Goal: Task Accomplishment & Management: Manage account settings

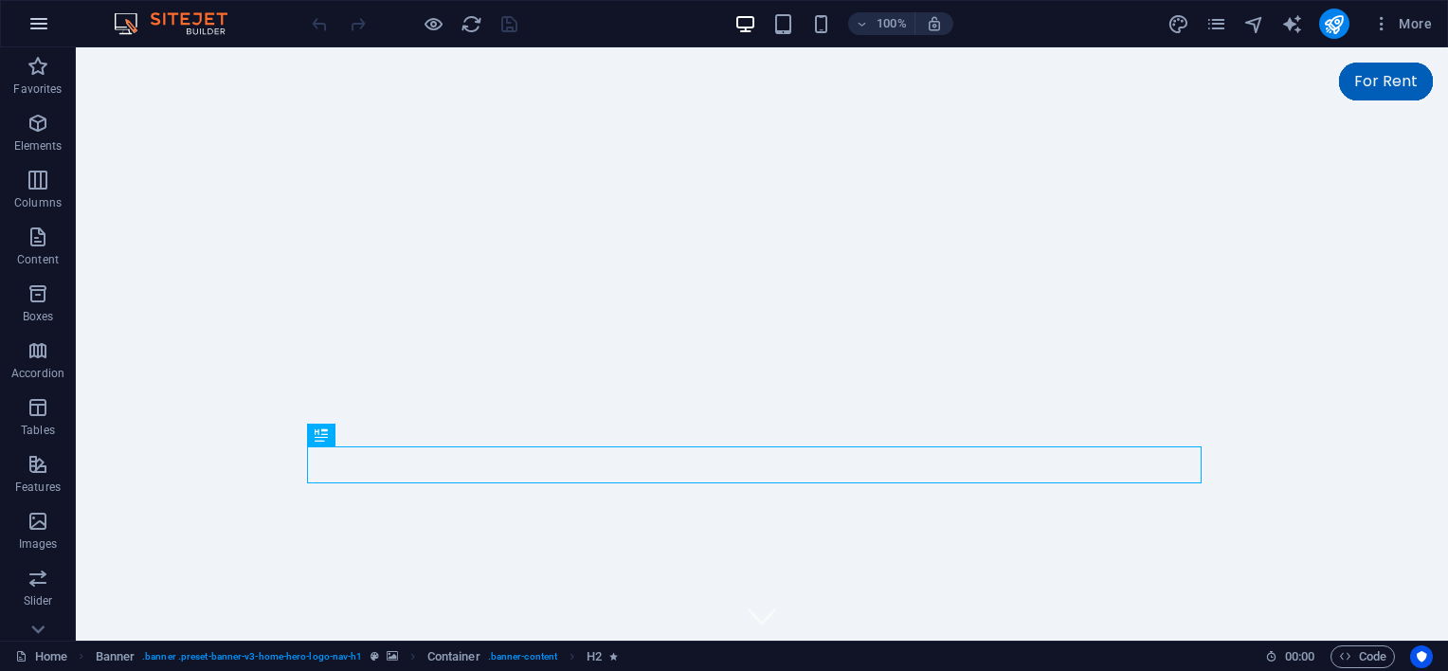
click at [38, 22] on icon "button" at bounding box center [38, 23] width 23 height 23
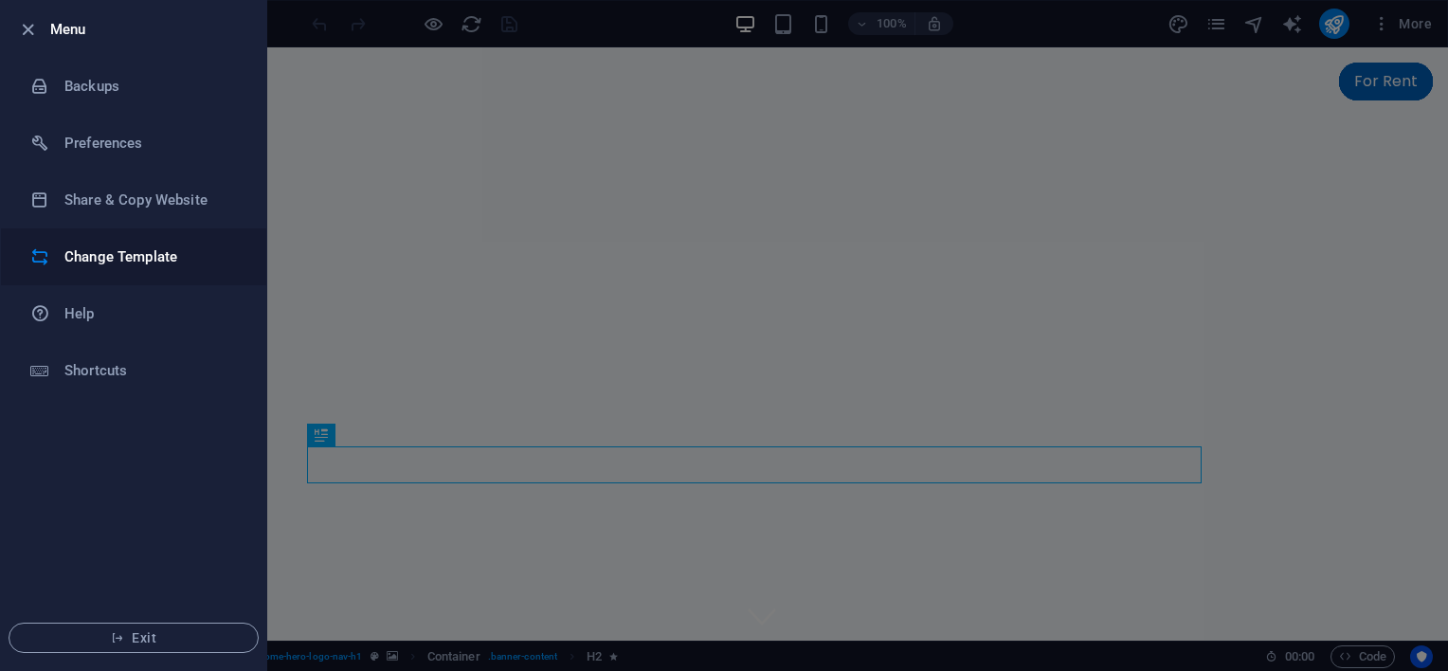
click at [150, 262] on h6 "Change Template" at bounding box center [151, 257] width 175 height 23
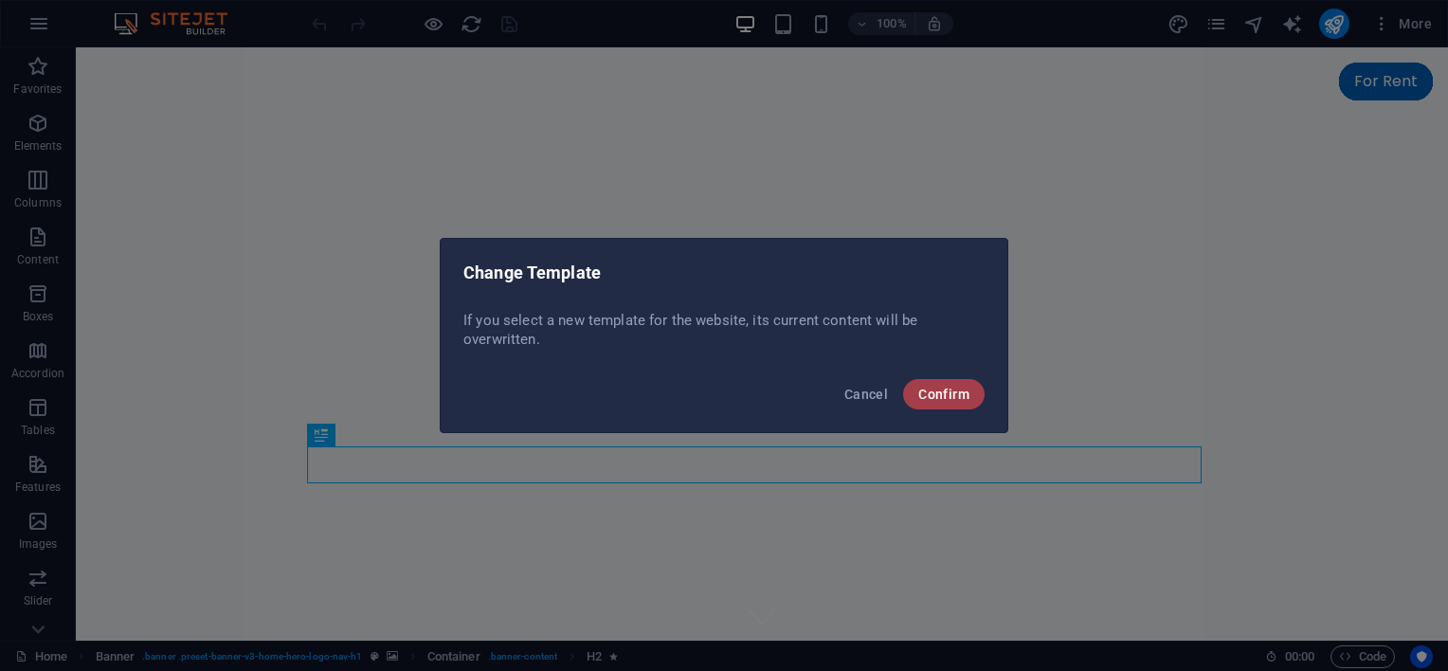
click at [952, 399] on span "Confirm" at bounding box center [944, 394] width 51 height 15
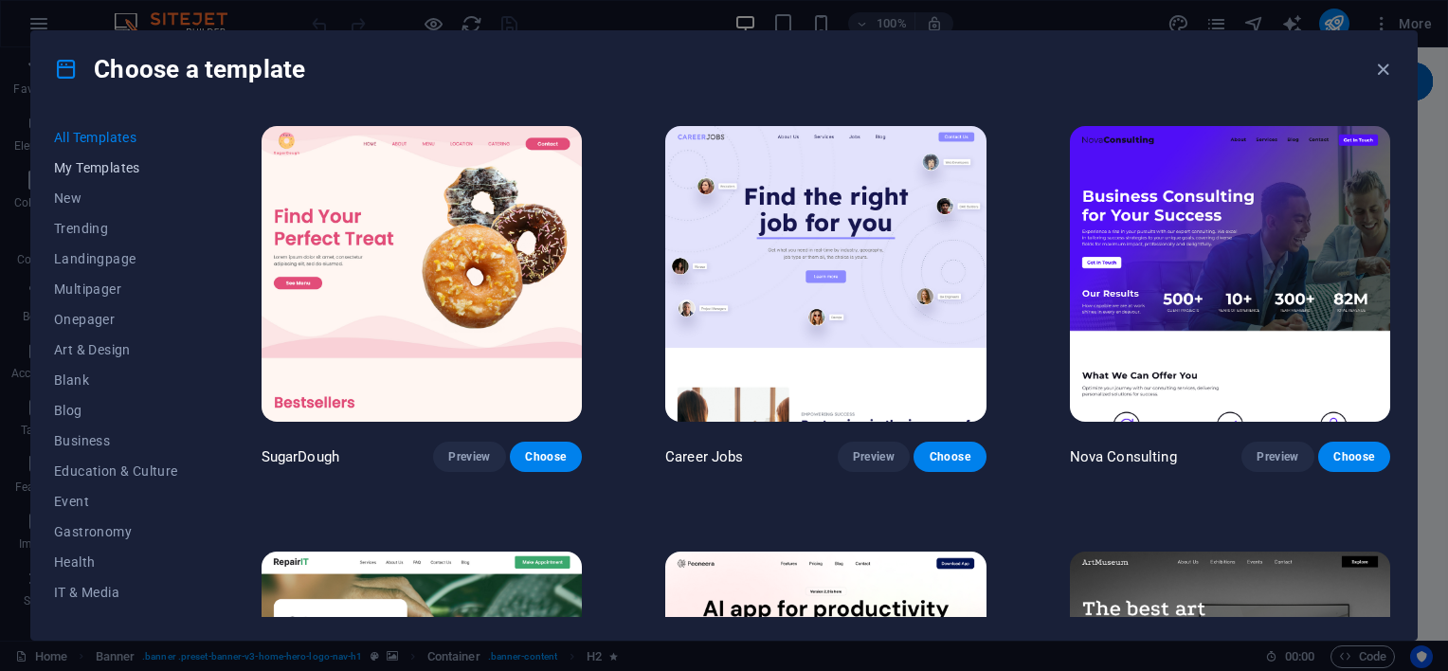
click at [114, 178] on button "My Templates" at bounding box center [116, 168] width 124 height 30
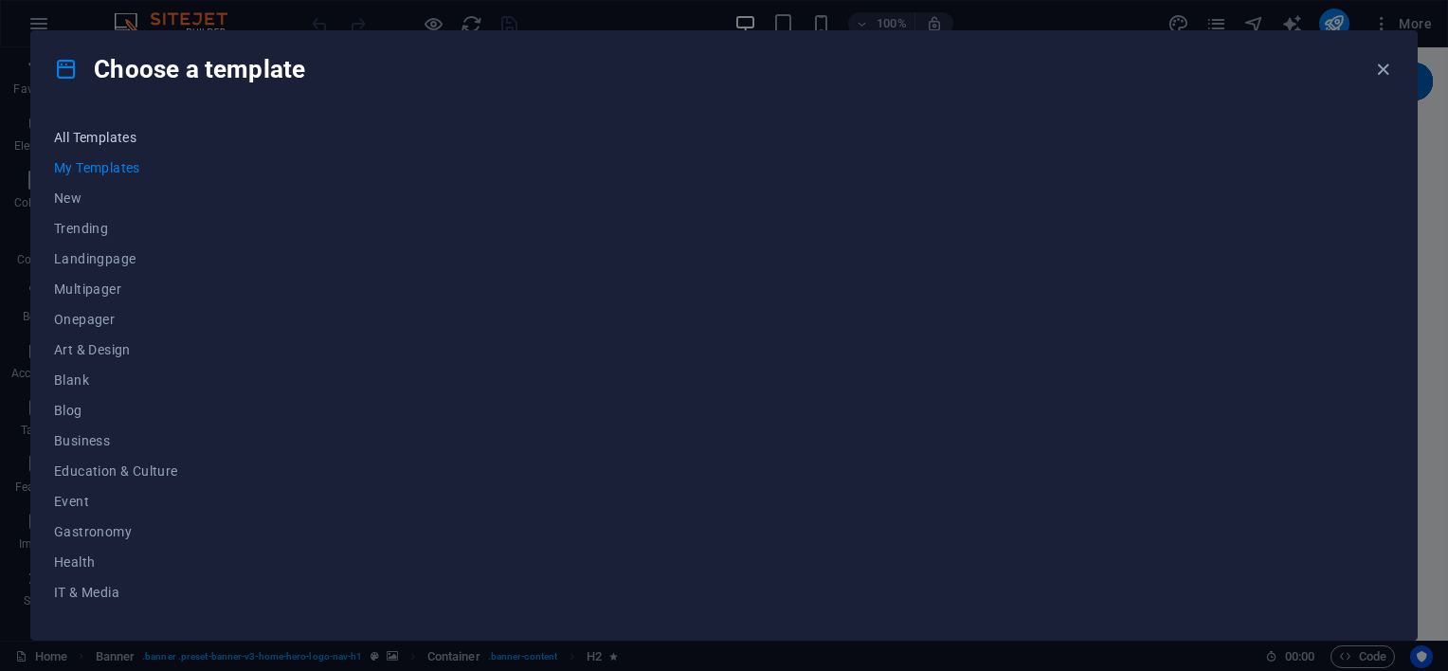
click at [109, 140] on span "All Templates" at bounding box center [116, 137] width 124 height 15
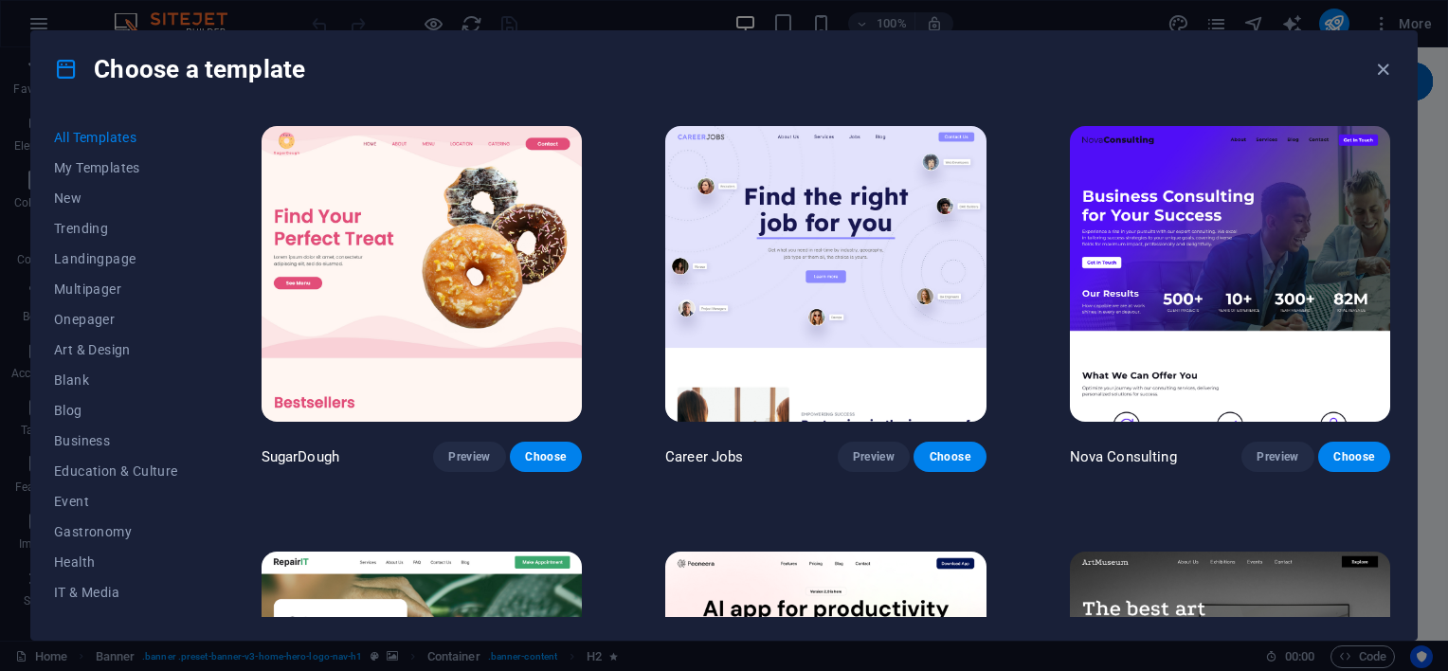
click at [981, 73] on div "Choose a template" at bounding box center [724, 69] width 1386 height 76
click at [555, 459] on span "Choose" at bounding box center [546, 456] width 42 height 15
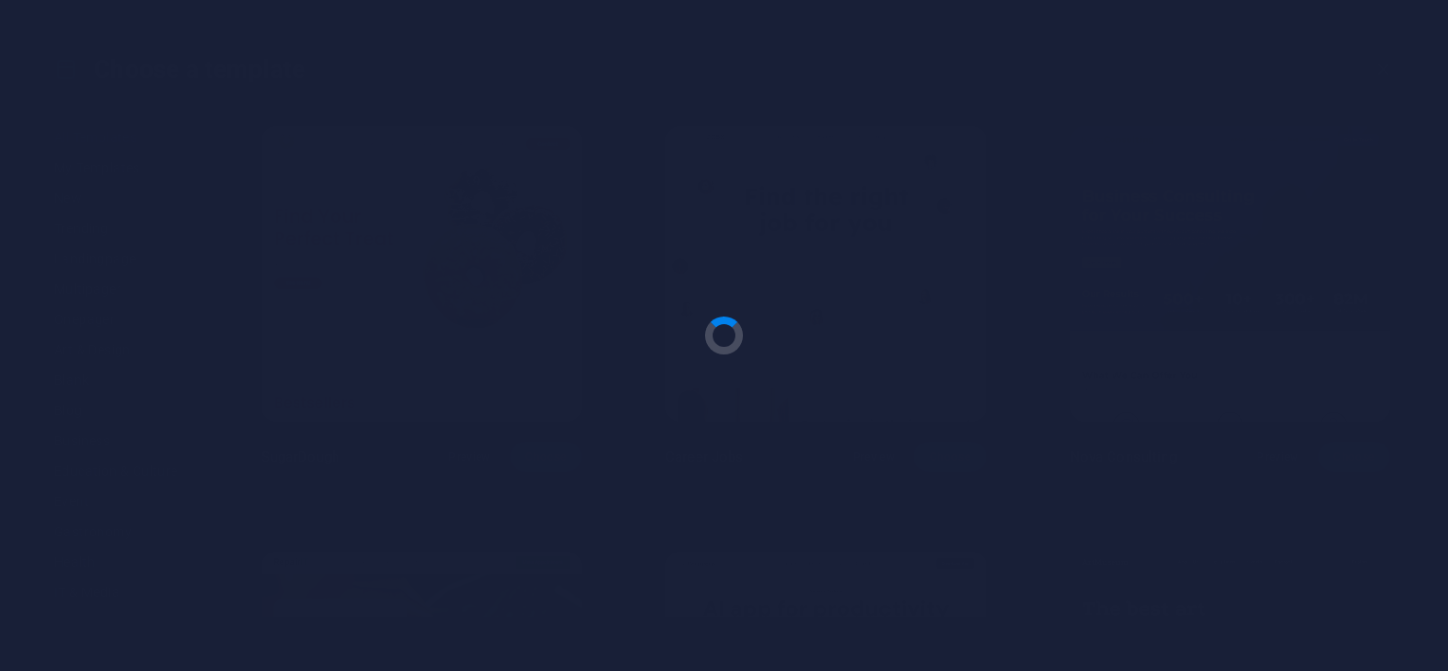
click at [543, 453] on div at bounding box center [724, 335] width 1448 height 671
click at [975, 456] on div at bounding box center [724, 335] width 1448 height 671
click at [784, 336] on div at bounding box center [724, 335] width 1448 height 671
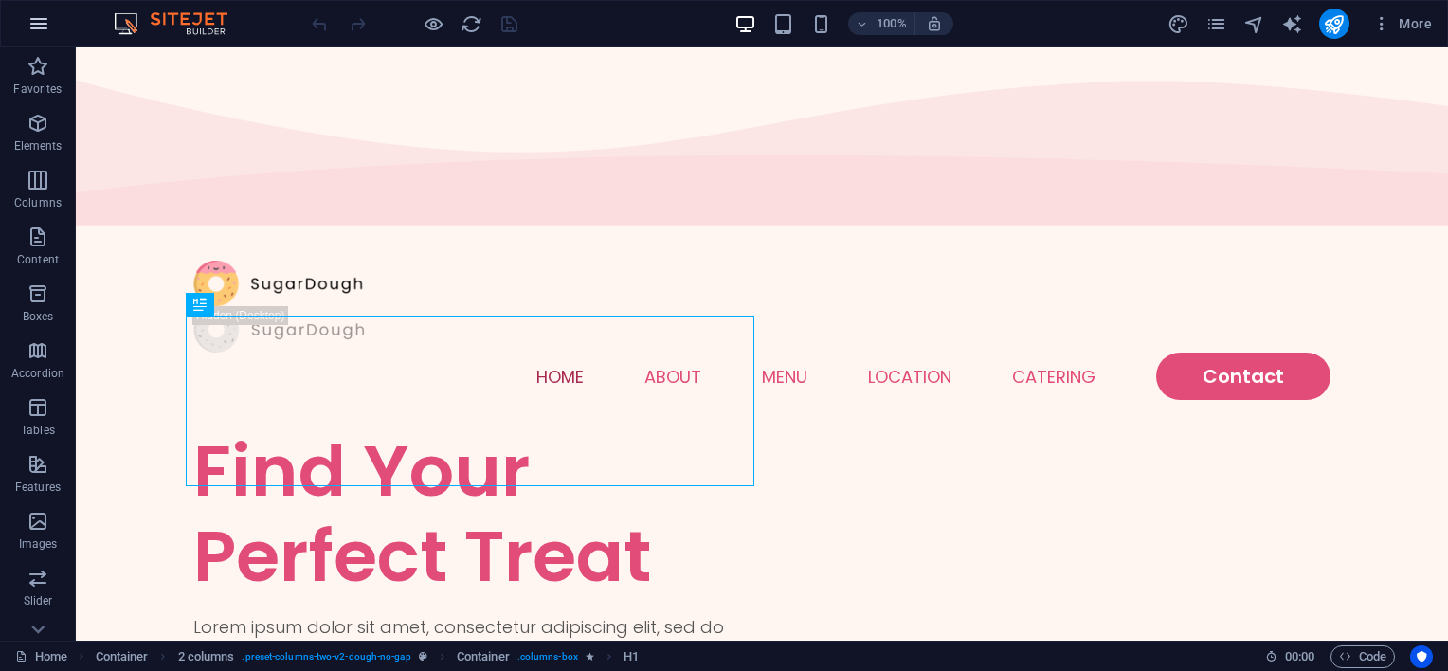
click at [46, 28] on icon "button" at bounding box center [38, 23] width 23 height 23
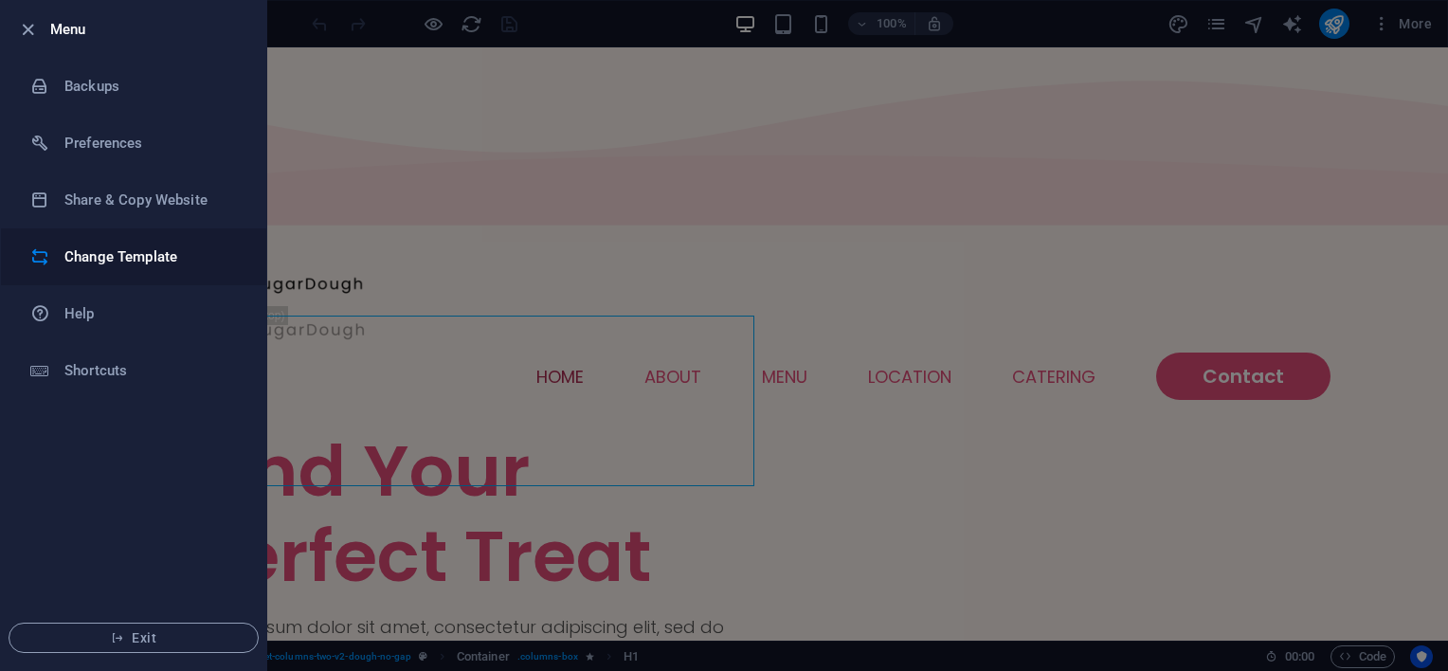
click at [154, 267] on h6 "Change Template" at bounding box center [151, 257] width 175 height 23
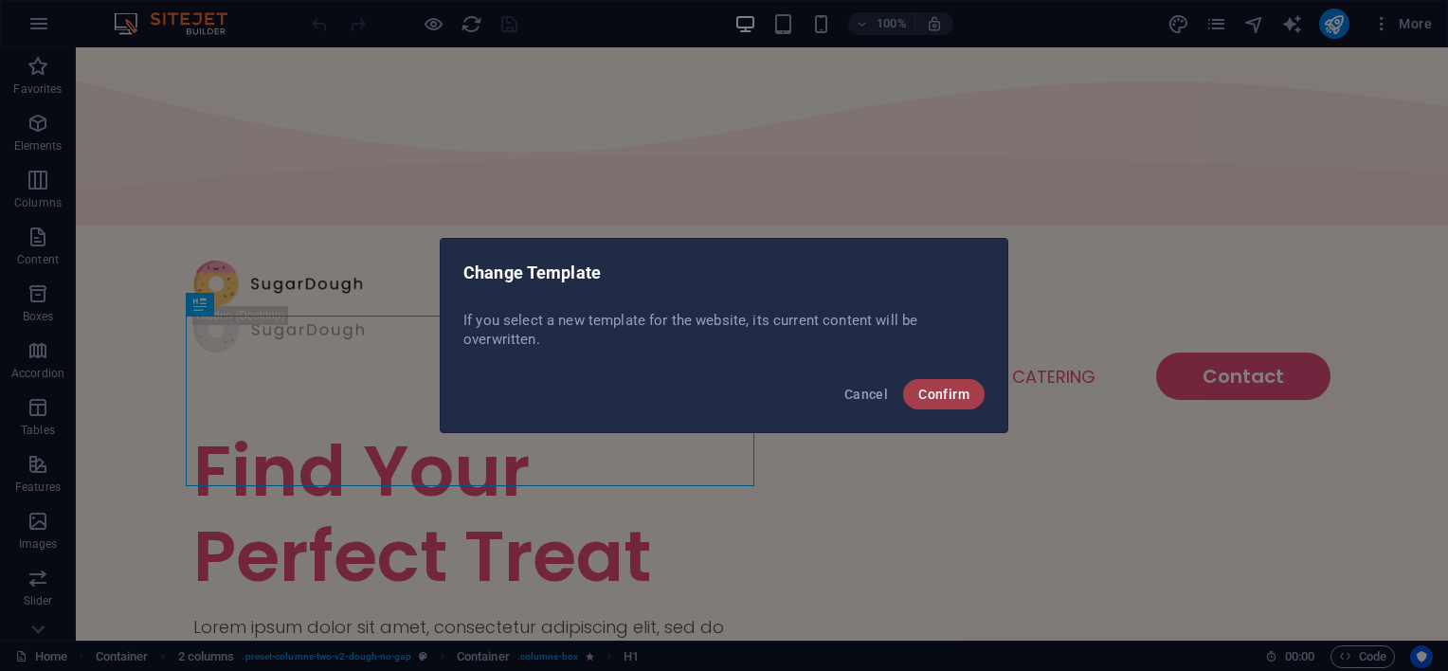
click at [947, 387] on span "Confirm" at bounding box center [944, 394] width 51 height 15
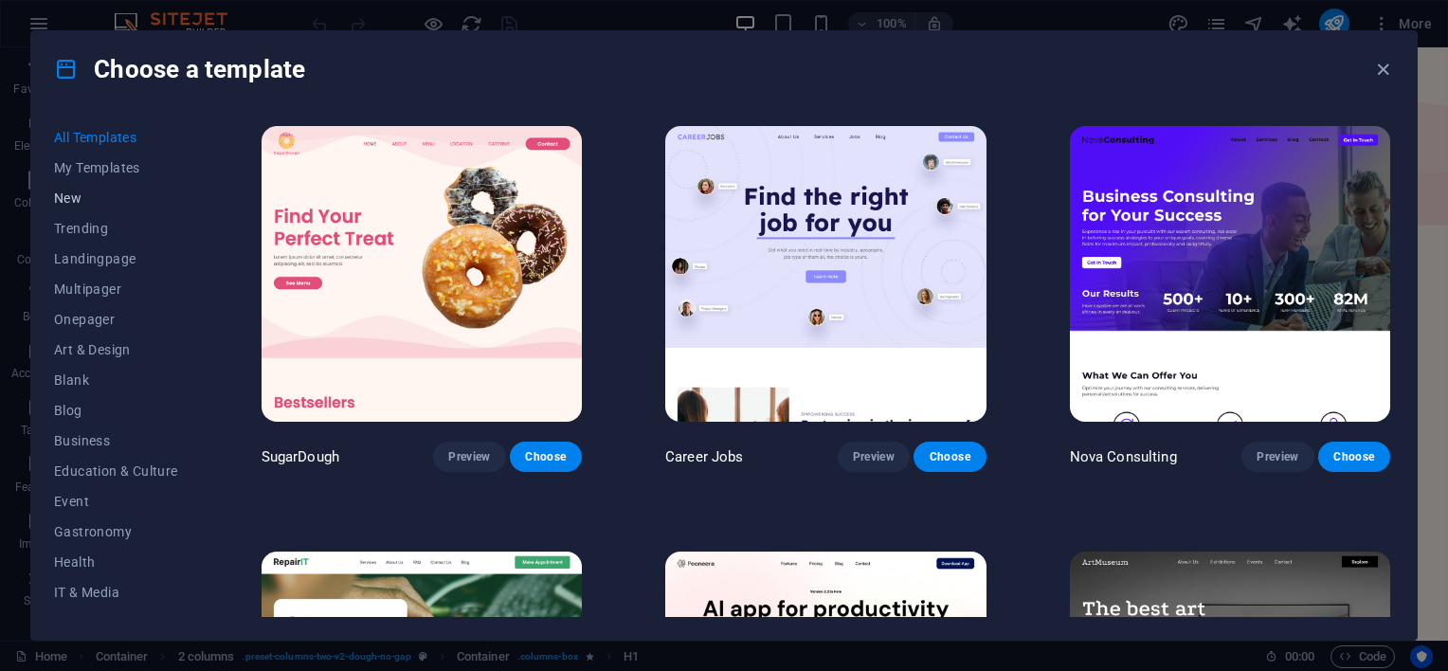
click at [89, 209] on button "New" at bounding box center [116, 198] width 124 height 30
click at [87, 234] on span "Trending" at bounding box center [116, 228] width 124 height 15
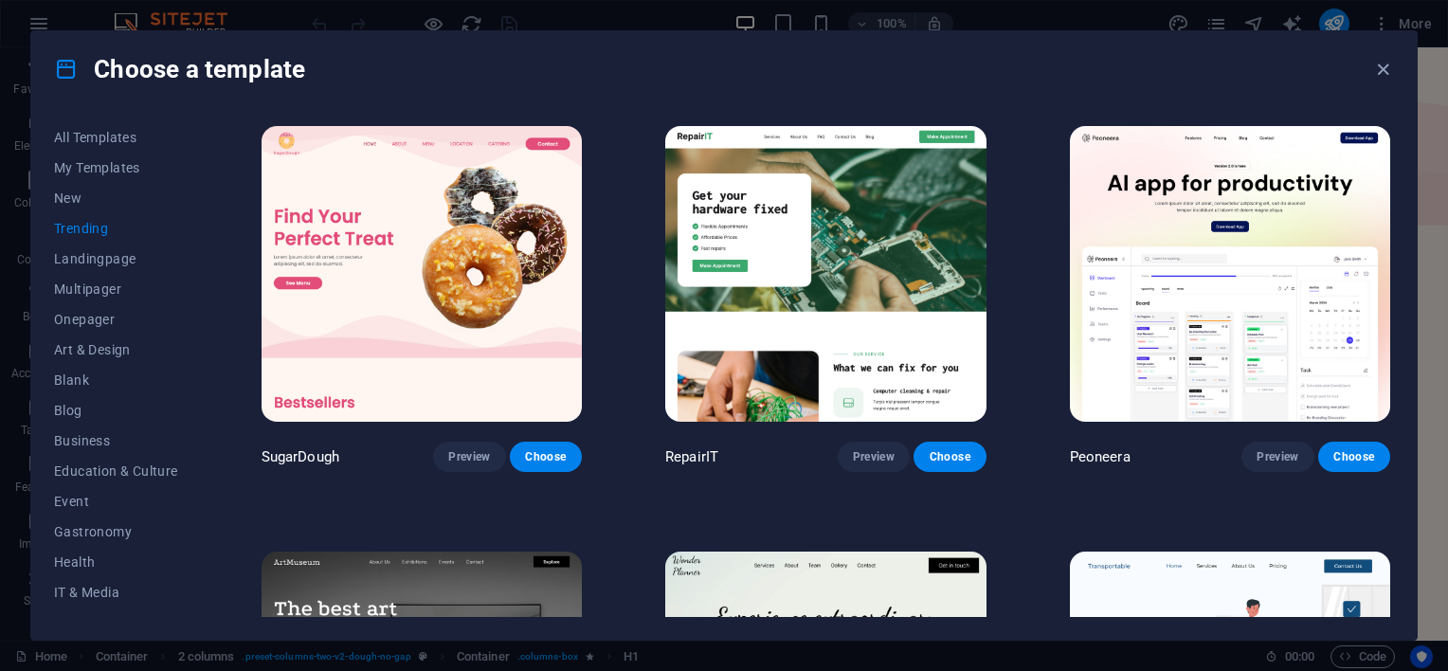
scroll to position [95, 0]
click at [90, 500] on span "IT & Media" at bounding box center [116, 497] width 124 height 15
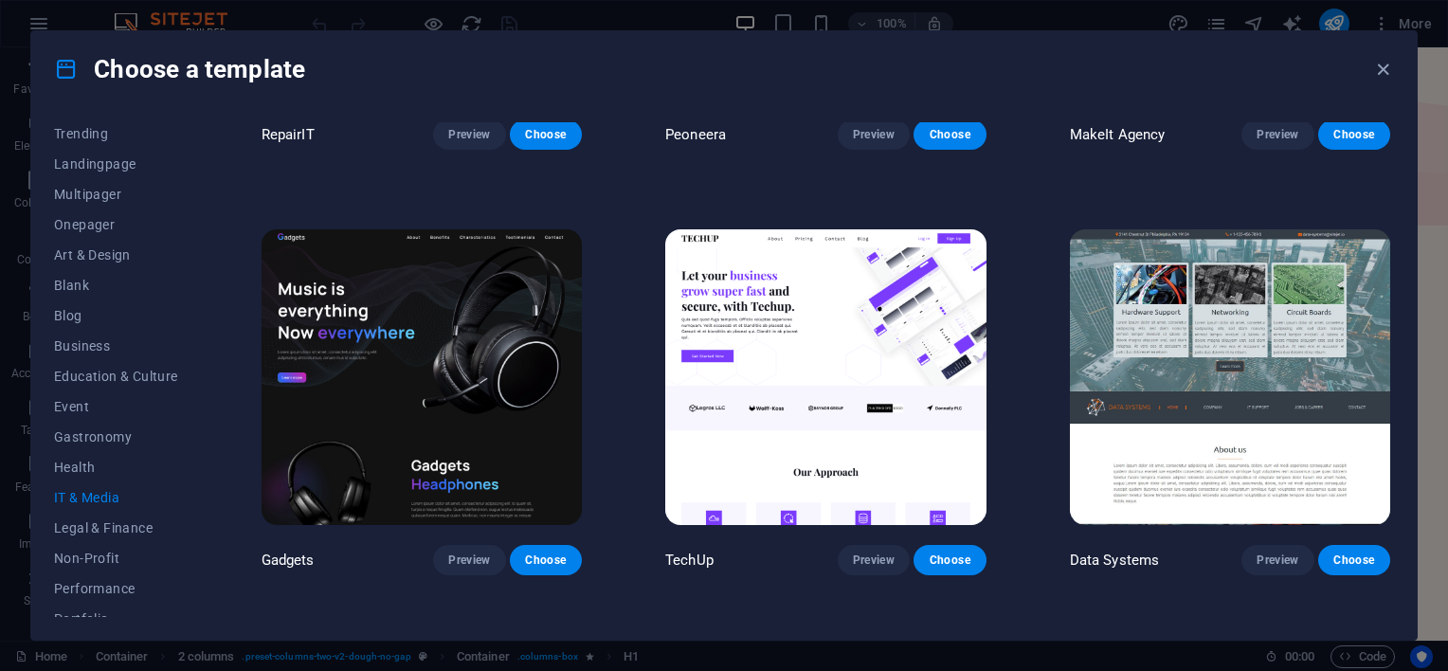
scroll to position [0, 0]
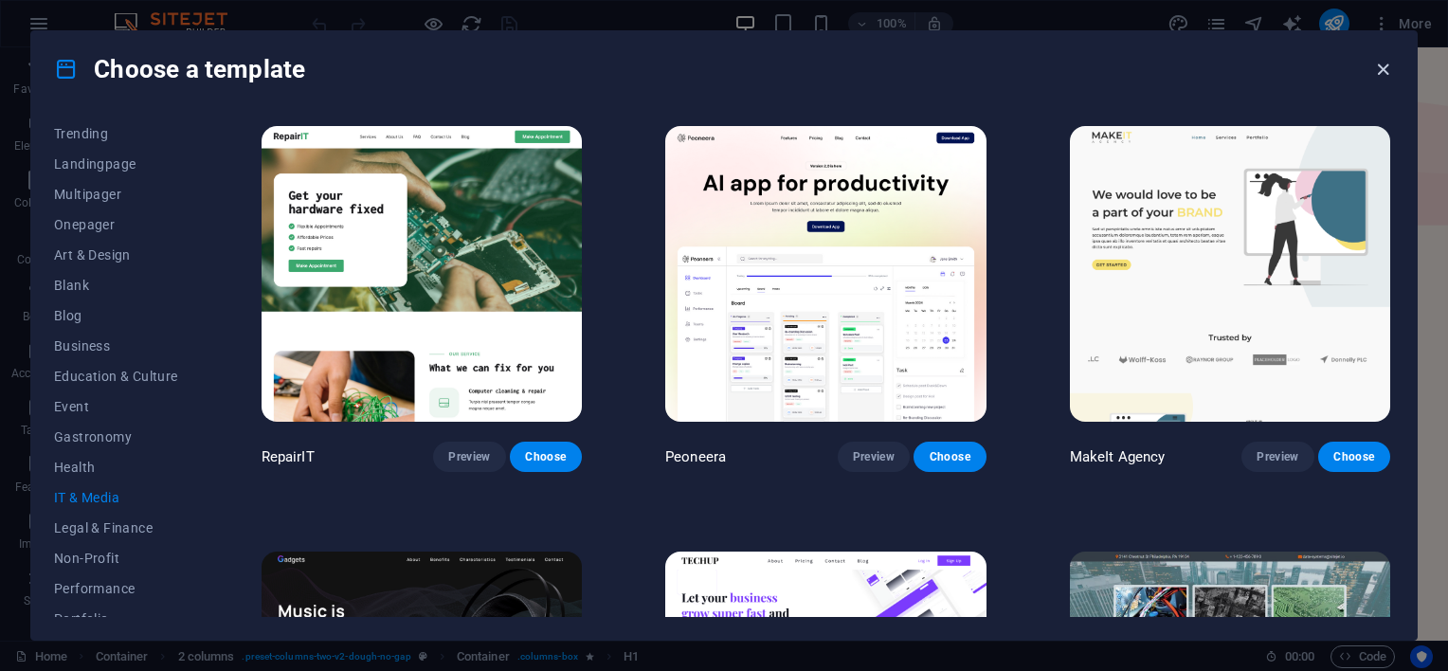
click at [1382, 71] on icon "button" at bounding box center [1384, 70] width 22 height 22
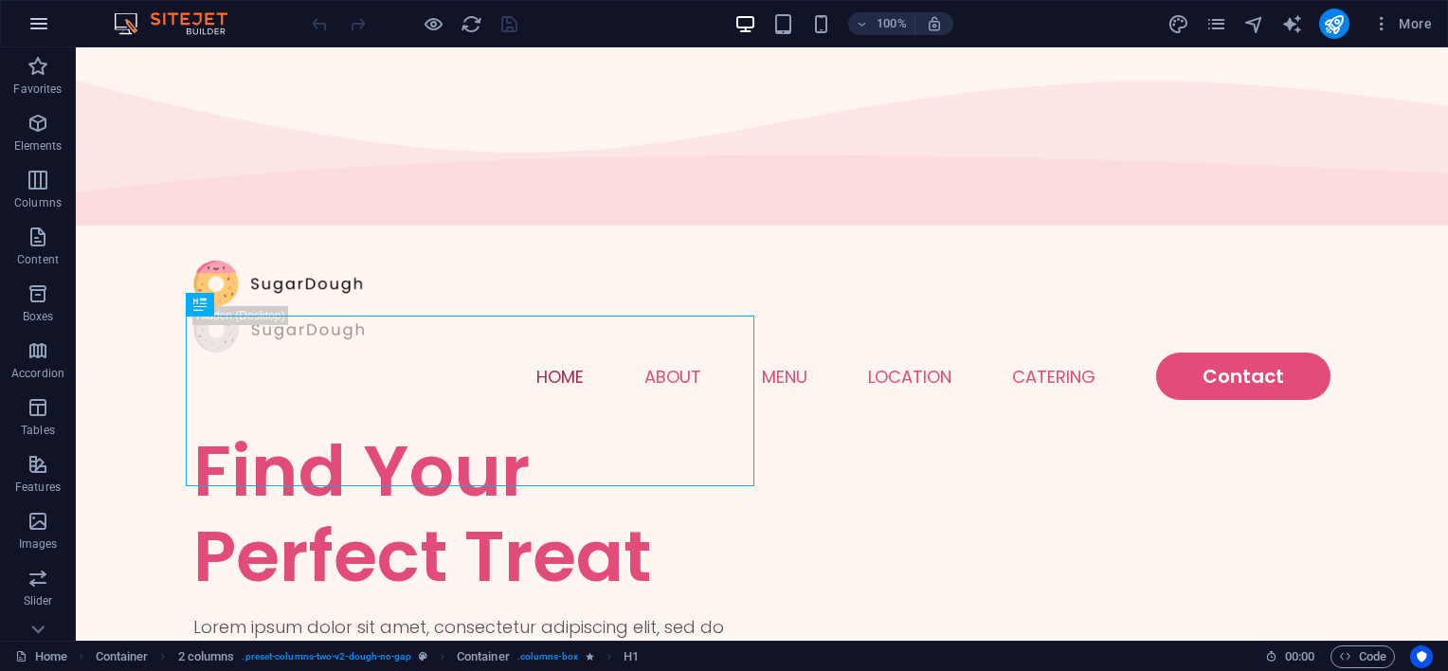
click at [46, 15] on icon "button" at bounding box center [38, 23] width 23 height 23
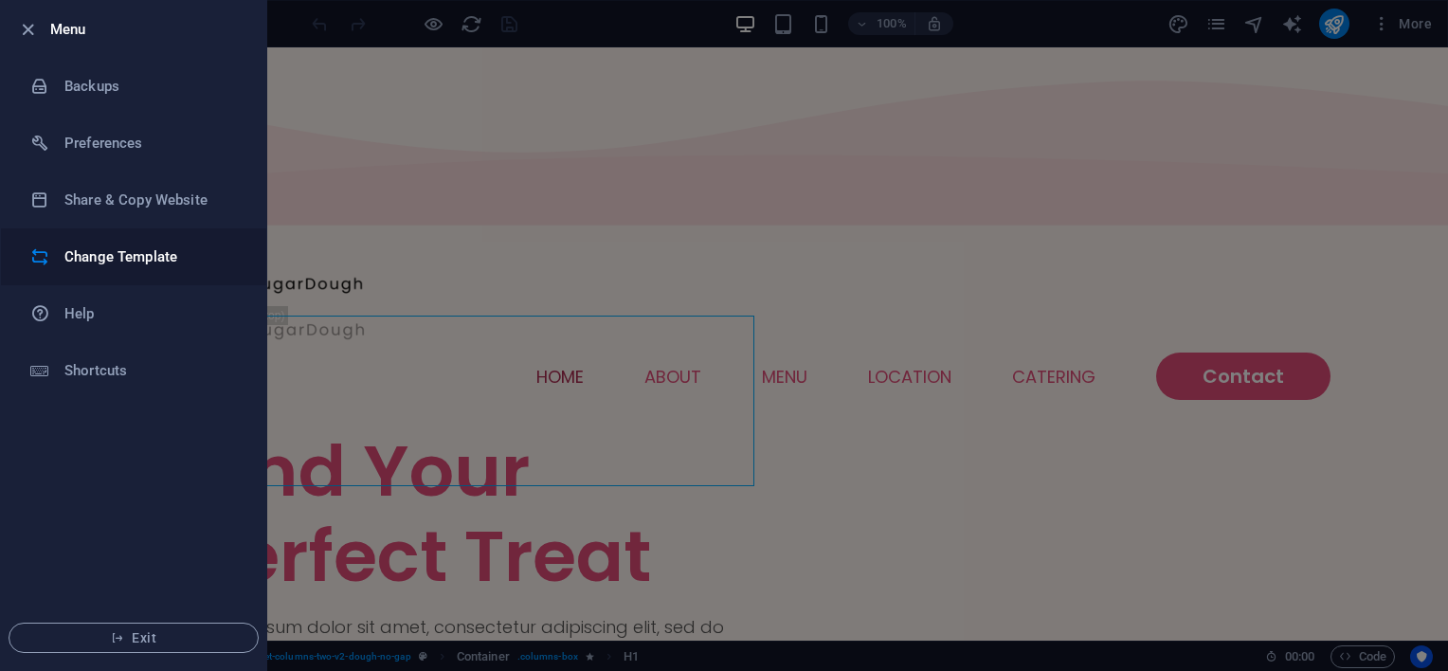
click at [119, 259] on h6 "Change Template" at bounding box center [151, 257] width 175 height 23
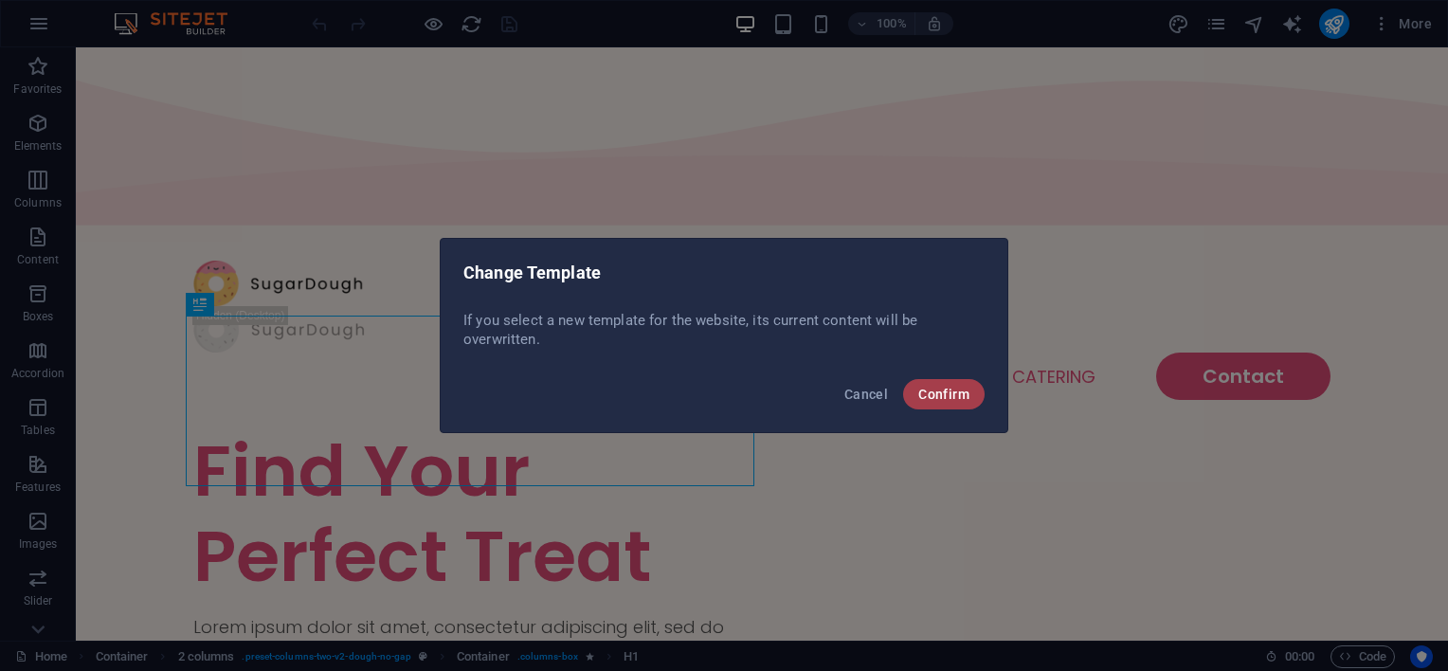
click at [937, 391] on span "Confirm" at bounding box center [944, 394] width 51 height 15
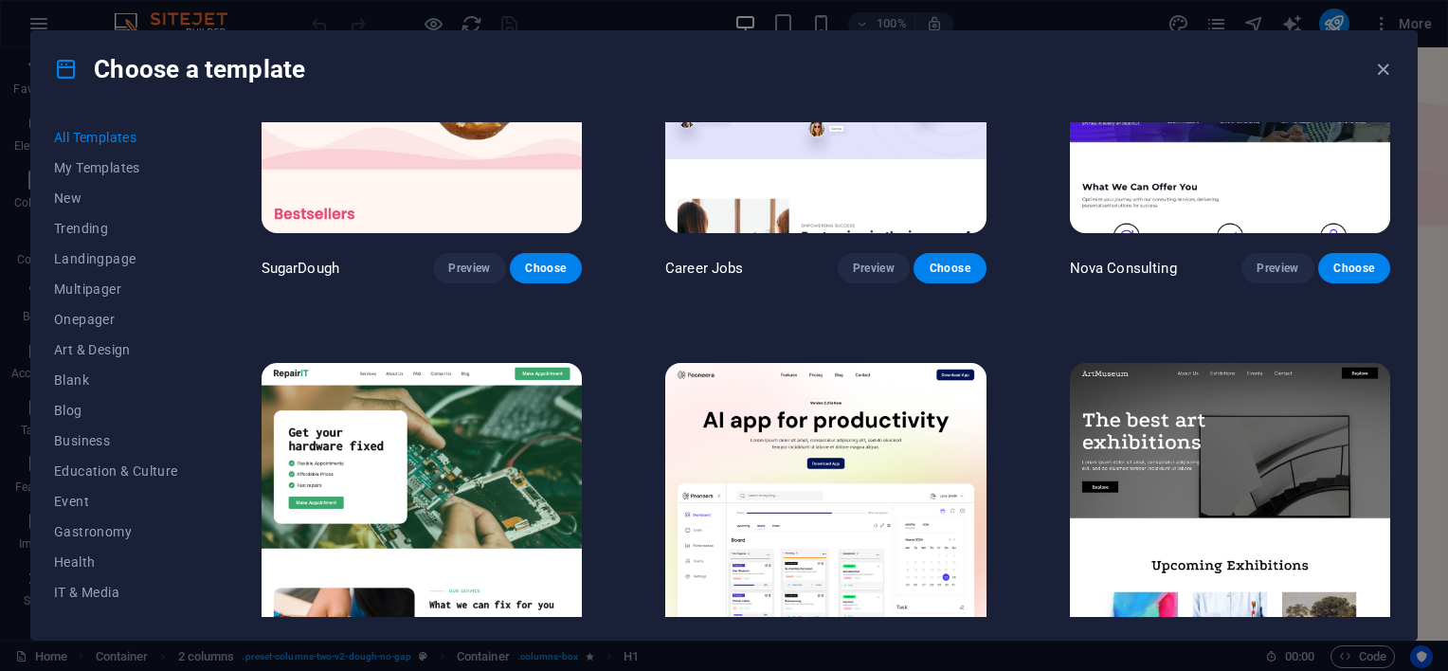
scroll to position [190, 0]
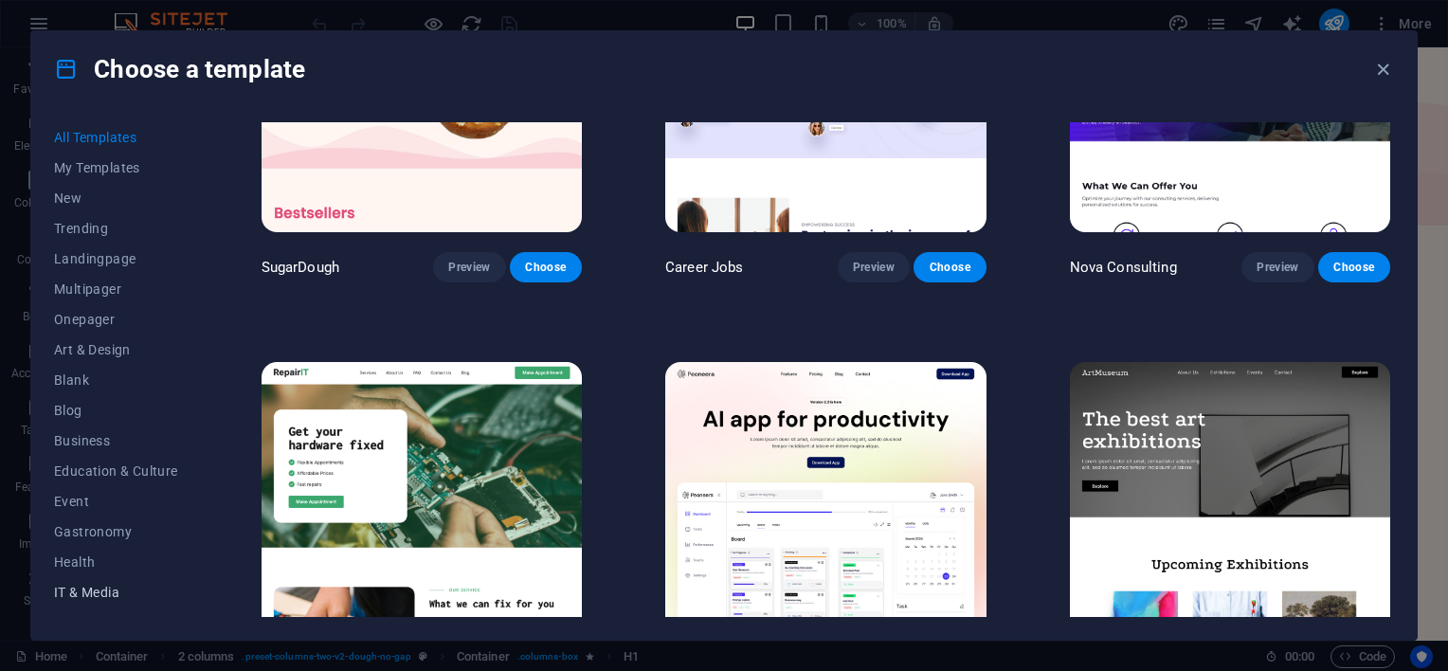
click at [105, 596] on span "IT & Media" at bounding box center [116, 592] width 124 height 15
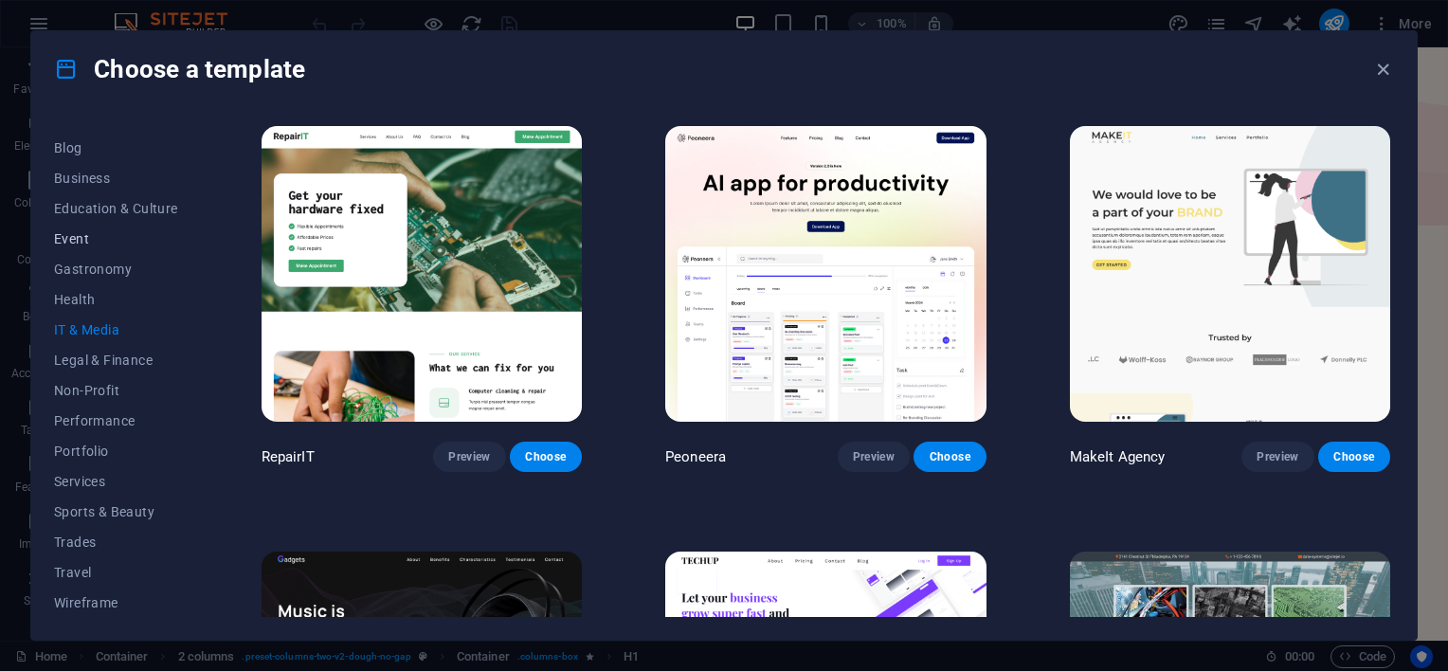
scroll to position [0, 0]
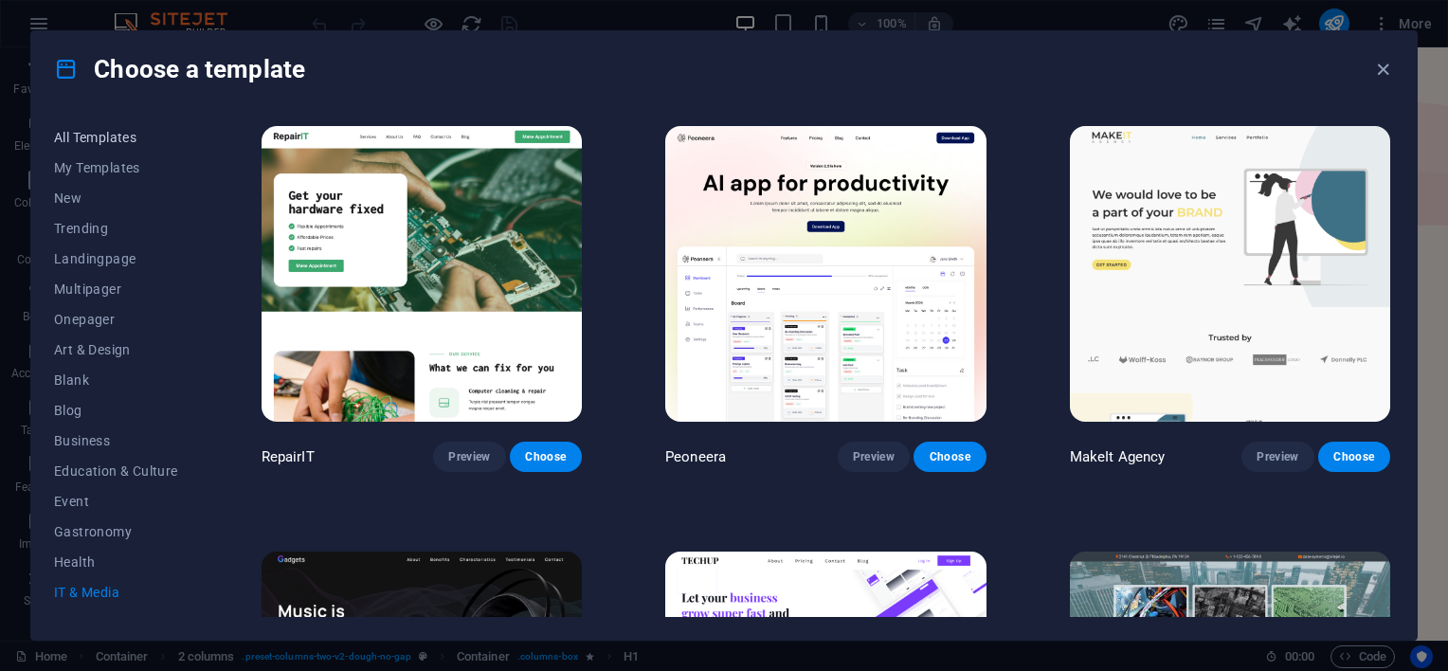
click at [110, 138] on span "All Templates" at bounding box center [116, 137] width 124 height 15
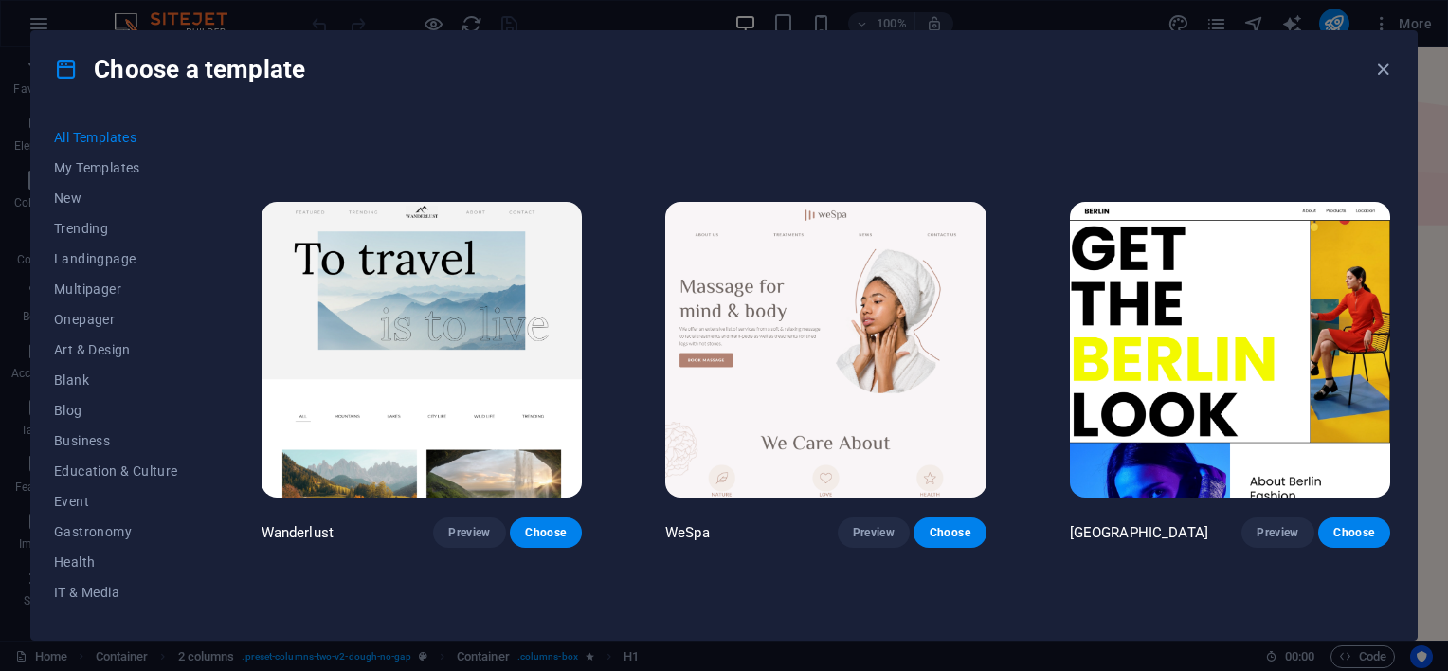
scroll to position [4645, 0]
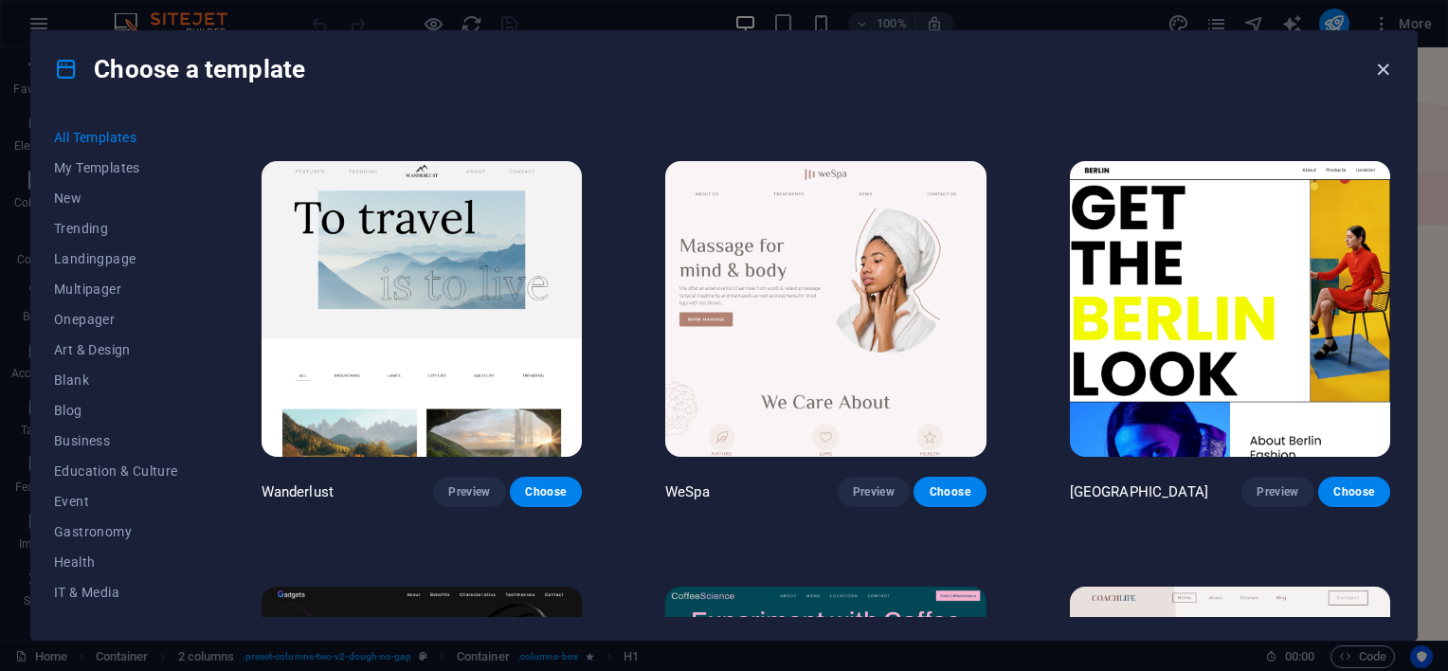
click at [1392, 73] on icon "button" at bounding box center [1384, 70] width 22 height 22
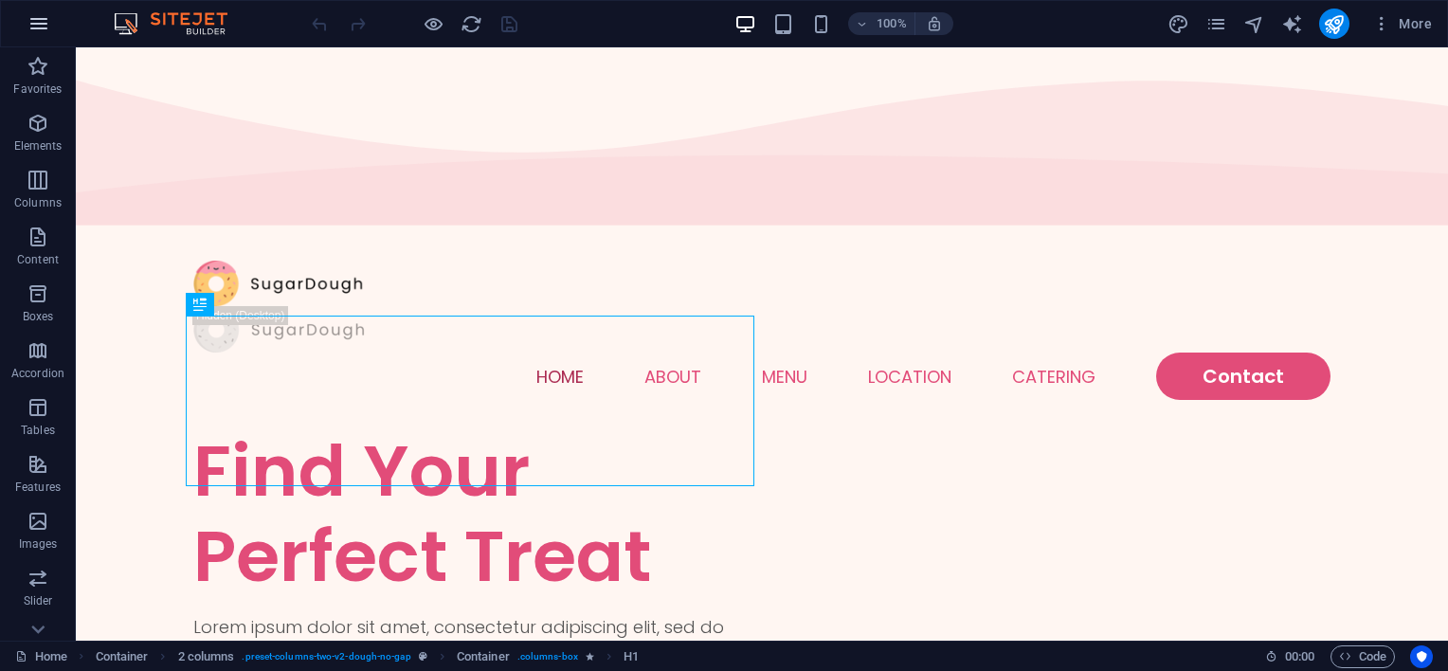
click at [39, 22] on icon "button" at bounding box center [38, 23] width 23 height 23
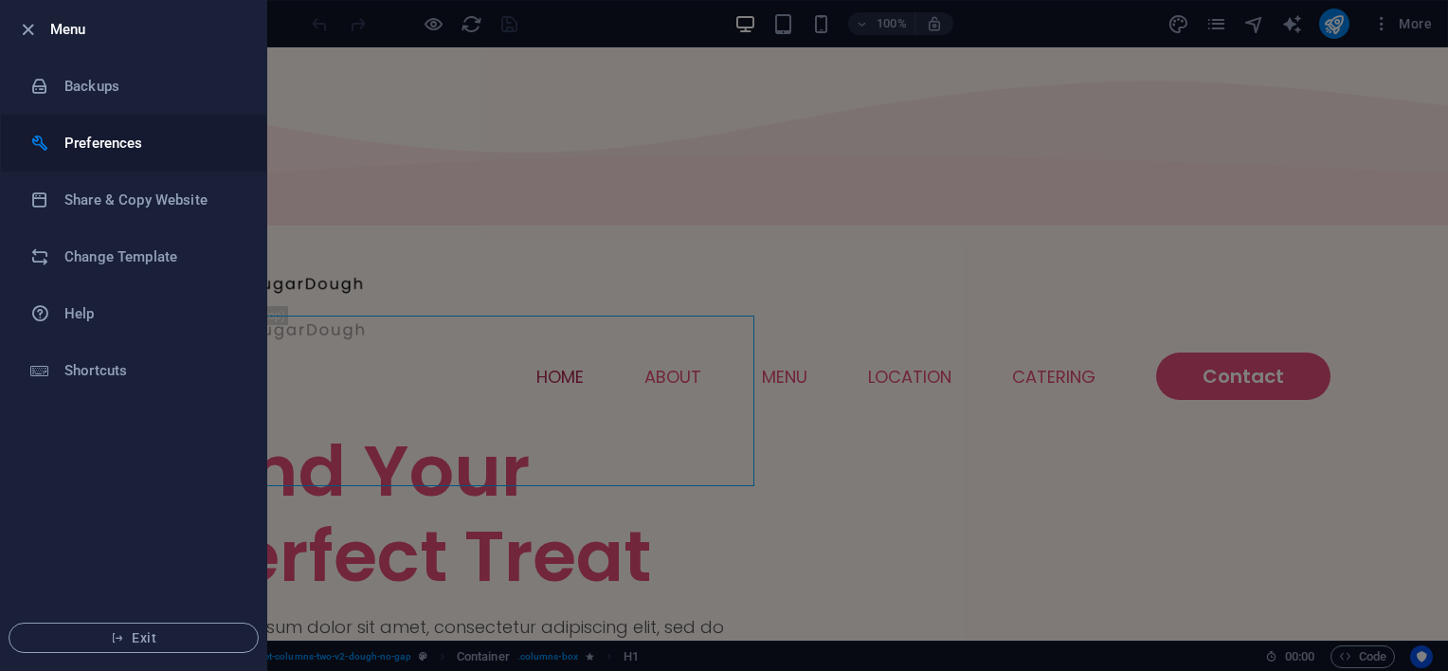
click at [63, 144] on div at bounding box center [47, 143] width 34 height 19
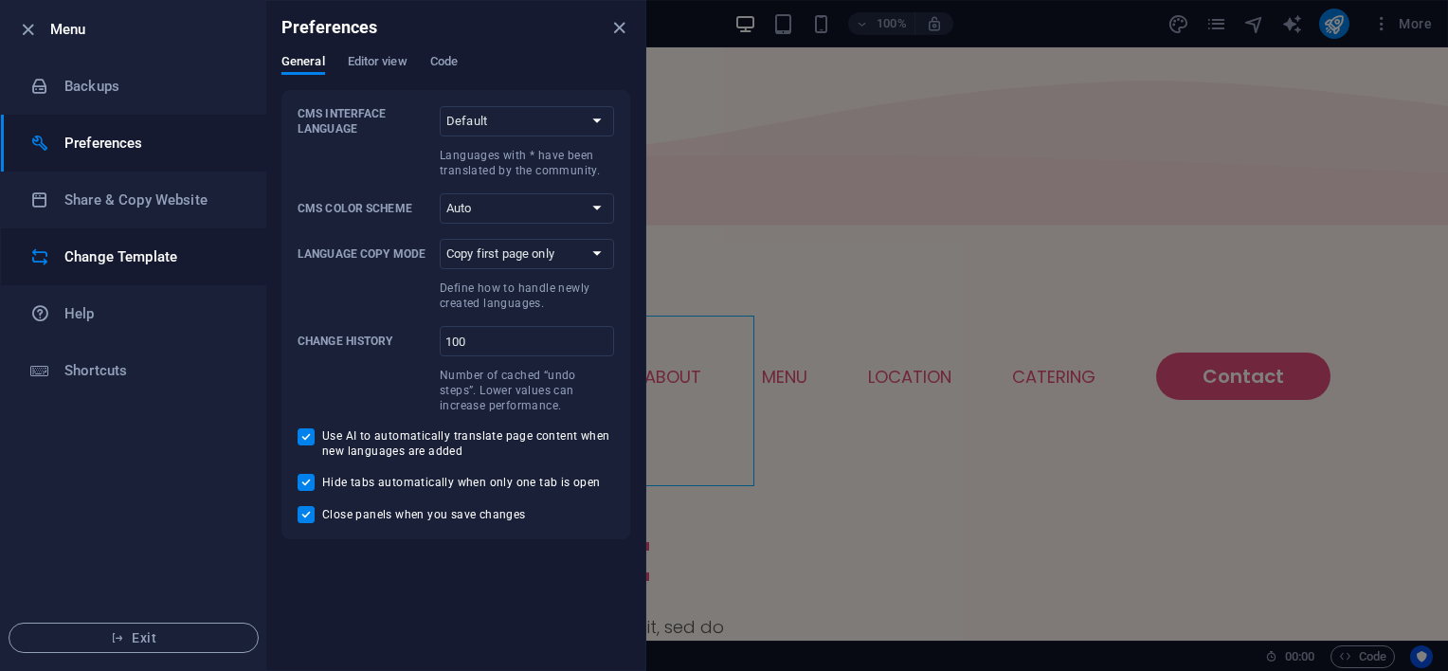
click at [123, 262] on h6 "Change Template" at bounding box center [151, 257] width 175 height 23
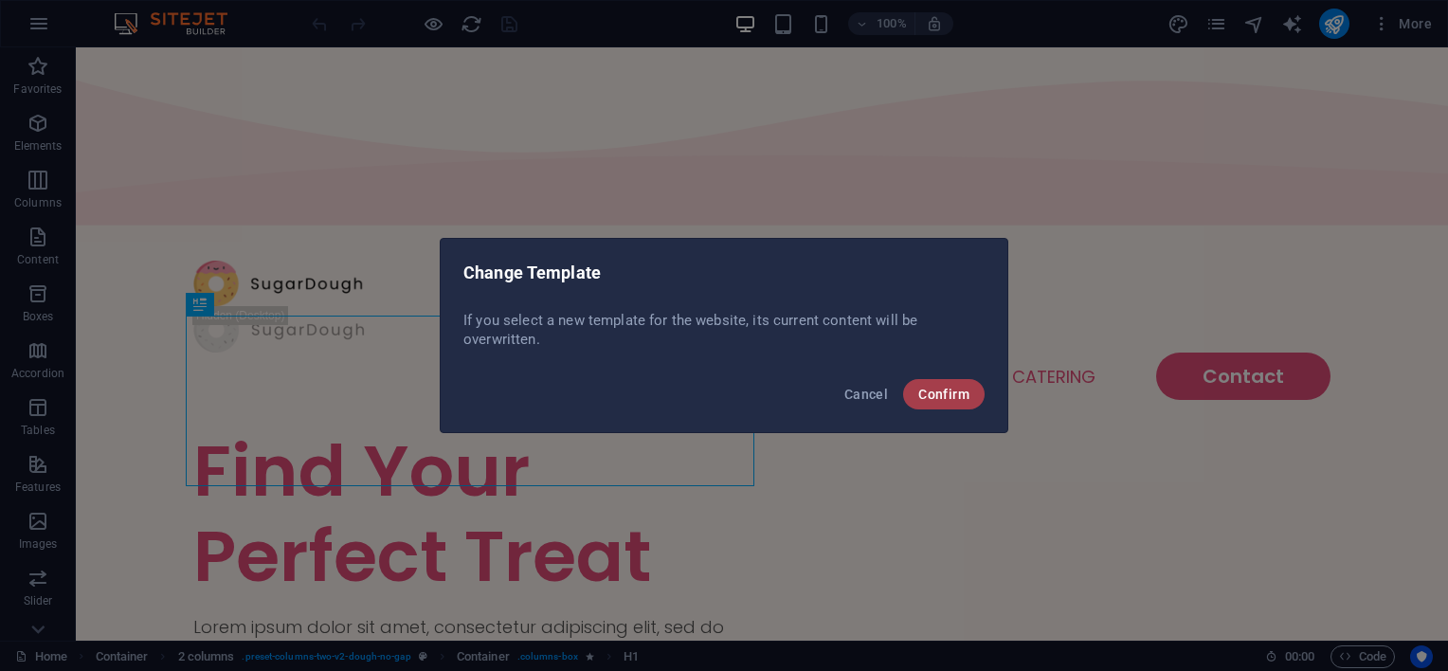
click at [945, 393] on span "Confirm" at bounding box center [944, 394] width 51 height 15
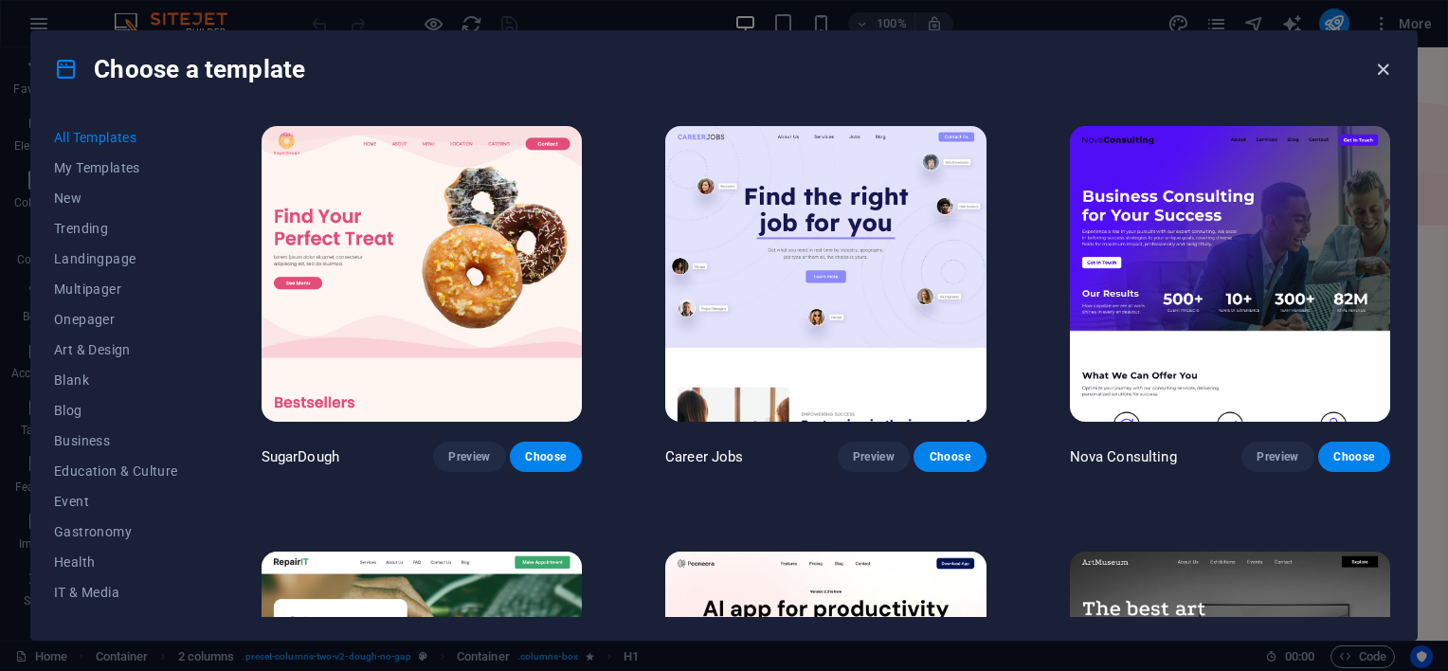
drag, startPoint x: 1389, startPoint y: 64, endPoint x: 868, endPoint y: 18, distance: 522.4
click at [1389, 64] on icon "button" at bounding box center [1384, 70] width 22 height 22
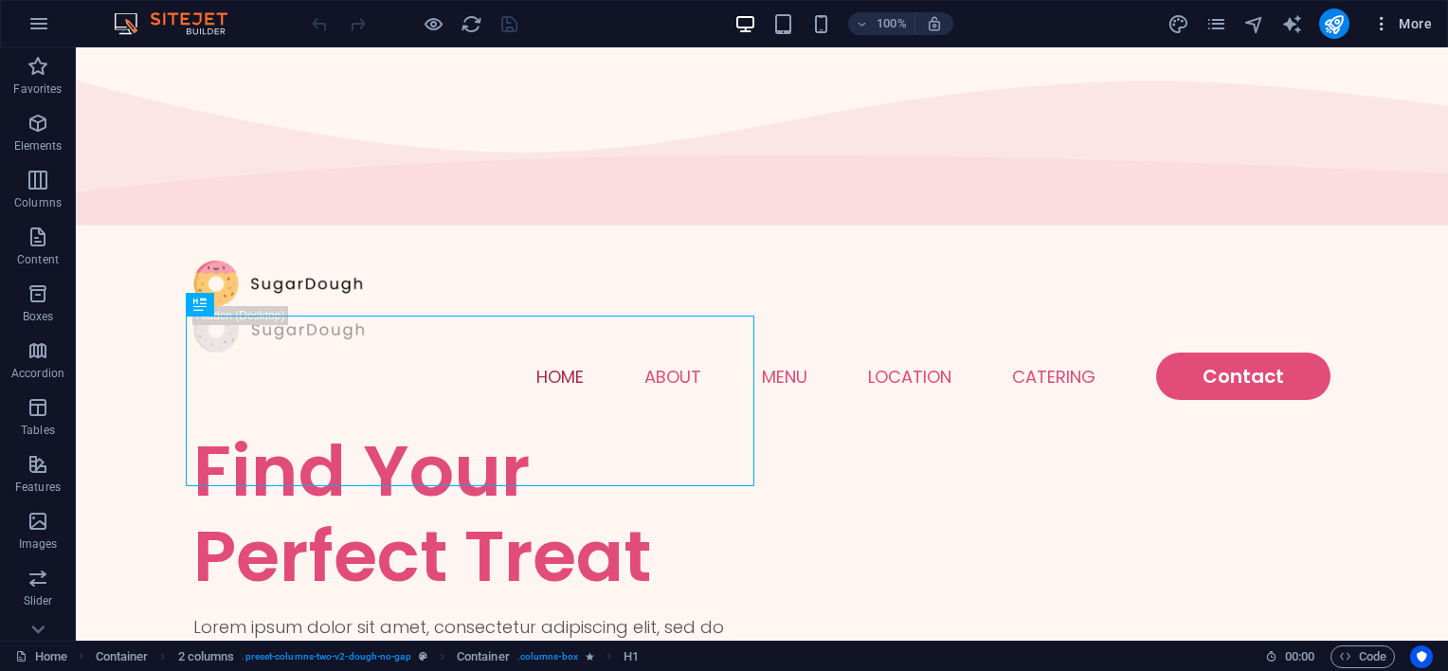
click at [1409, 24] on span "More" at bounding box center [1403, 23] width 60 height 19
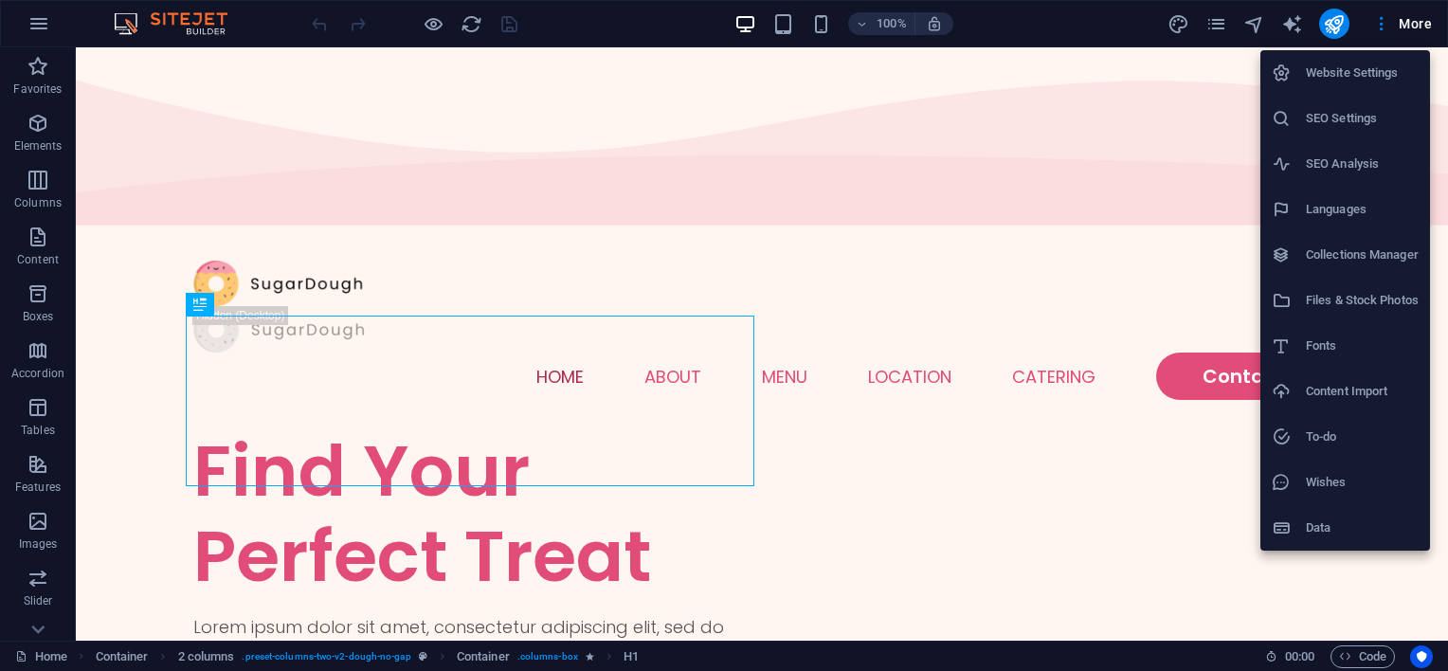
click at [1413, 25] on div at bounding box center [724, 335] width 1448 height 671
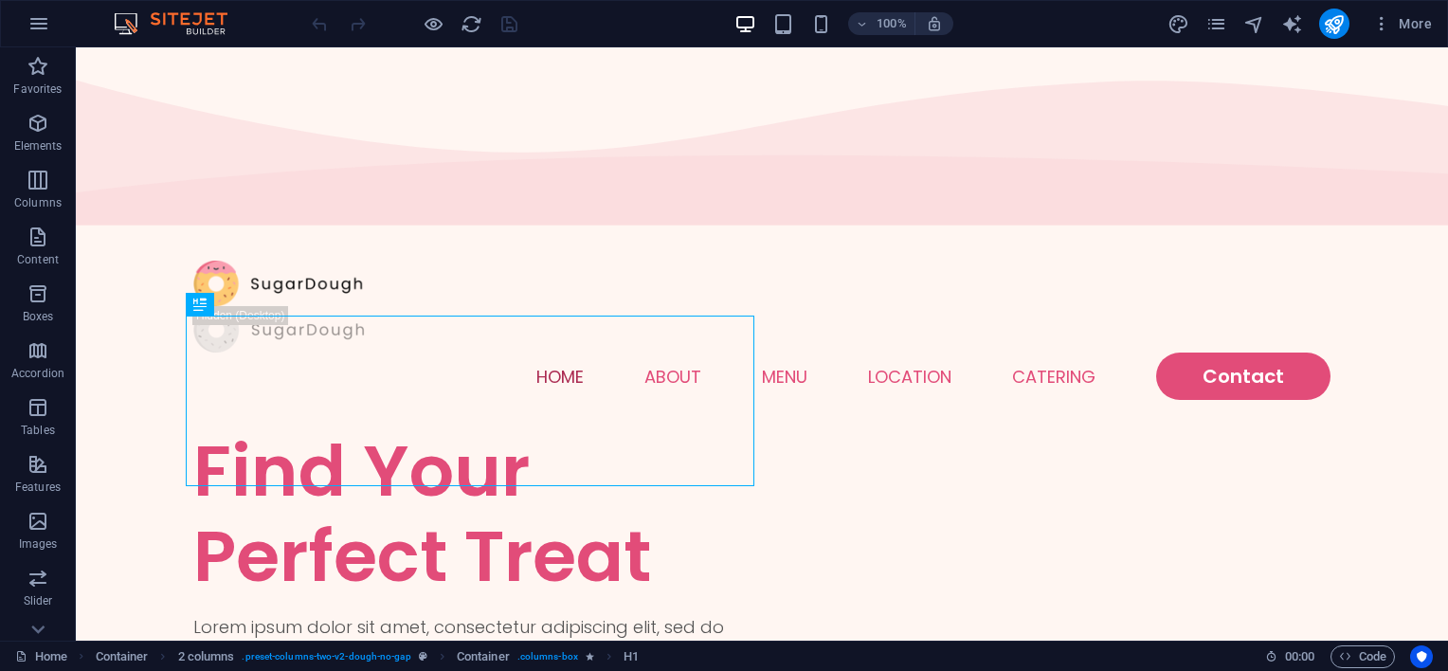
click at [197, 27] on img at bounding box center [180, 23] width 142 height 23
click at [186, 21] on img at bounding box center [180, 23] width 142 height 23
click at [121, 24] on img at bounding box center [180, 23] width 142 height 23
click at [48, 20] on icon "button" at bounding box center [38, 23] width 23 height 23
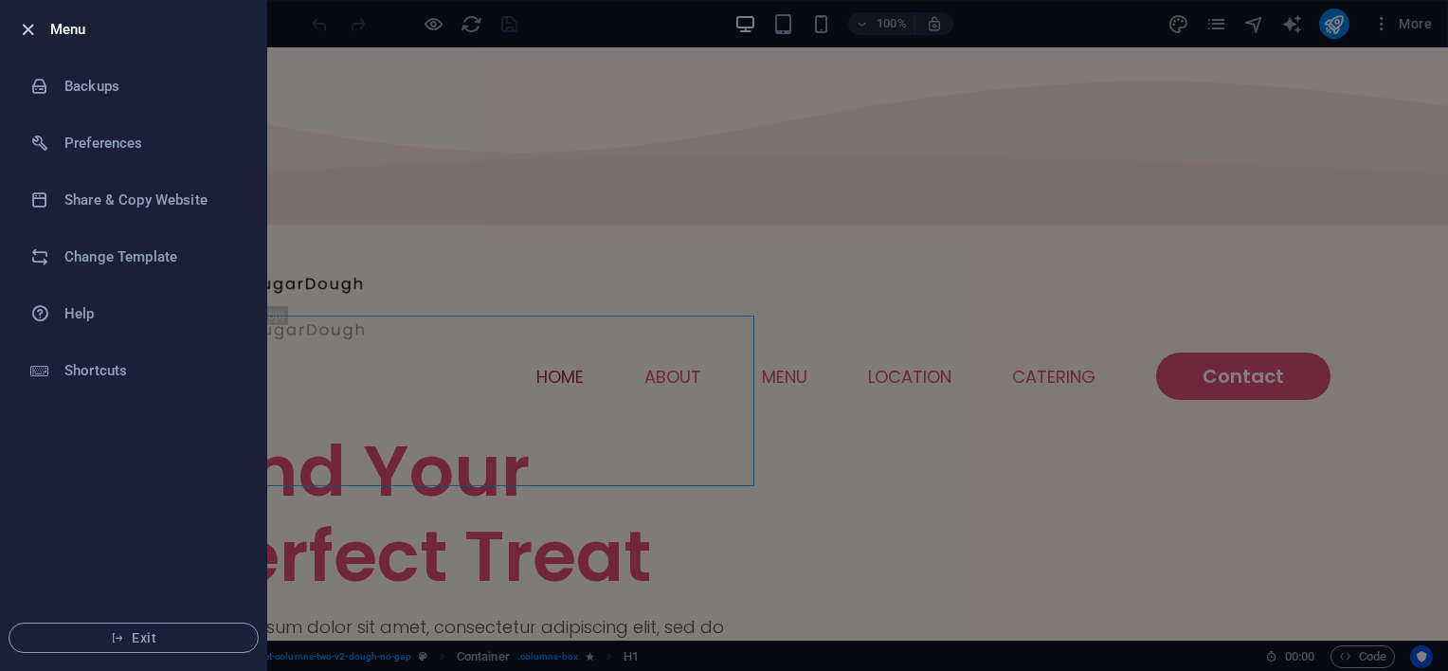
click at [28, 27] on icon "button" at bounding box center [28, 30] width 22 height 22
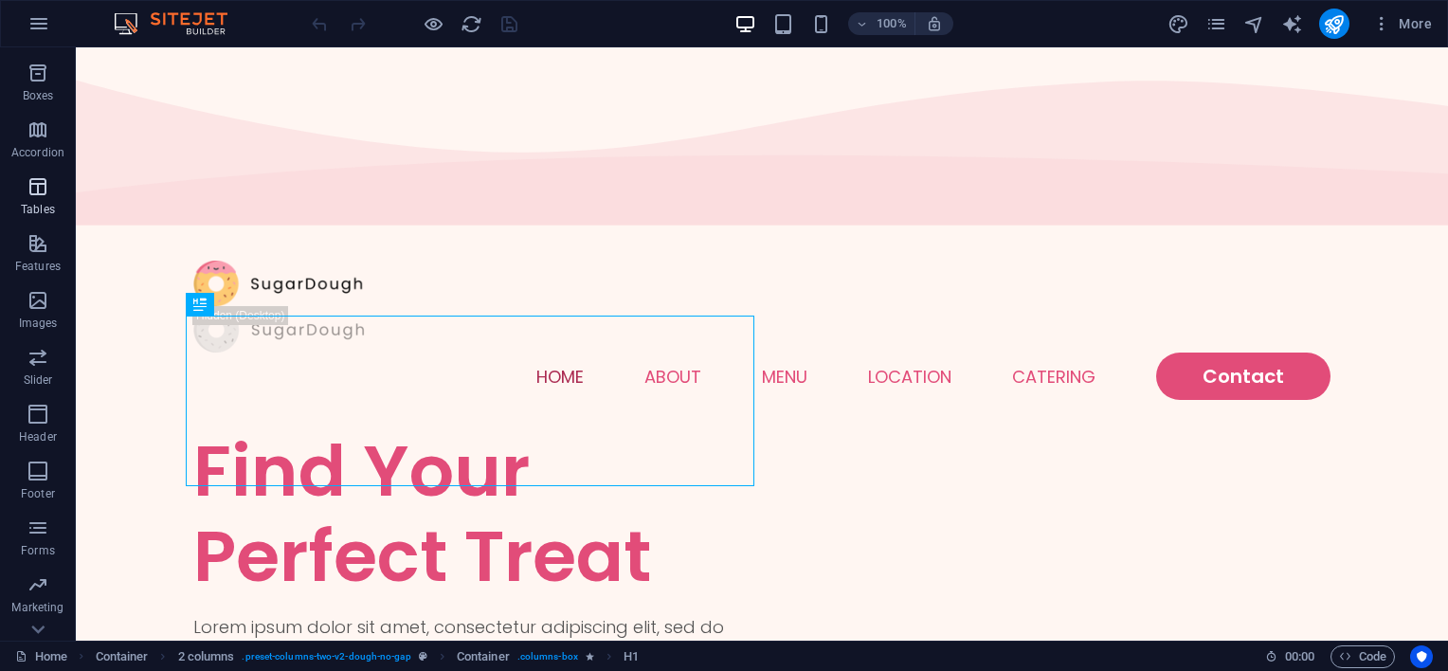
scroll to position [260, 0]
click at [36, 25] on icon "button" at bounding box center [38, 23] width 23 height 23
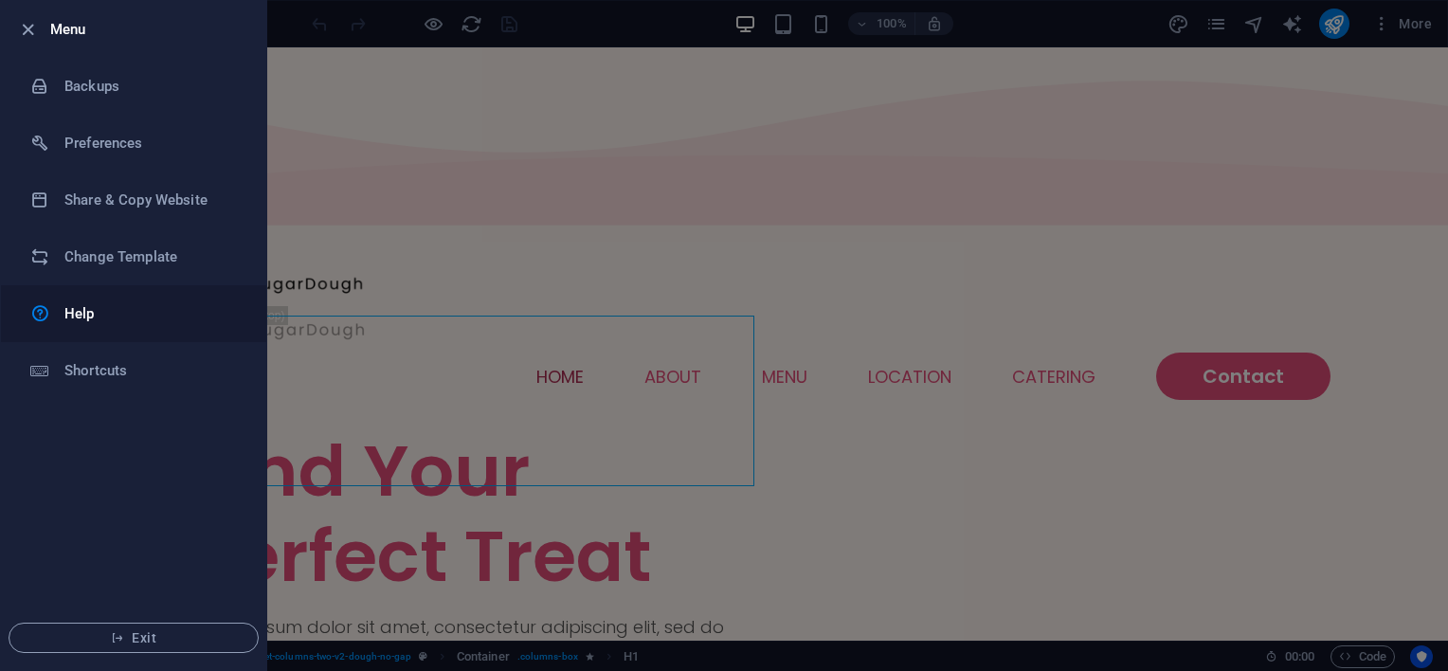
click at [104, 332] on link "Help" at bounding box center [133, 313] width 265 height 57
click at [27, 25] on icon "button" at bounding box center [28, 30] width 22 height 22
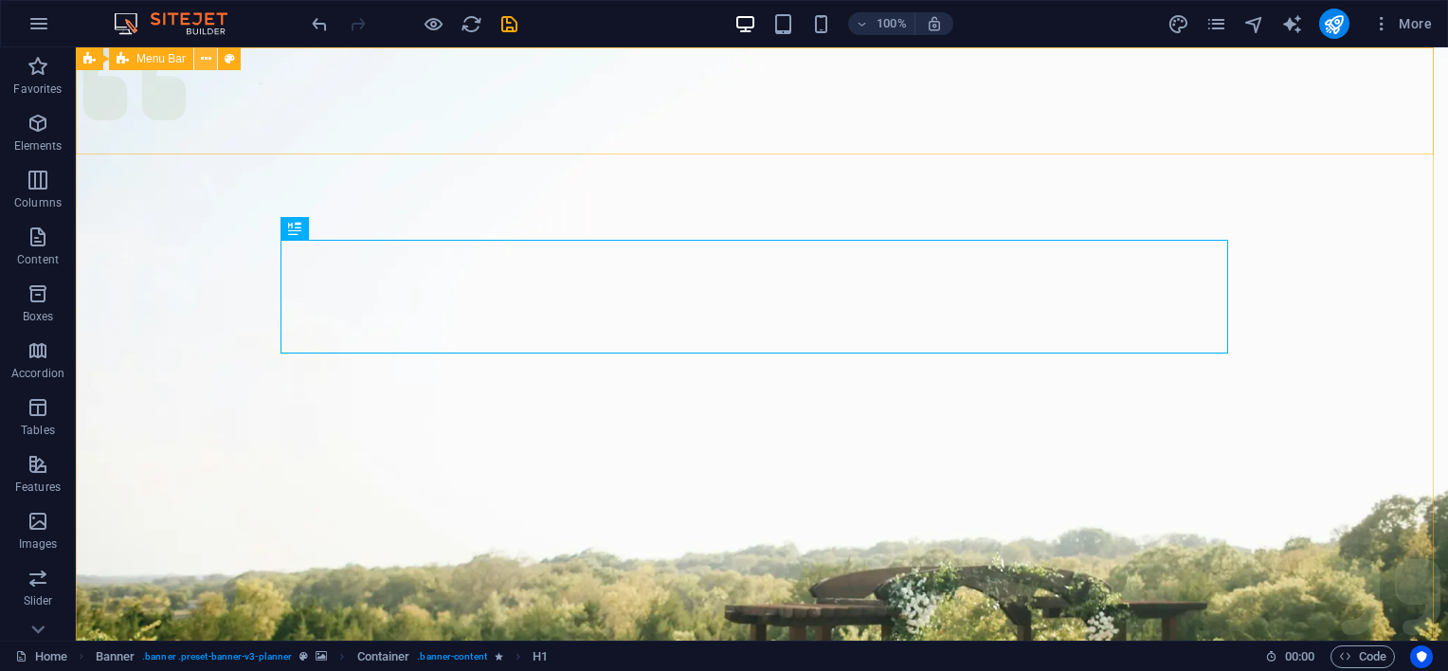
click at [208, 55] on icon at bounding box center [206, 59] width 10 height 20
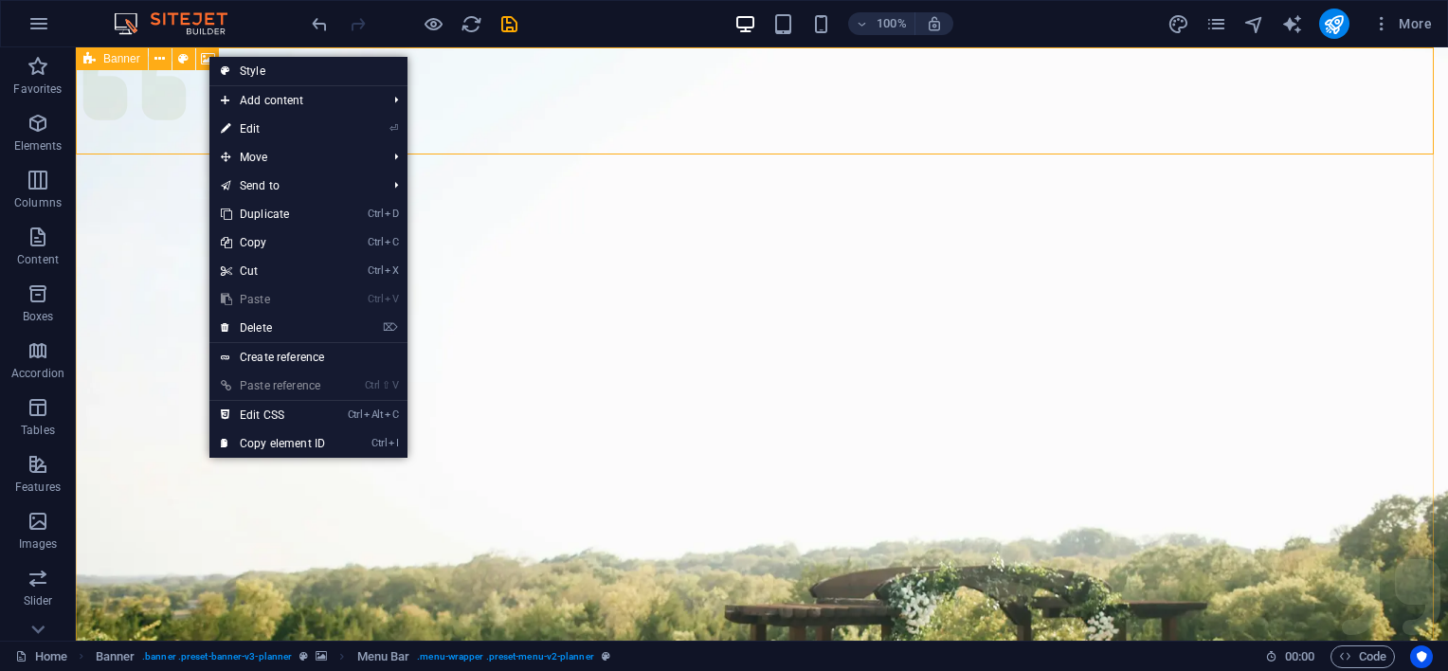
click at [118, 58] on span "Banner" at bounding box center [121, 58] width 37 height 11
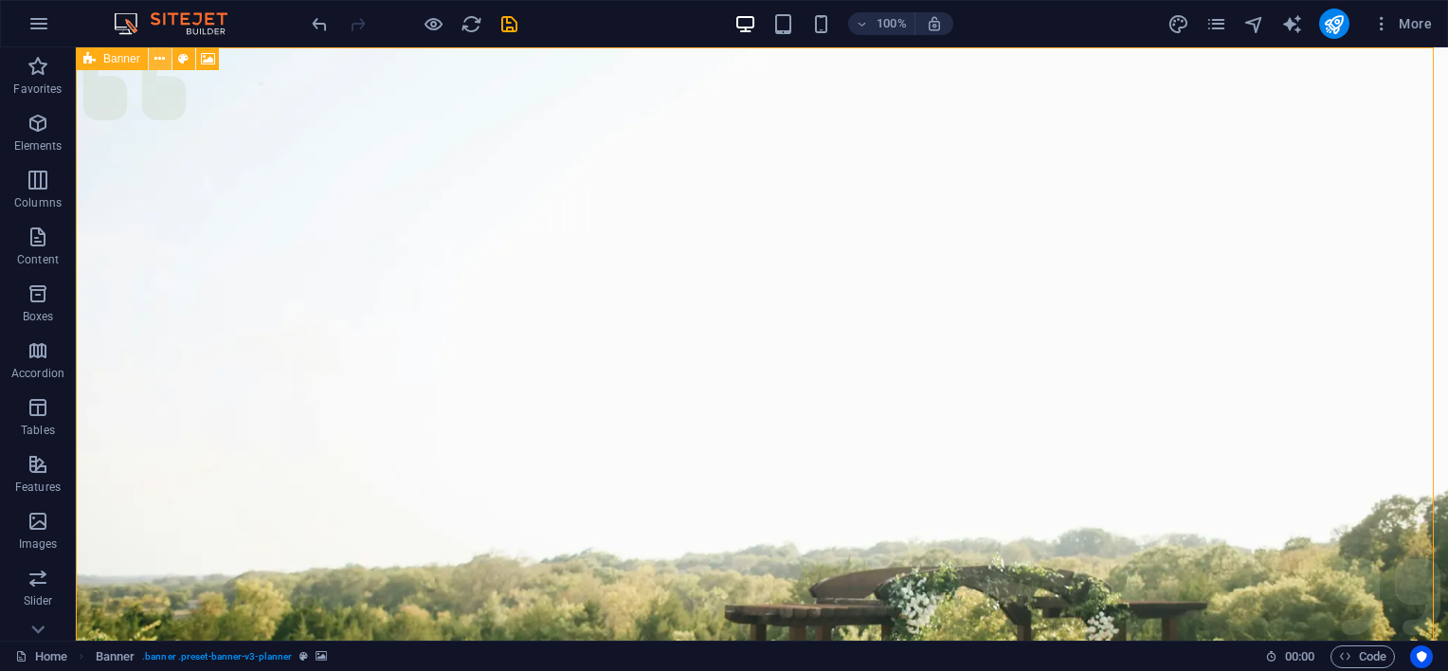
click at [159, 55] on icon at bounding box center [160, 59] width 10 height 20
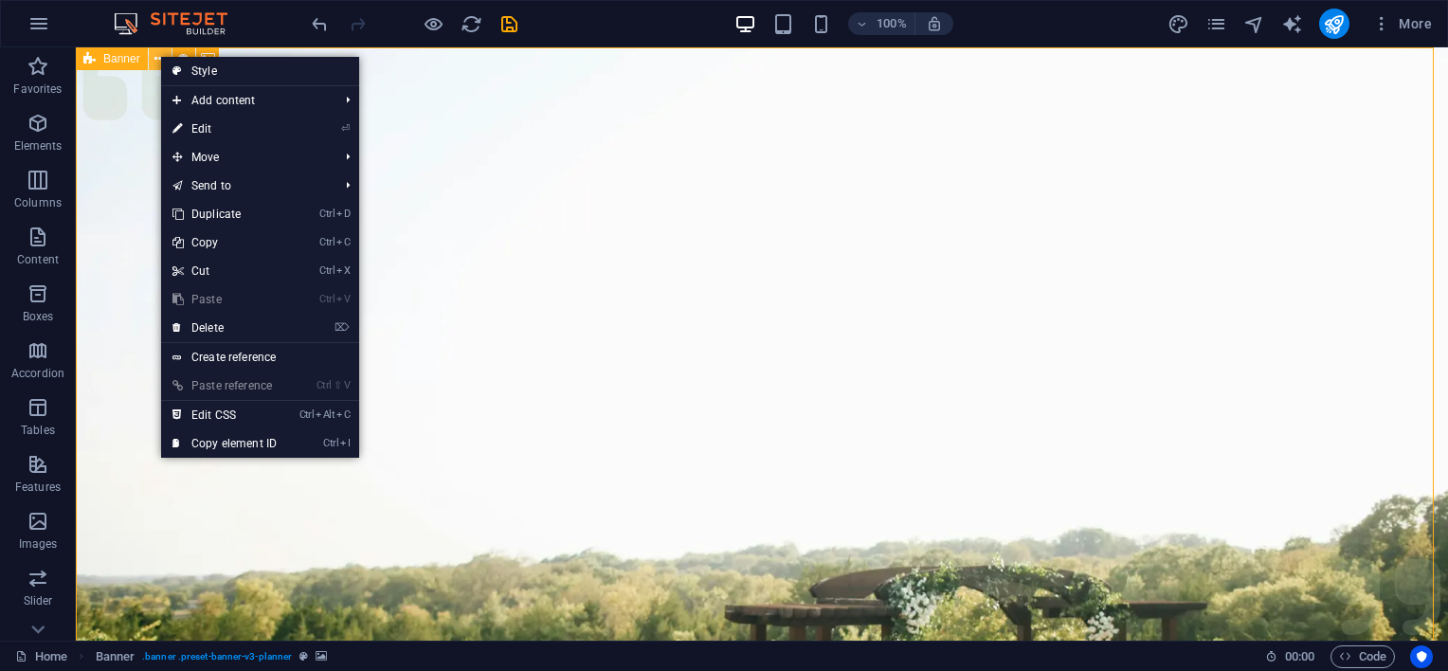
click at [159, 55] on icon at bounding box center [160, 59] width 10 height 20
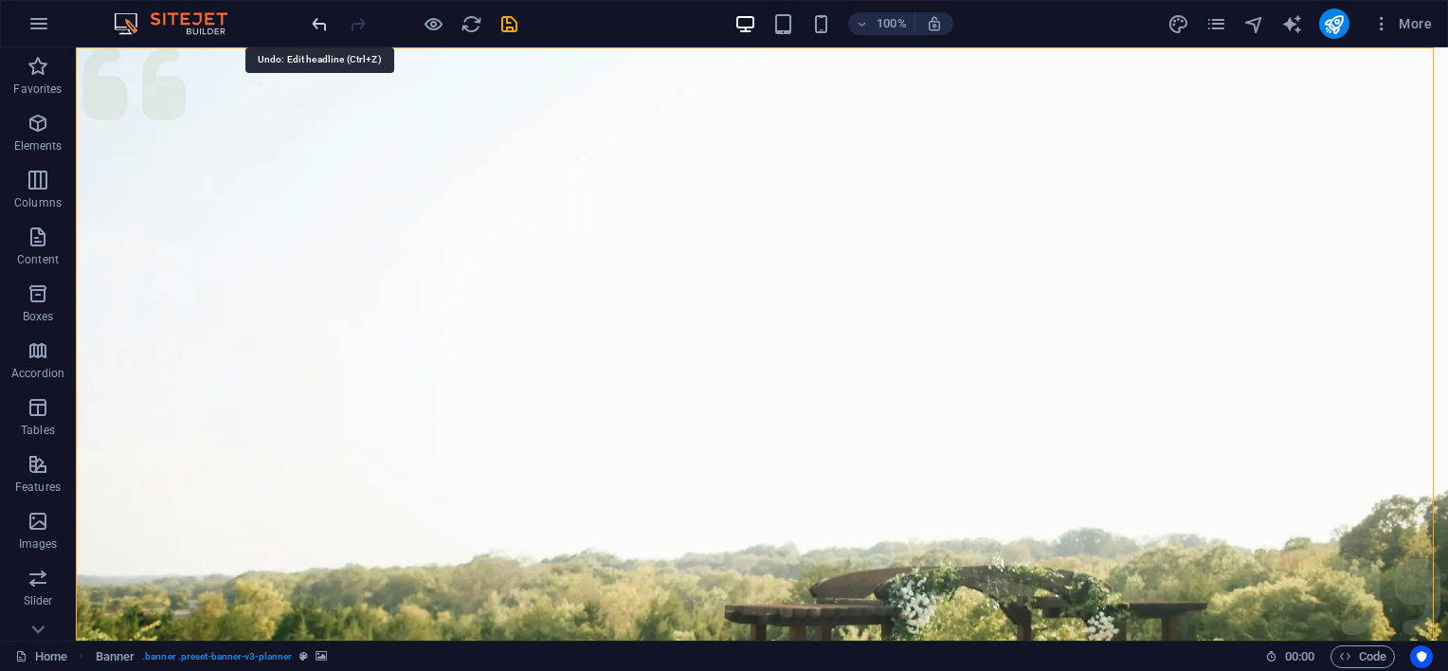
click at [318, 23] on icon "undo" at bounding box center [320, 24] width 22 height 22
click at [39, 35] on button "button" at bounding box center [39, 24] width 46 height 46
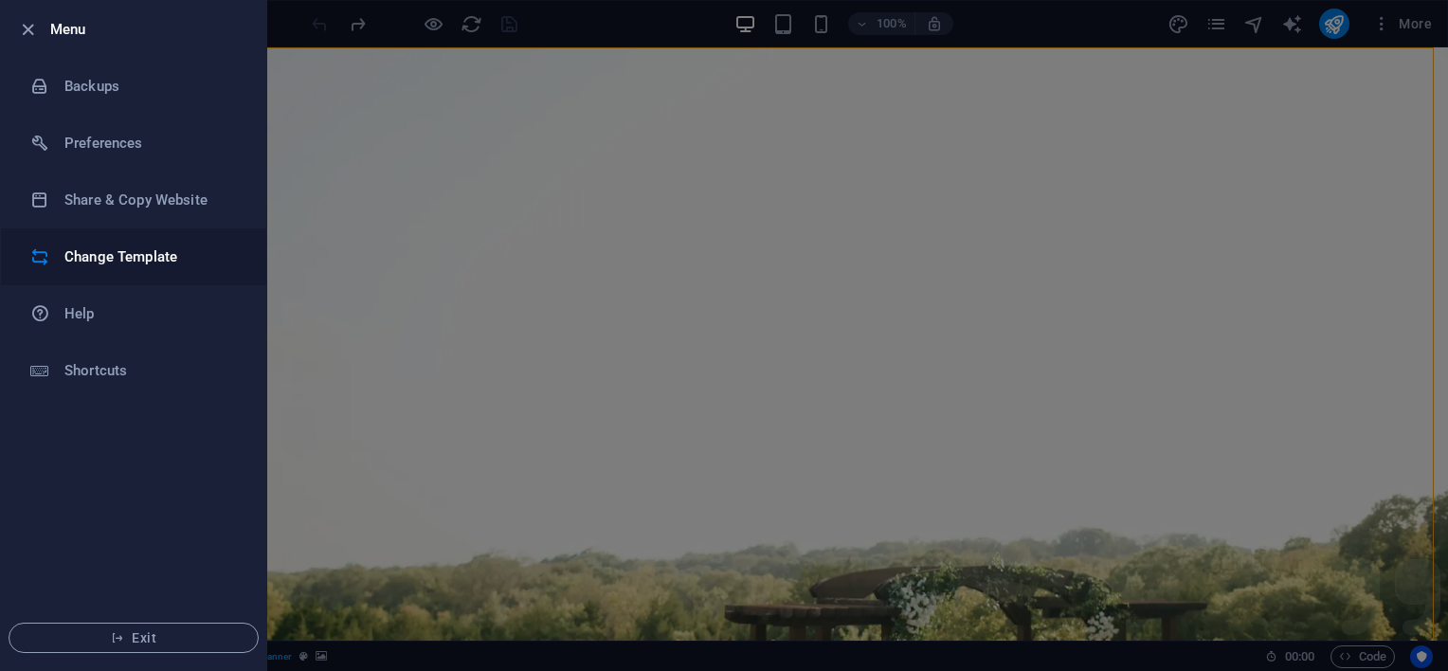
click at [100, 258] on h6 "Change Template" at bounding box center [151, 257] width 175 height 23
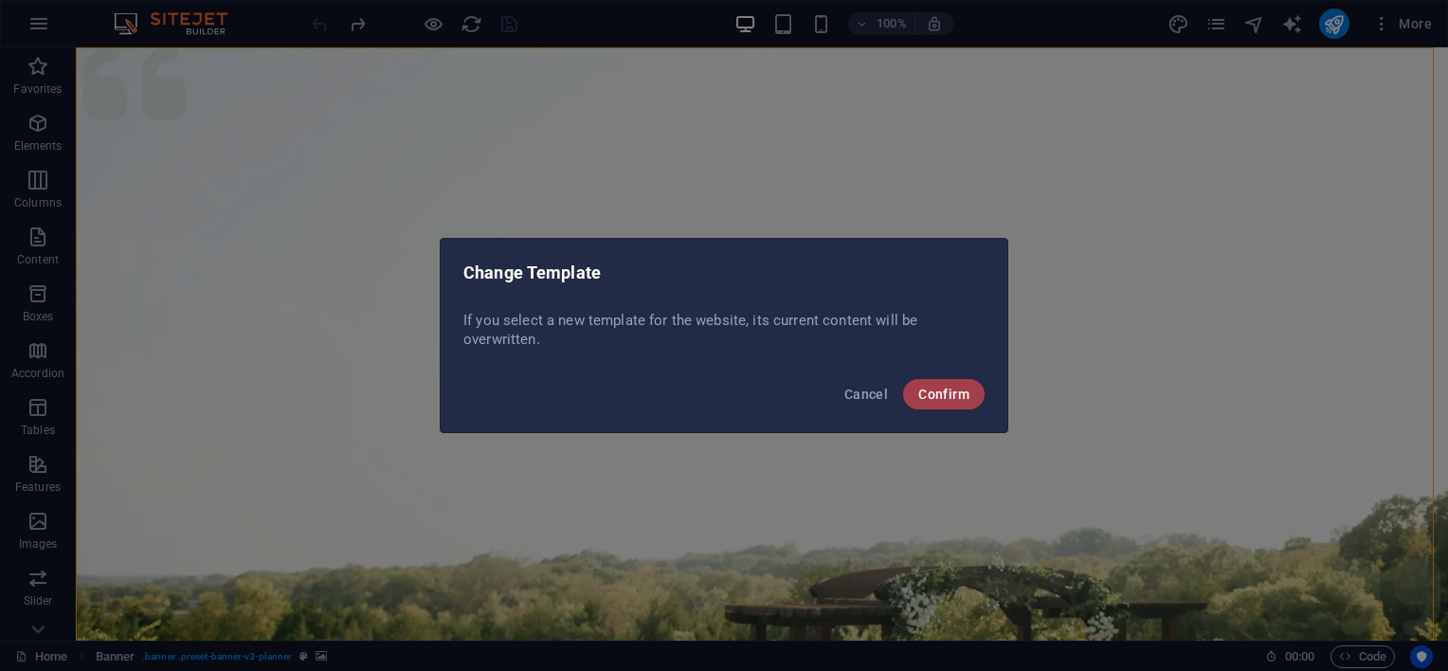
click at [952, 400] on span "Confirm" at bounding box center [944, 394] width 51 height 15
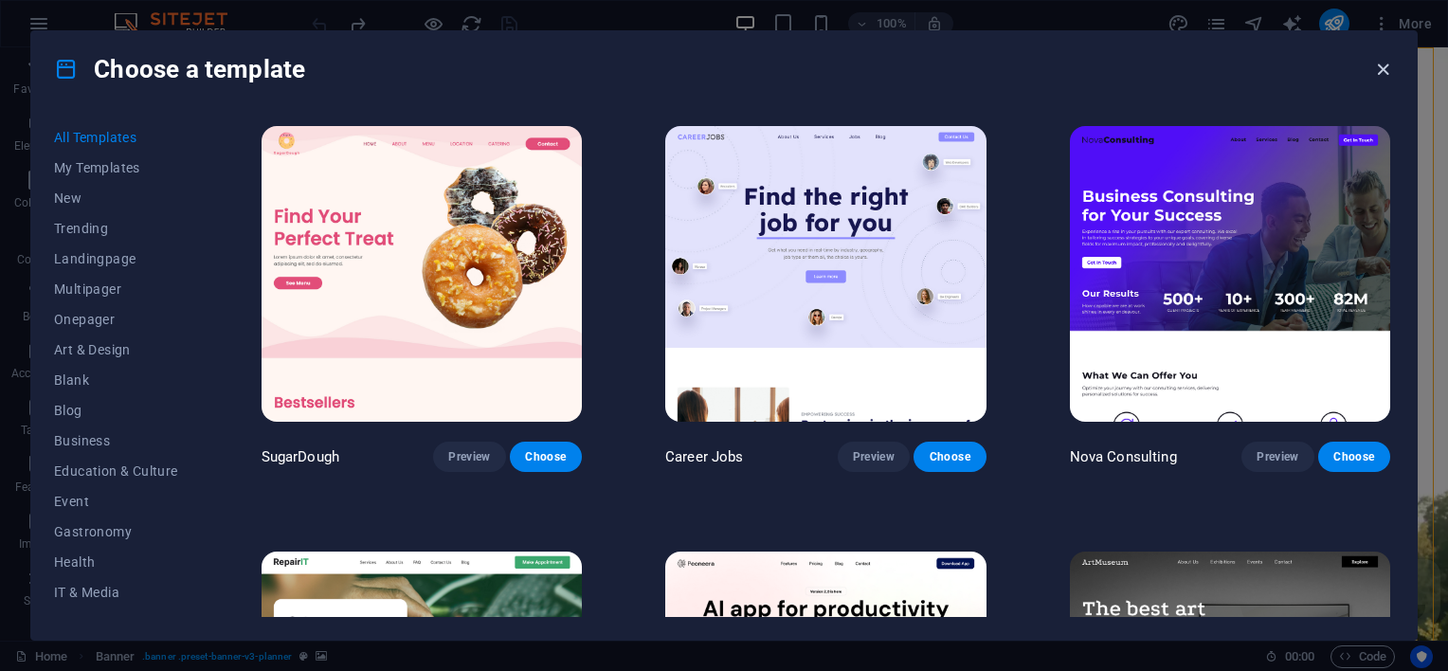
click at [1379, 67] on icon "button" at bounding box center [1384, 70] width 22 height 22
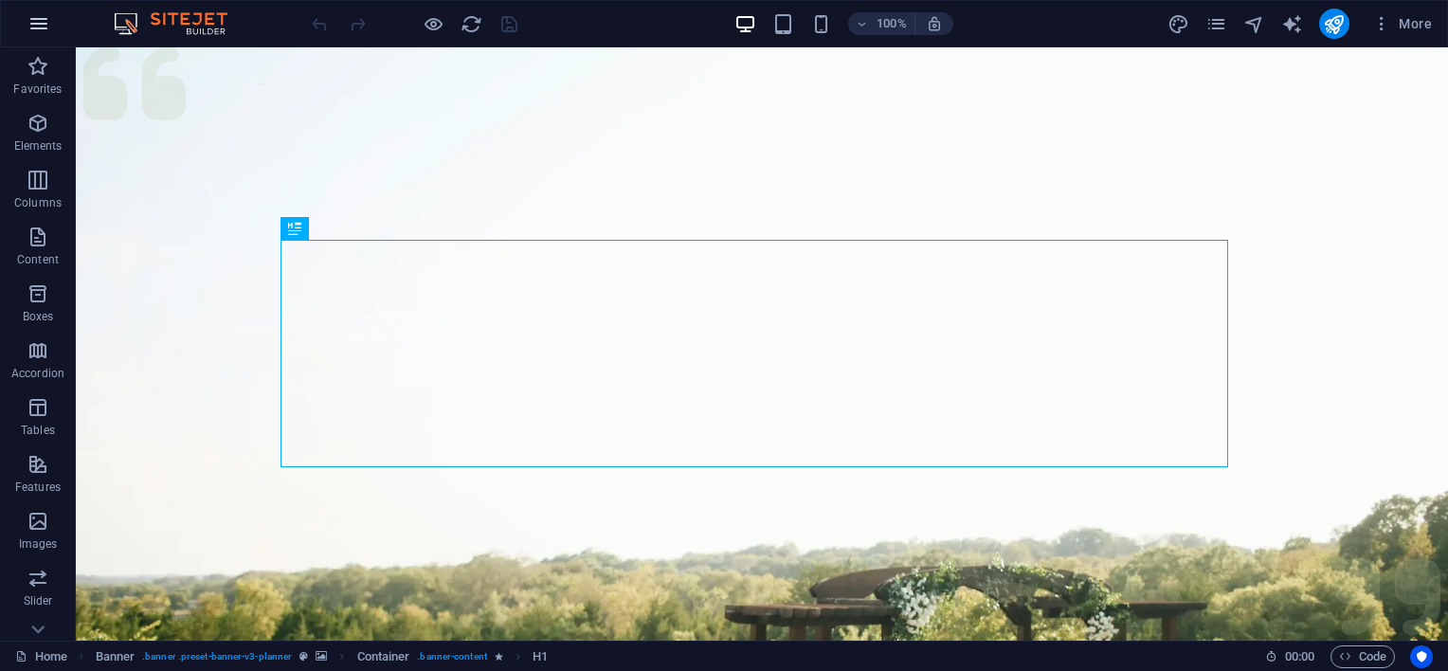
click at [33, 22] on icon "button" at bounding box center [38, 23] width 23 height 23
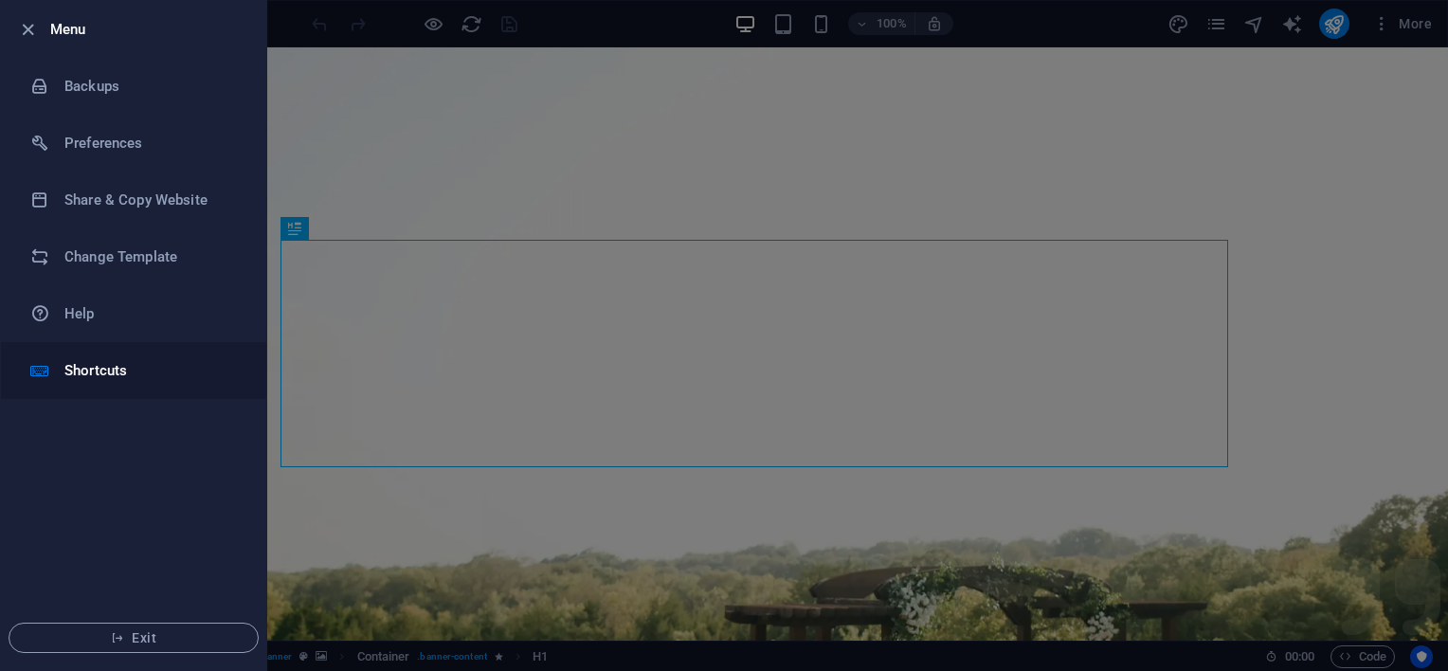
click at [102, 367] on h6 "Shortcuts" at bounding box center [151, 370] width 175 height 23
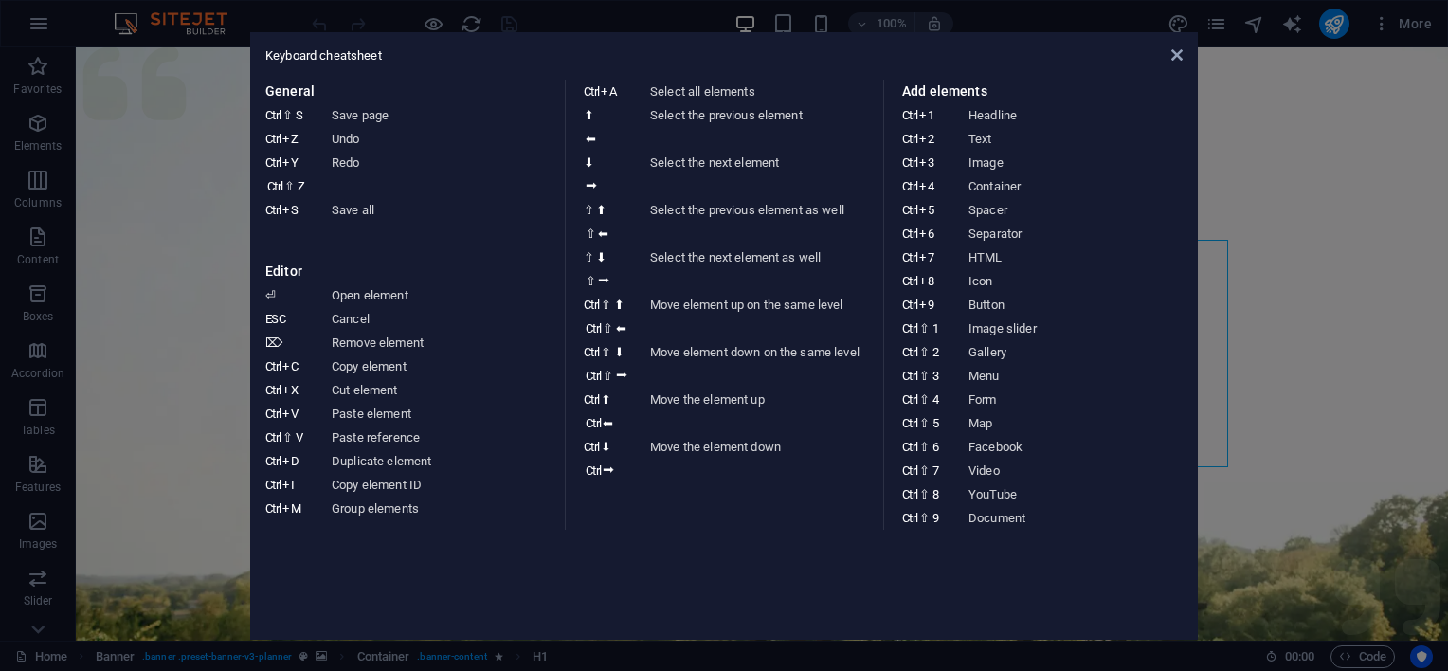
click at [1183, 52] on div "Keyboard cheatsheet General Ctrl ⇧ S Save page Ctrl Z Undo Ctrl Y Ctrl ⇧ Z Redo…" at bounding box center [724, 336] width 948 height 608
click at [1178, 57] on icon at bounding box center [1177, 54] width 11 height 15
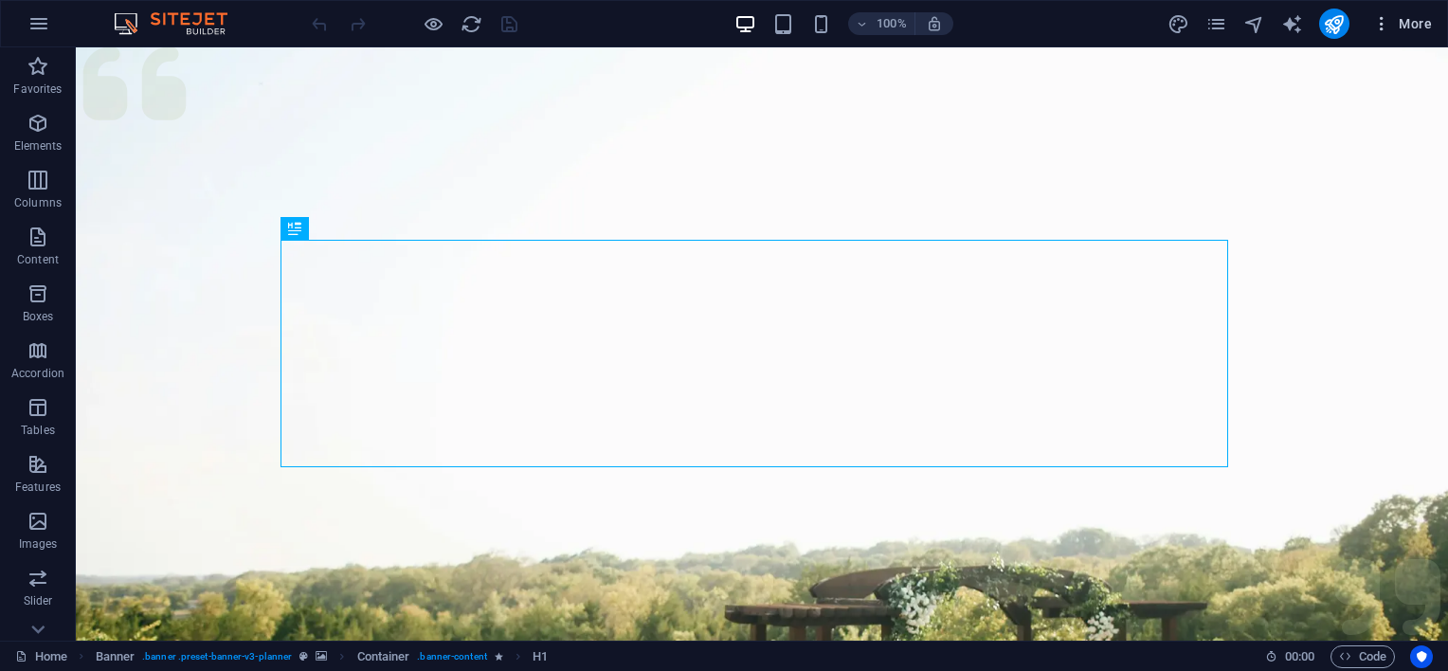
click at [1388, 25] on icon "button" at bounding box center [1382, 23] width 19 height 19
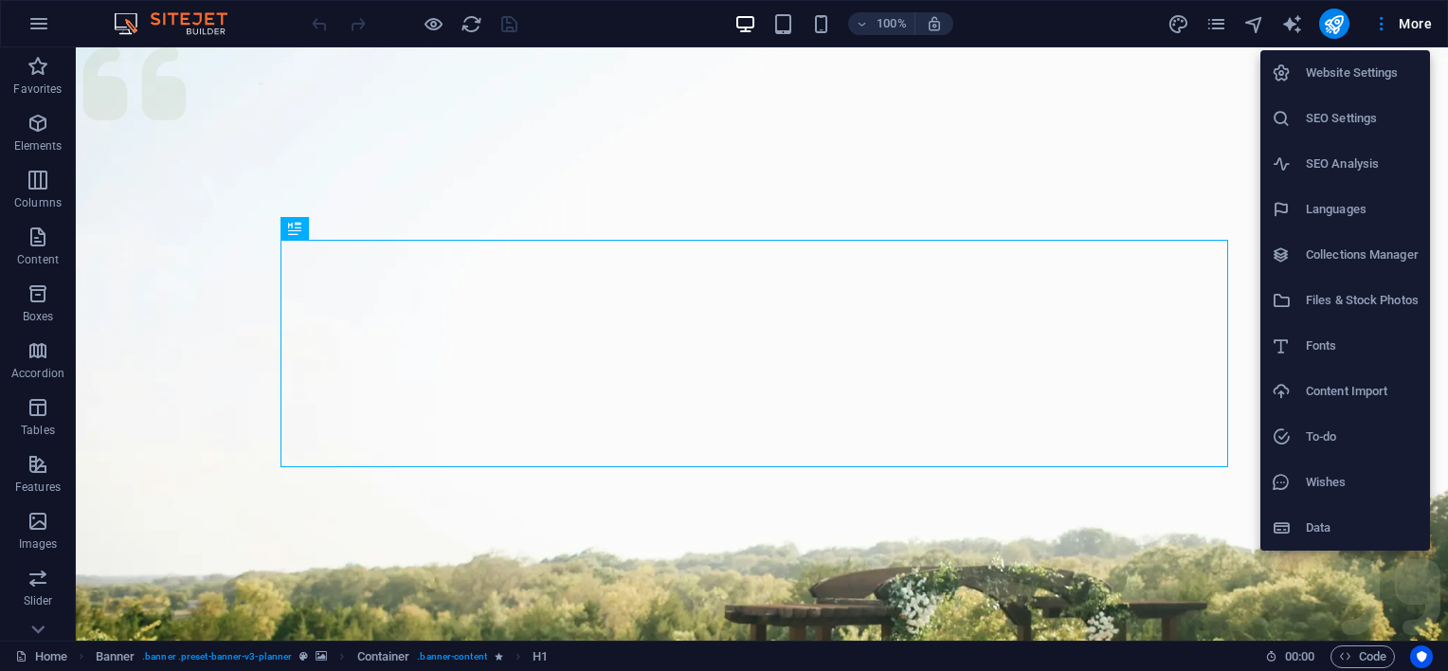
click at [1371, 302] on h6 "Files & Stock Photos" at bounding box center [1362, 300] width 113 height 23
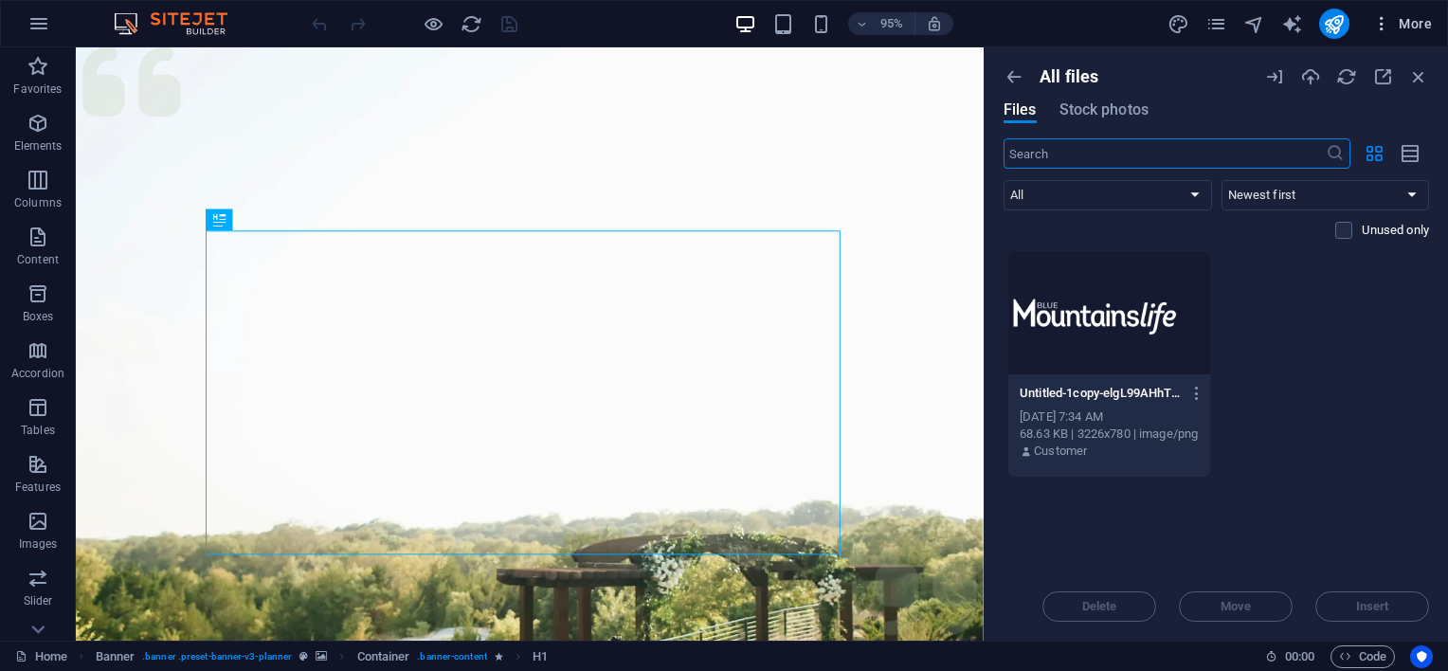
click at [1406, 17] on span "More" at bounding box center [1403, 23] width 60 height 19
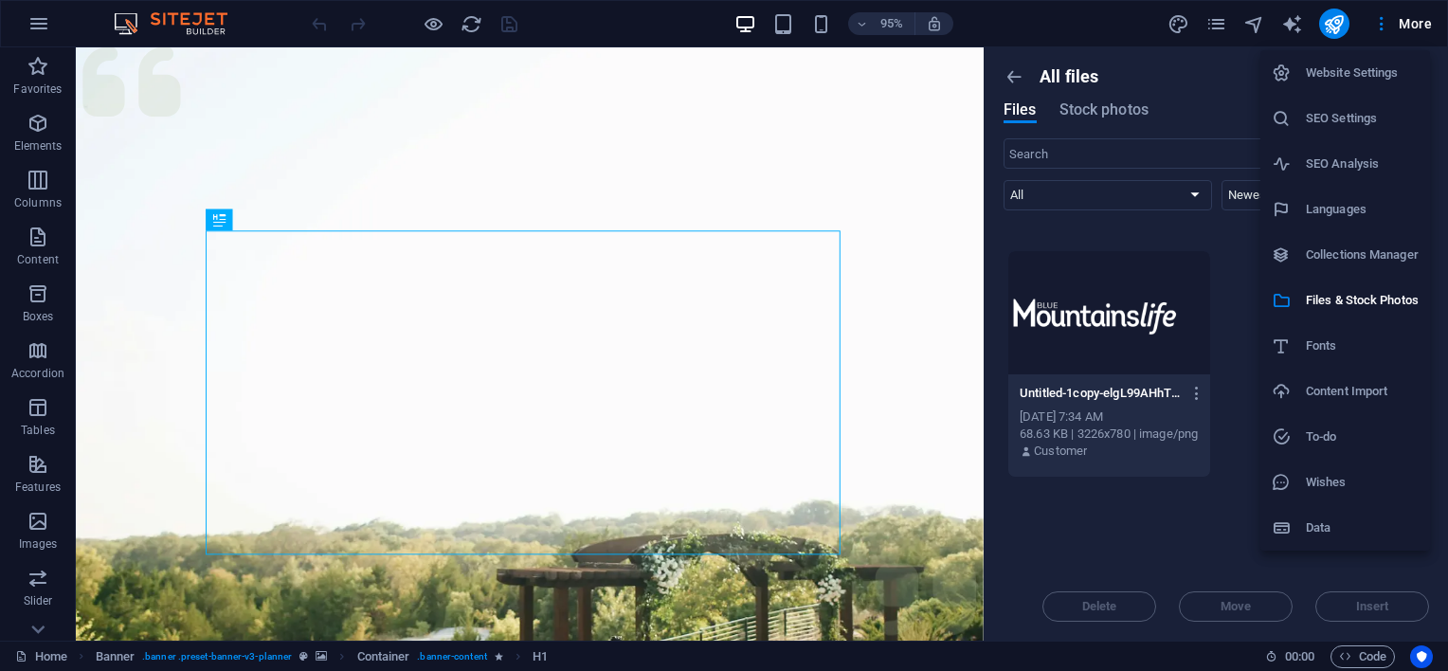
click at [1340, 249] on h6 "Collections Manager" at bounding box center [1362, 255] width 113 height 23
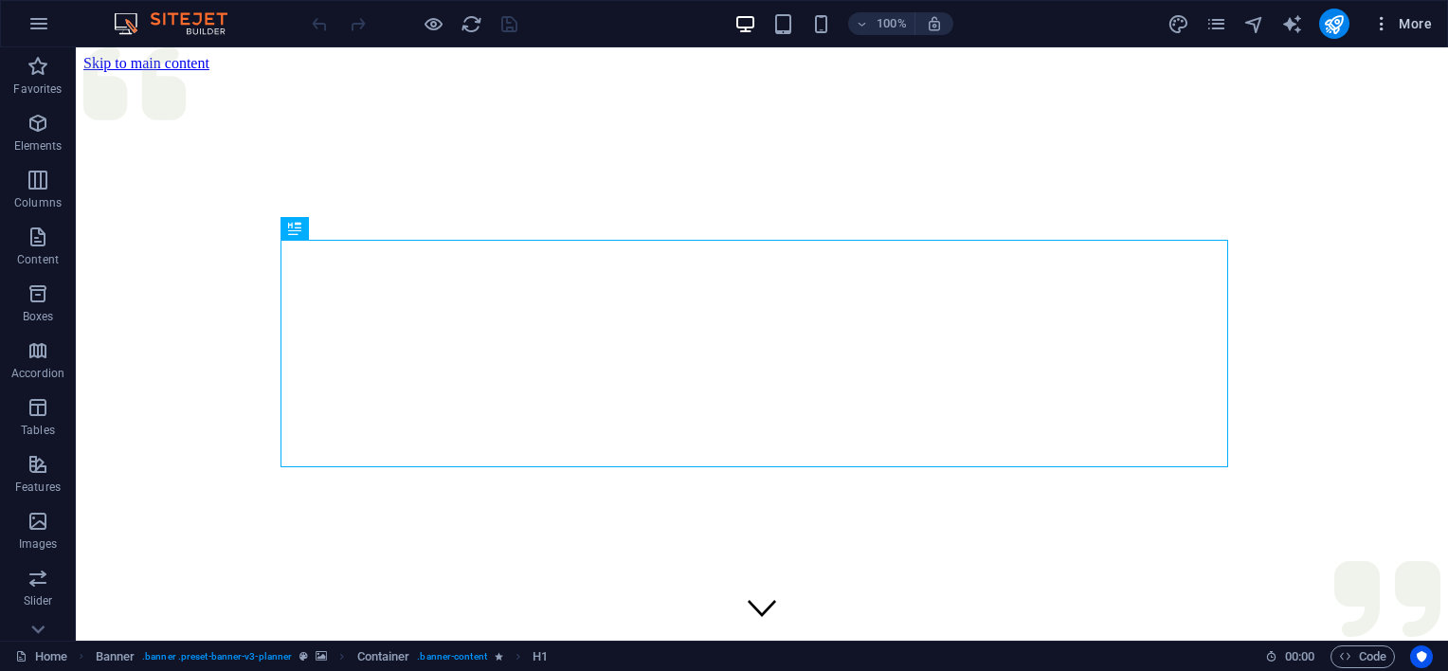
click at [1414, 24] on span "More" at bounding box center [1403, 23] width 60 height 19
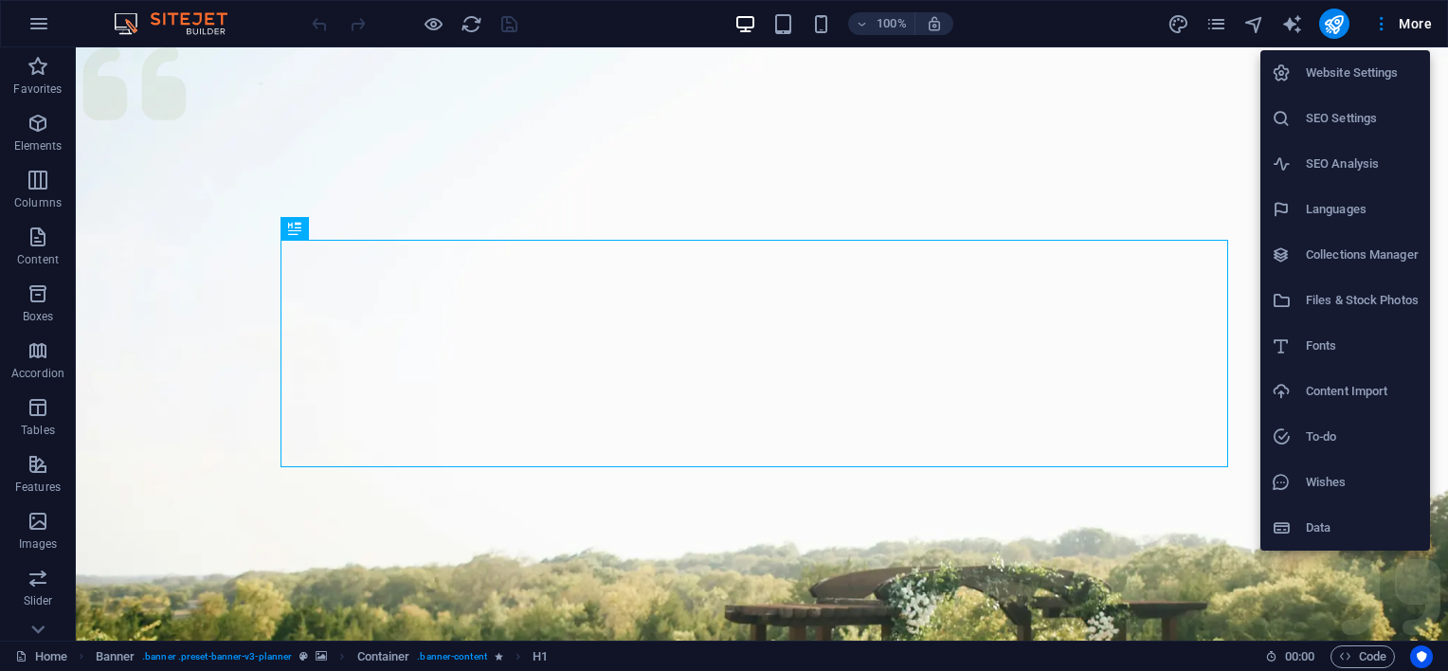
click at [1412, 24] on div at bounding box center [724, 335] width 1448 height 671
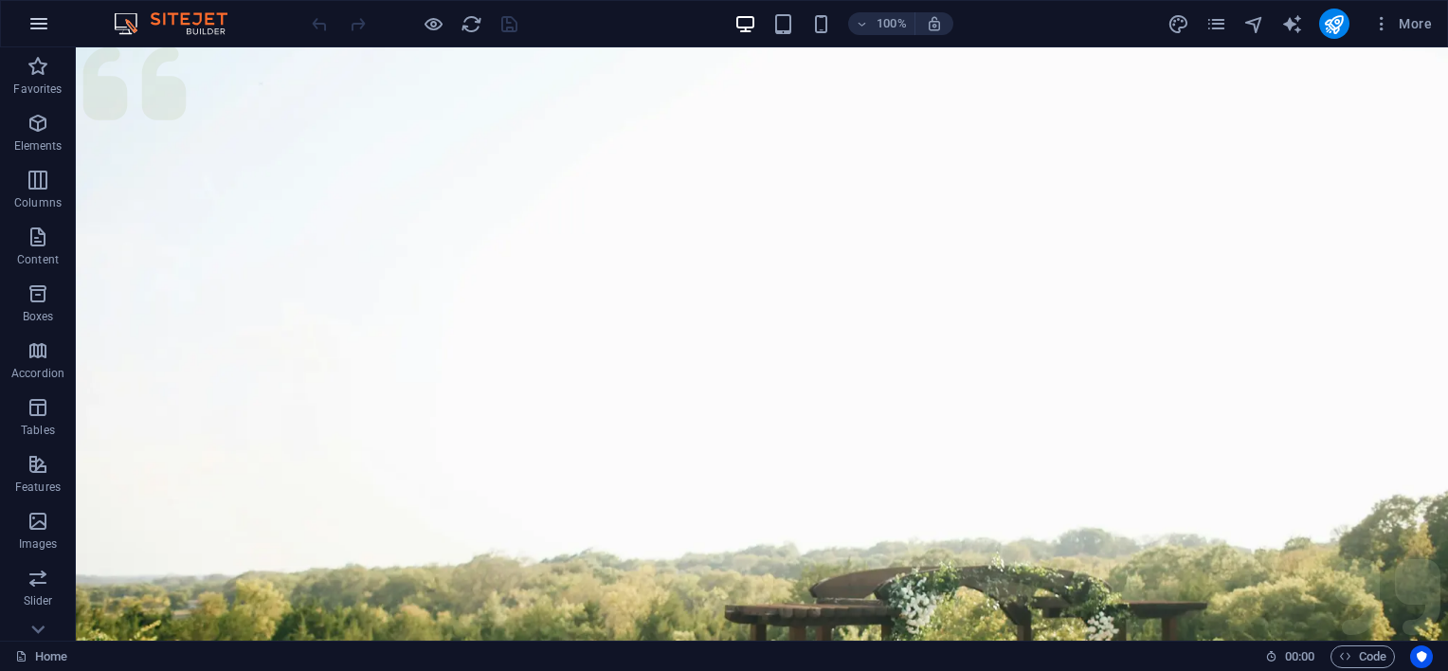
click at [41, 27] on icon "button" at bounding box center [38, 23] width 23 height 23
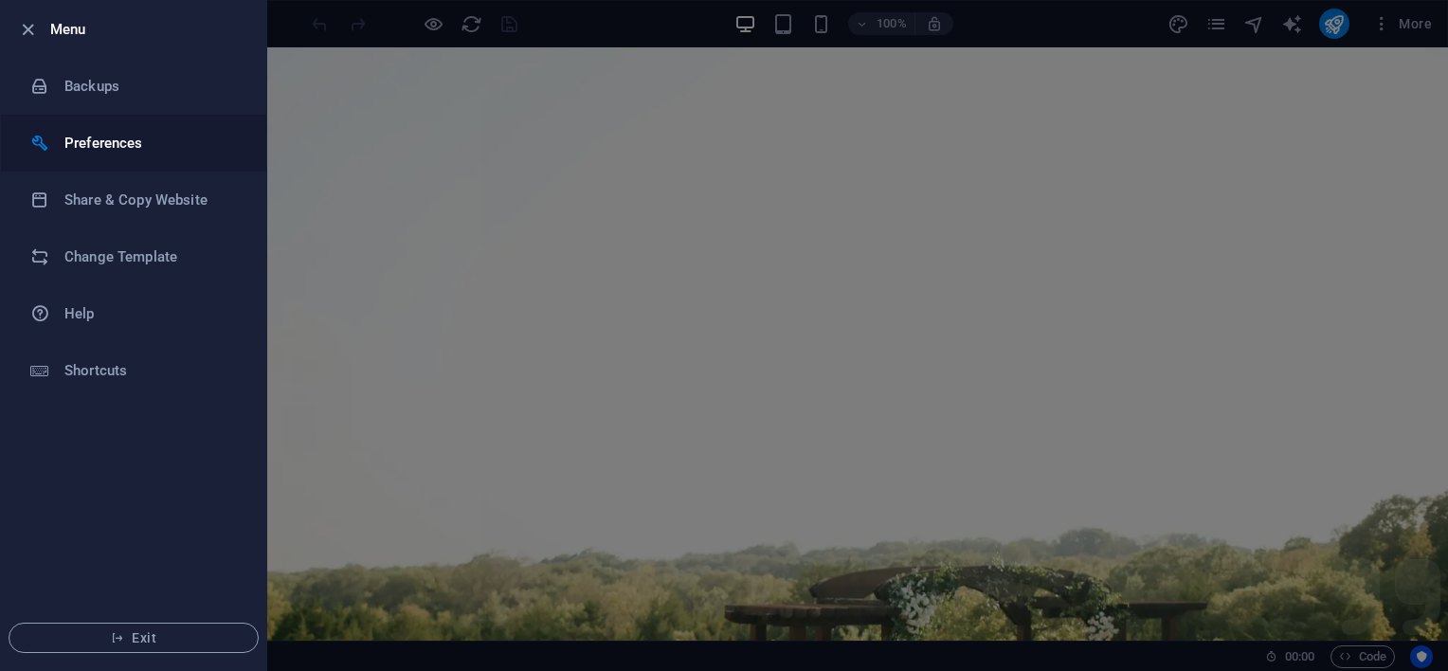
click at [118, 146] on h6 "Preferences" at bounding box center [151, 143] width 175 height 23
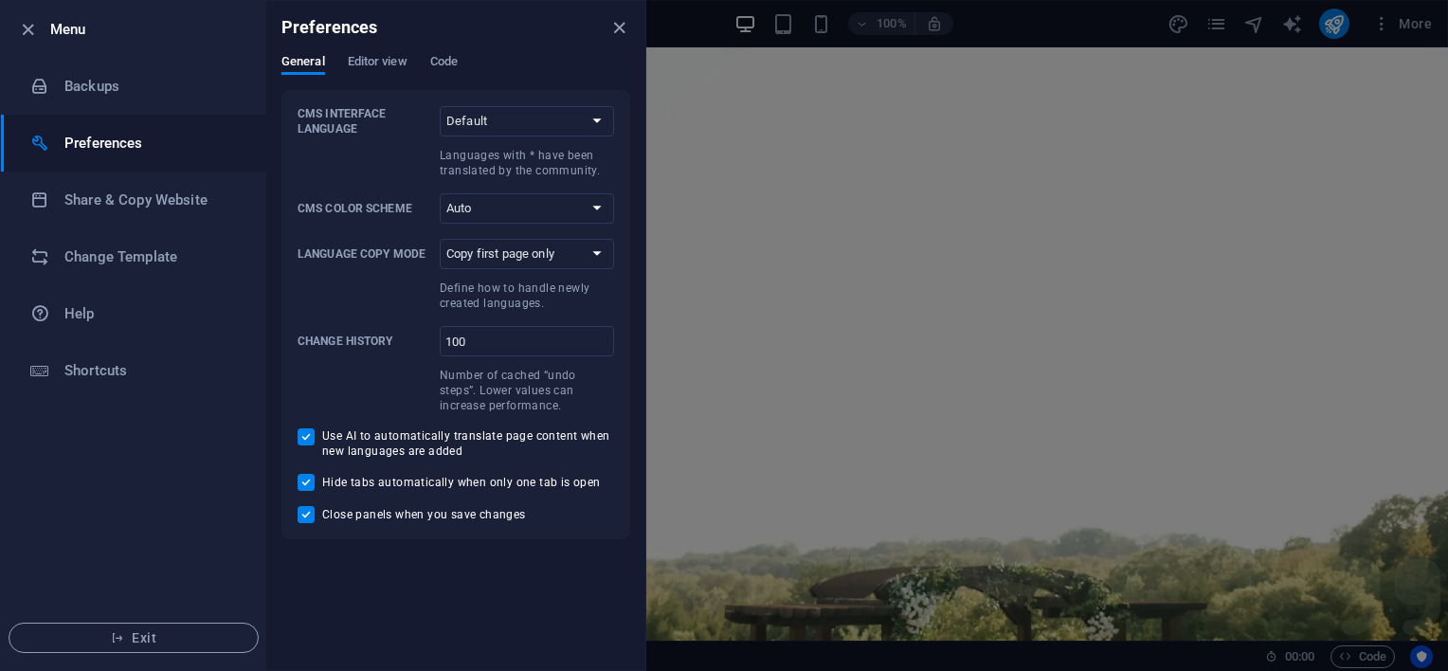
click at [118, 146] on h6 "Preferences" at bounding box center [151, 143] width 175 height 23
click at [380, 61] on span "Editor view" at bounding box center [378, 63] width 60 height 27
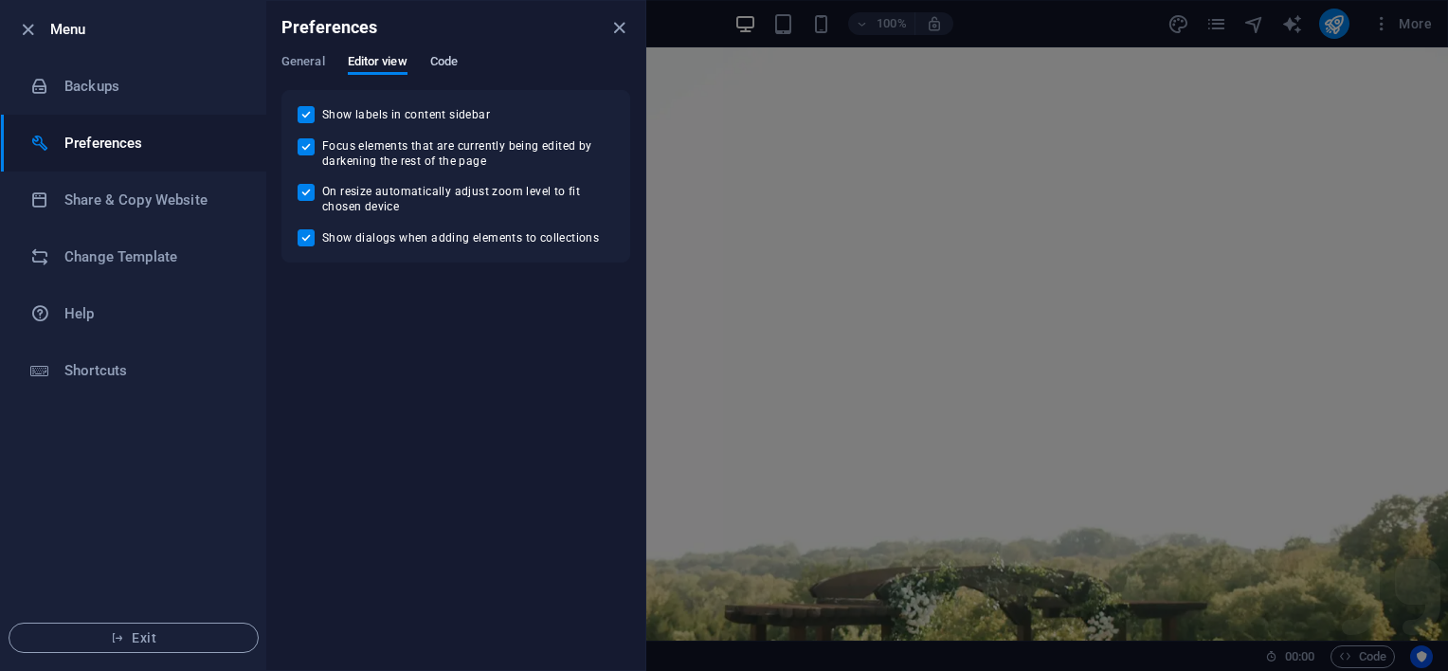
click at [448, 61] on span "Code" at bounding box center [443, 63] width 27 height 27
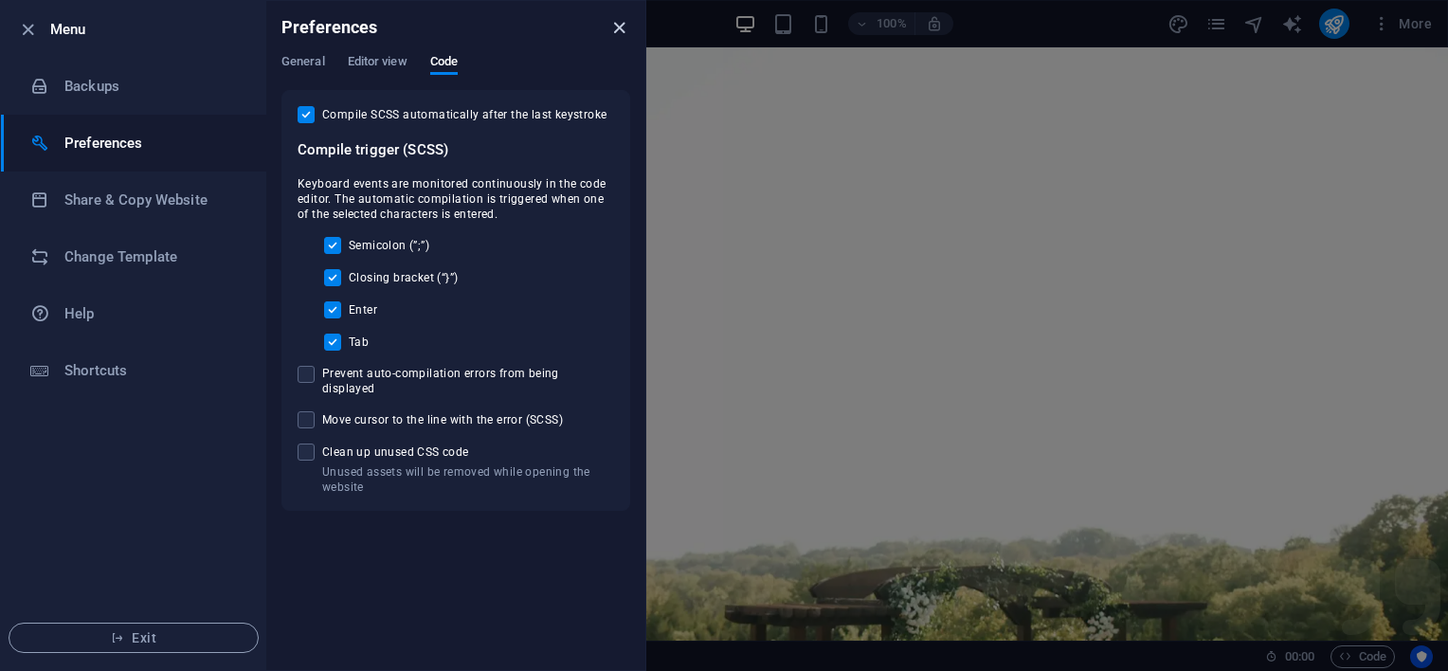
click at [613, 27] on icon "close" at bounding box center [620, 28] width 22 height 22
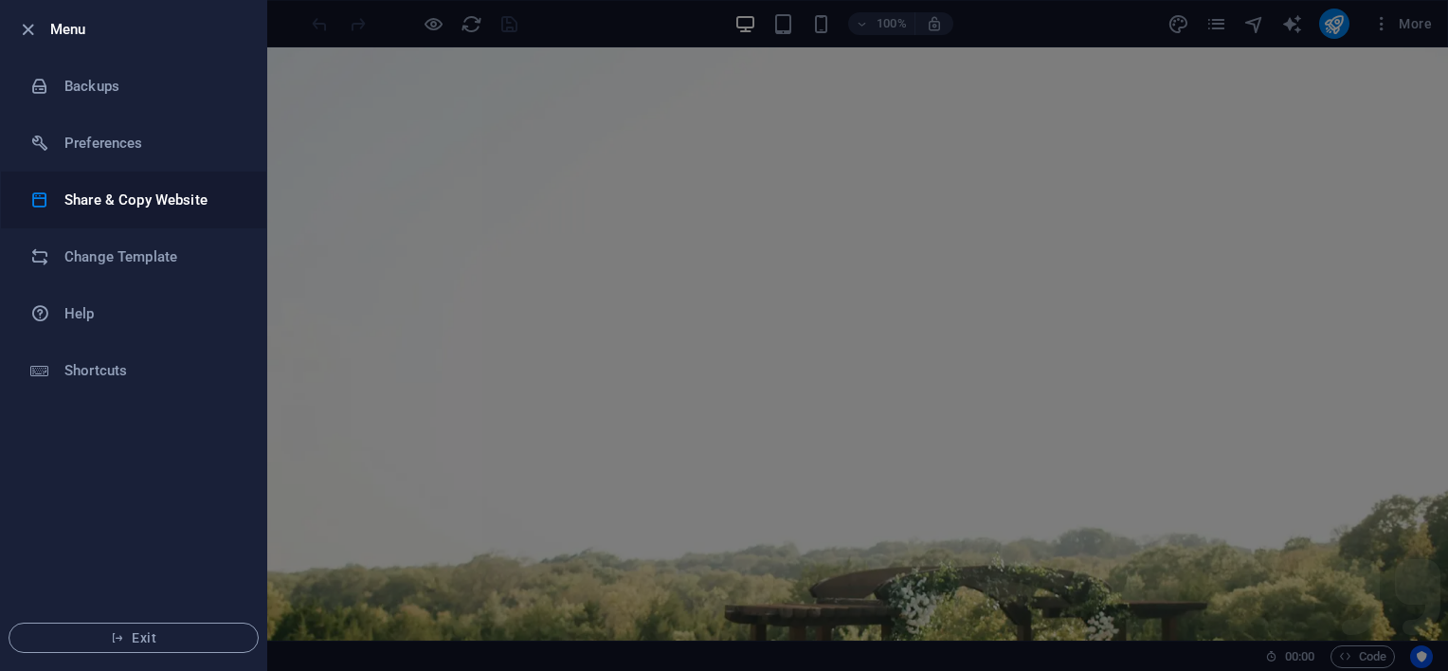
click at [140, 204] on h6 "Share & Copy Website" at bounding box center [151, 200] width 175 height 23
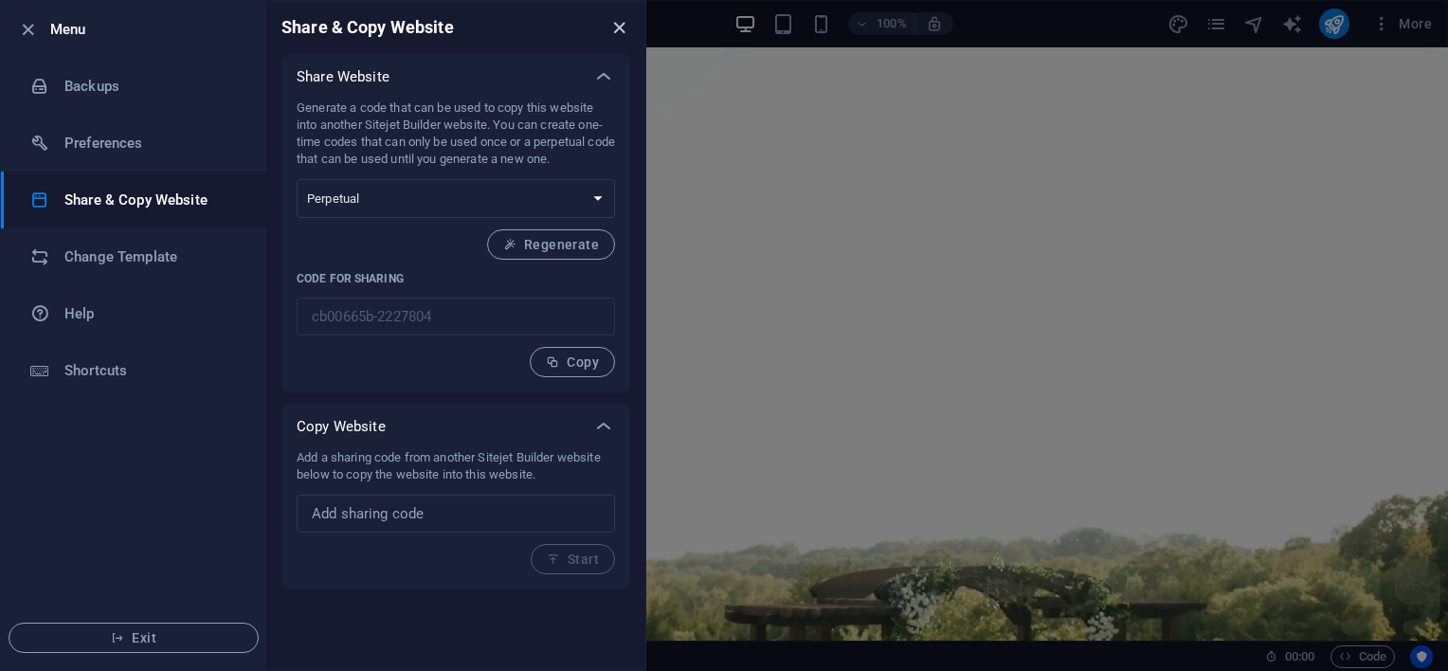
click at [618, 30] on icon "close" at bounding box center [620, 28] width 22 height 22
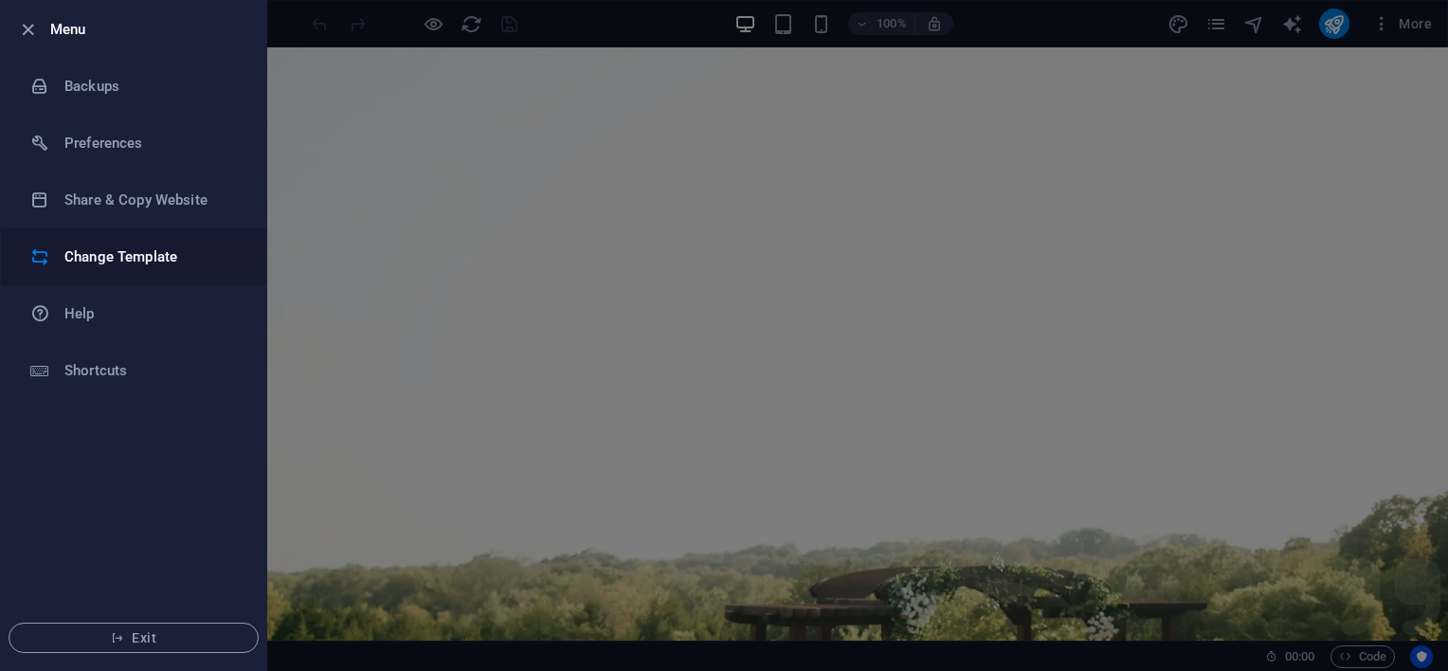
click at [145, 256] on h6 "Change Template" at bounding box center [151, 257] width 175 height 23
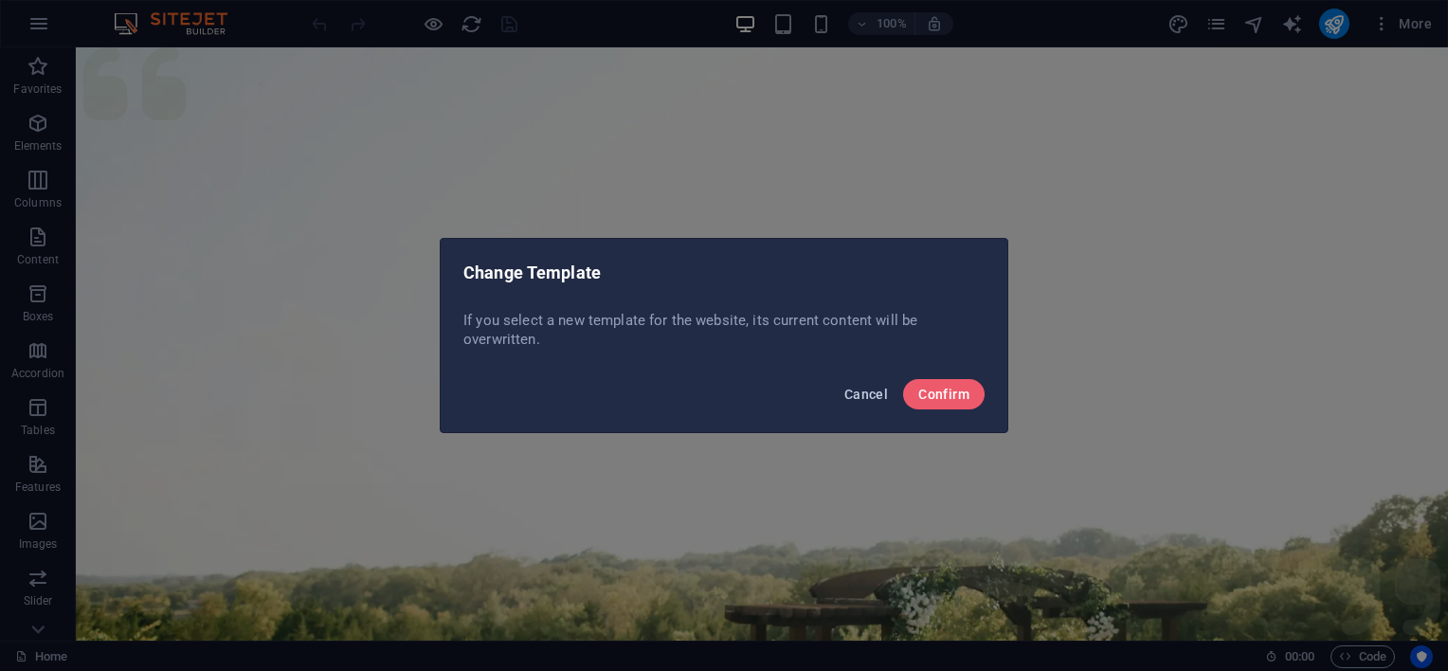
click at [876, 397] on span "Cancel" at bounding box center [867, 394] width 44 height 15
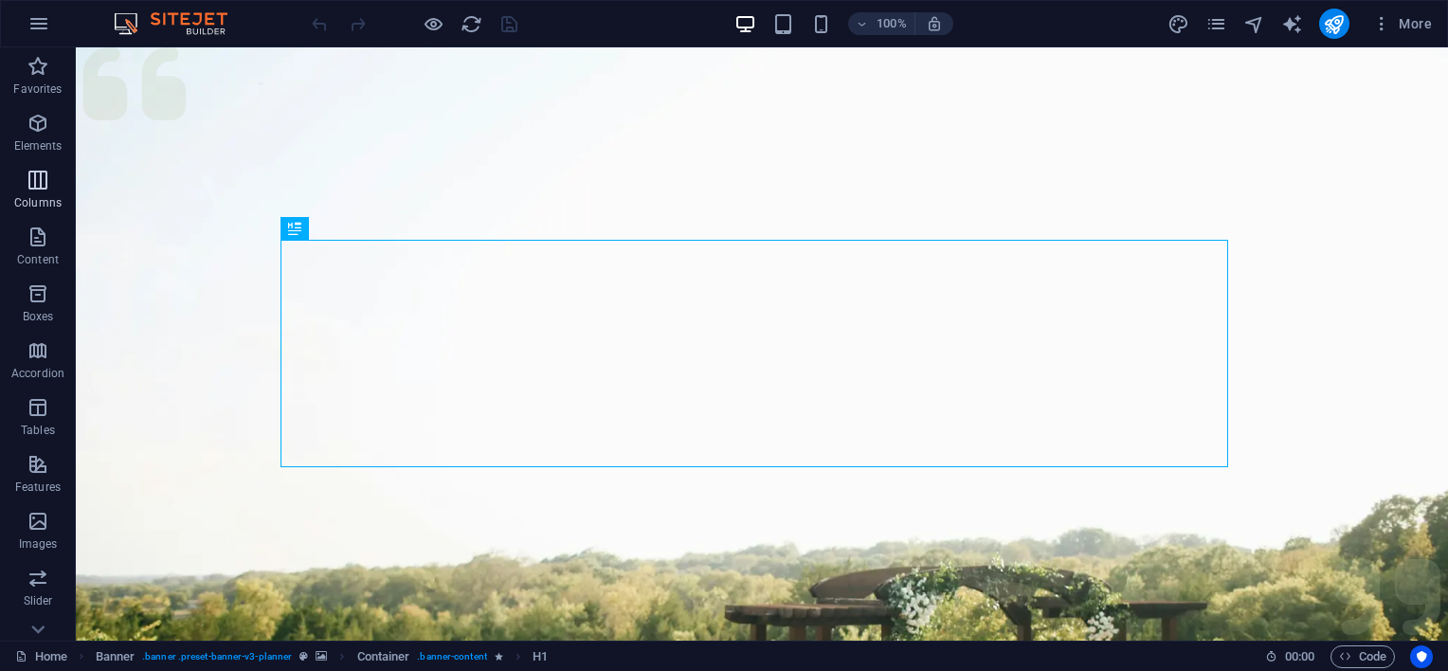
click at [38, 191] on icon "button" at bounding box center [38, 180] width 23 height 23
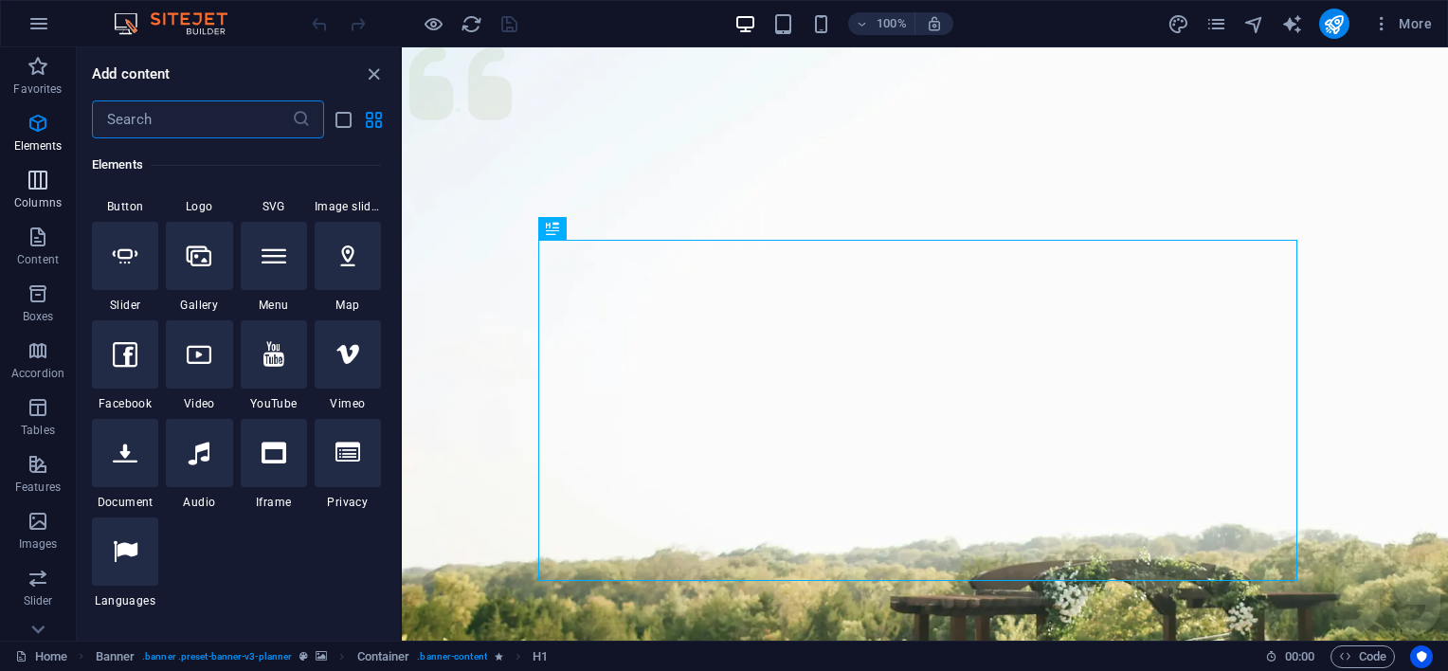
scroll to position [938, 0]
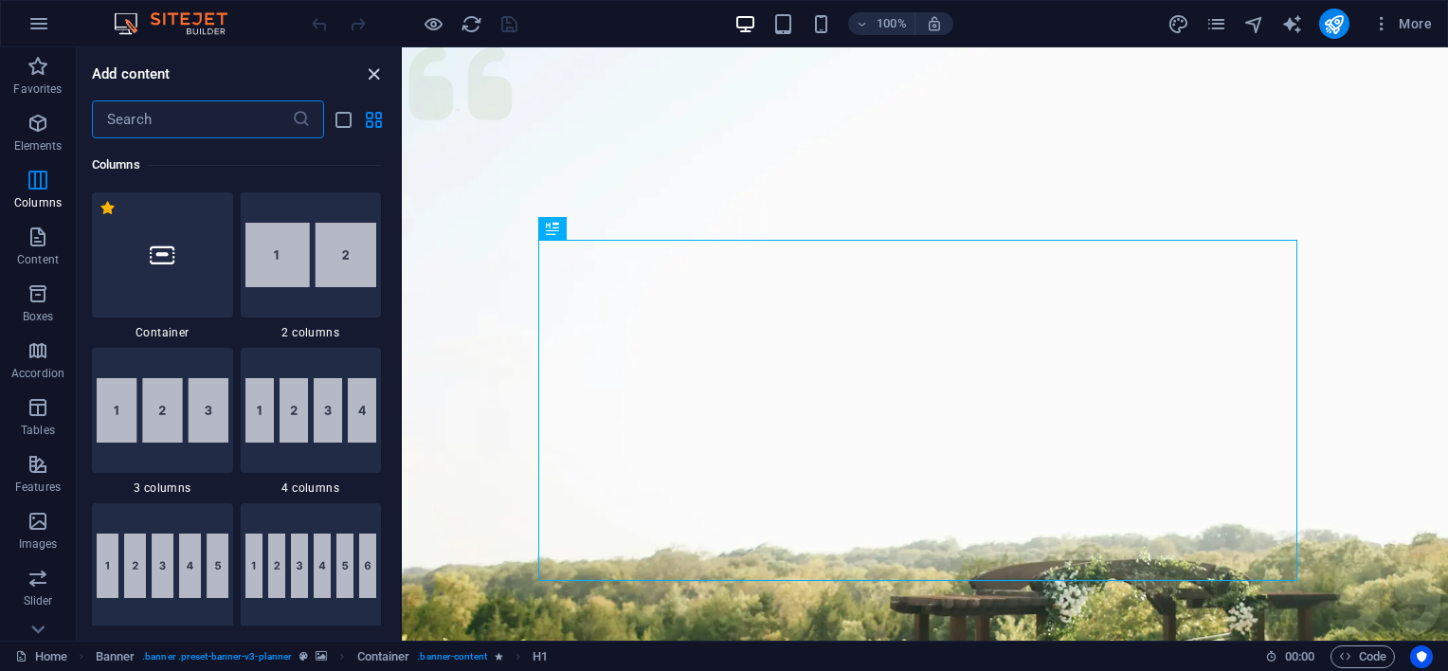
click at [375, 75] on icon "close panel" at bounding box center [374, 75] width 22 height 22
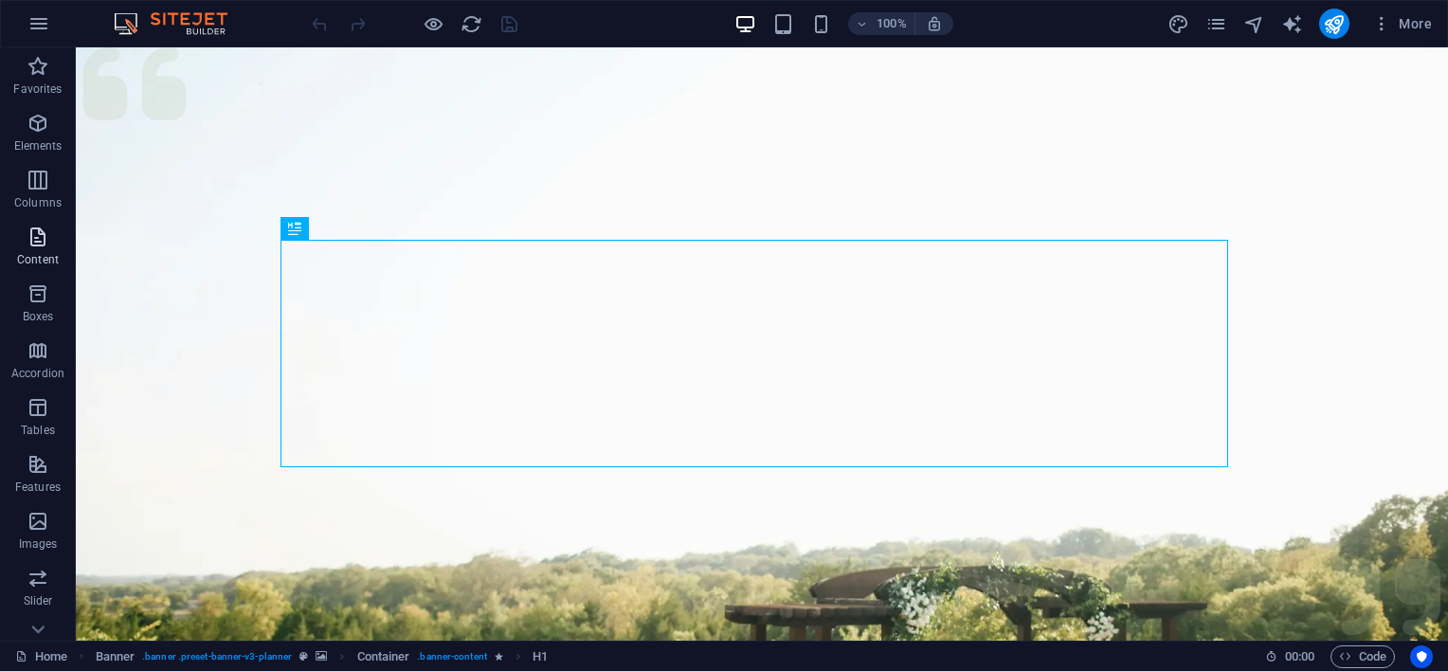
click at [42, 247] on icon "button" at bounding box center [38, 237] width 23 height 23
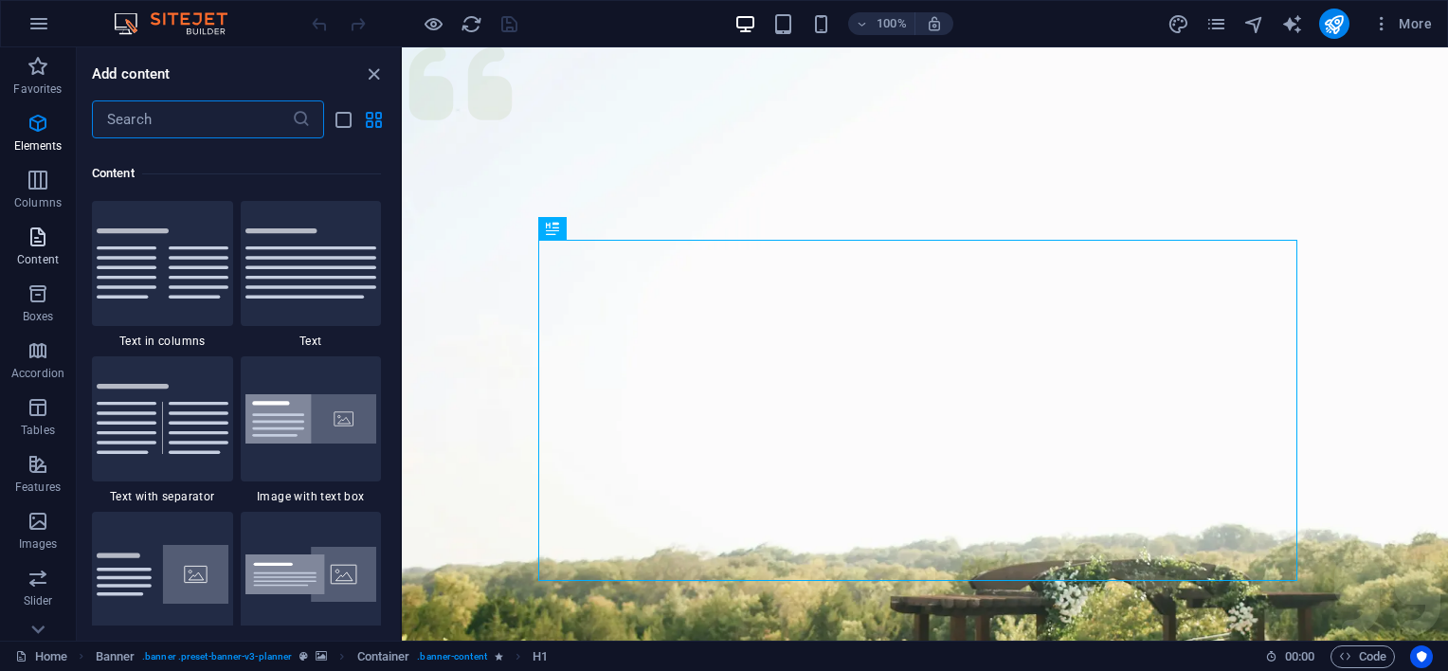
scroll to position [3317, 0]
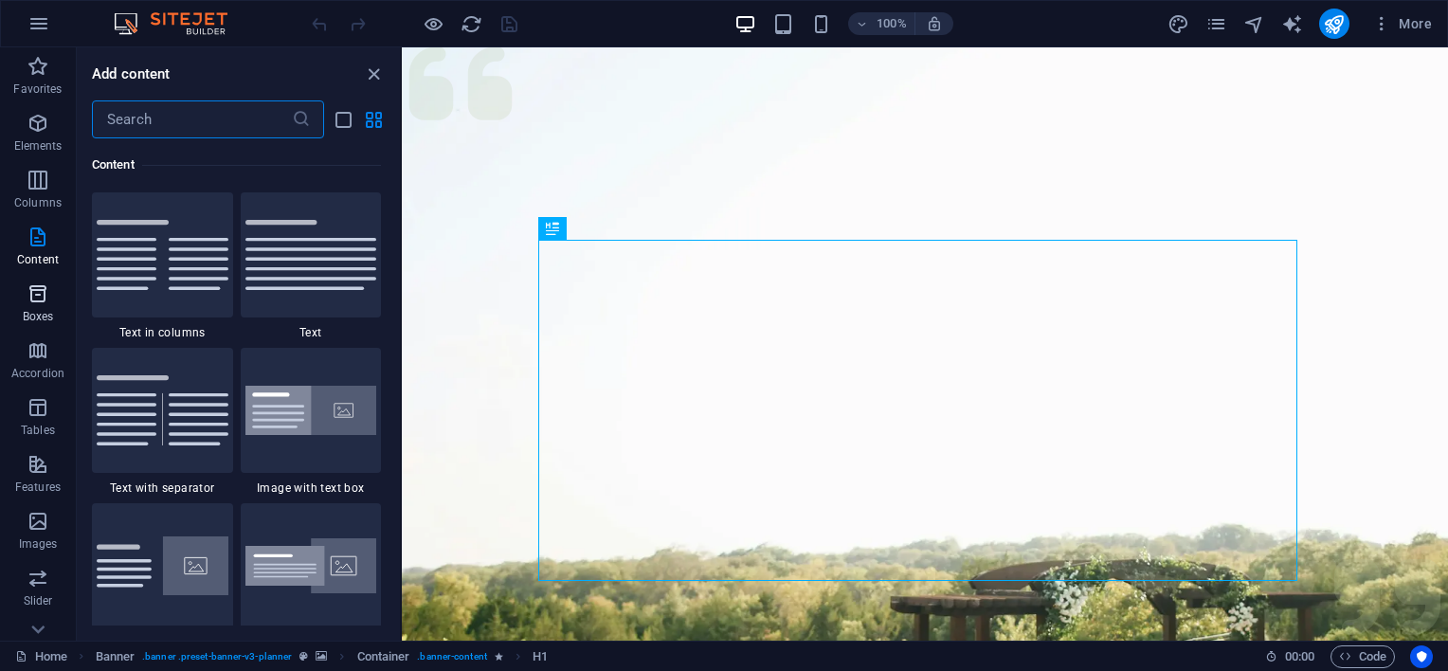
click at [39, 311] on p "Boxes" at bounding box center [38, 316] width 31 height 15
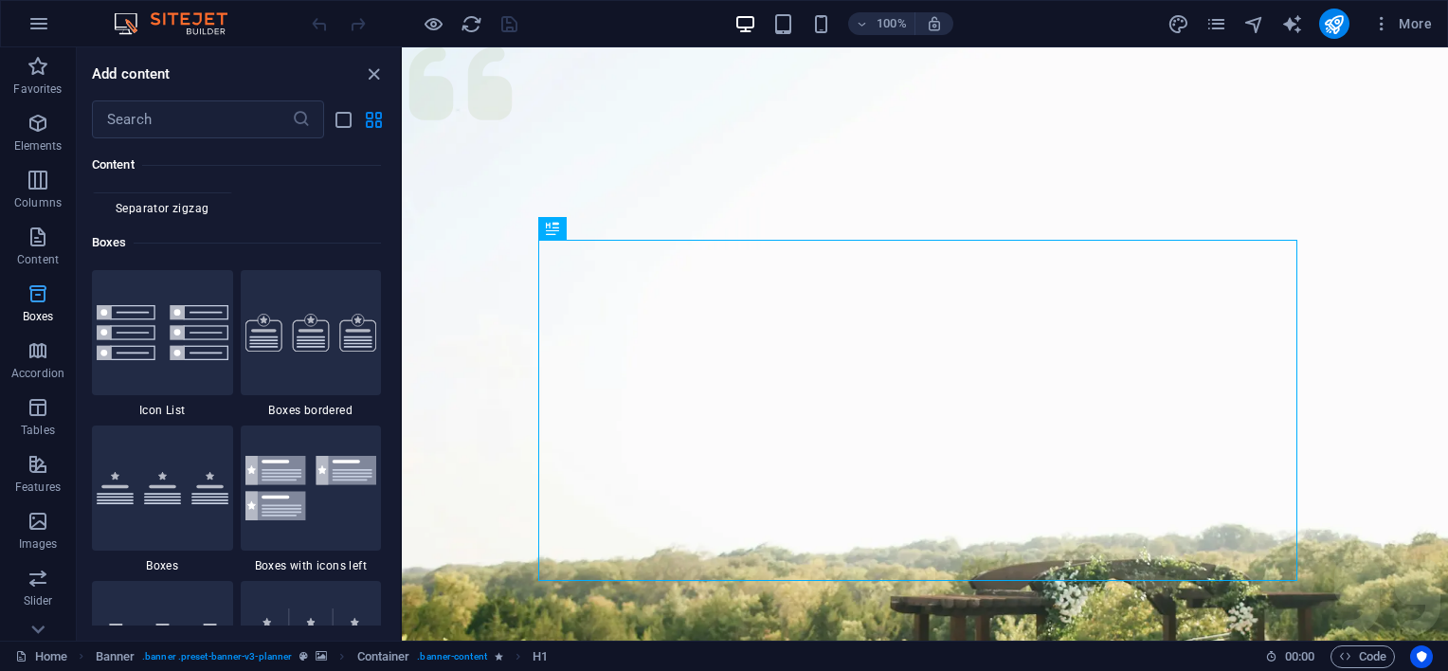
scroll to position [5229, 0]
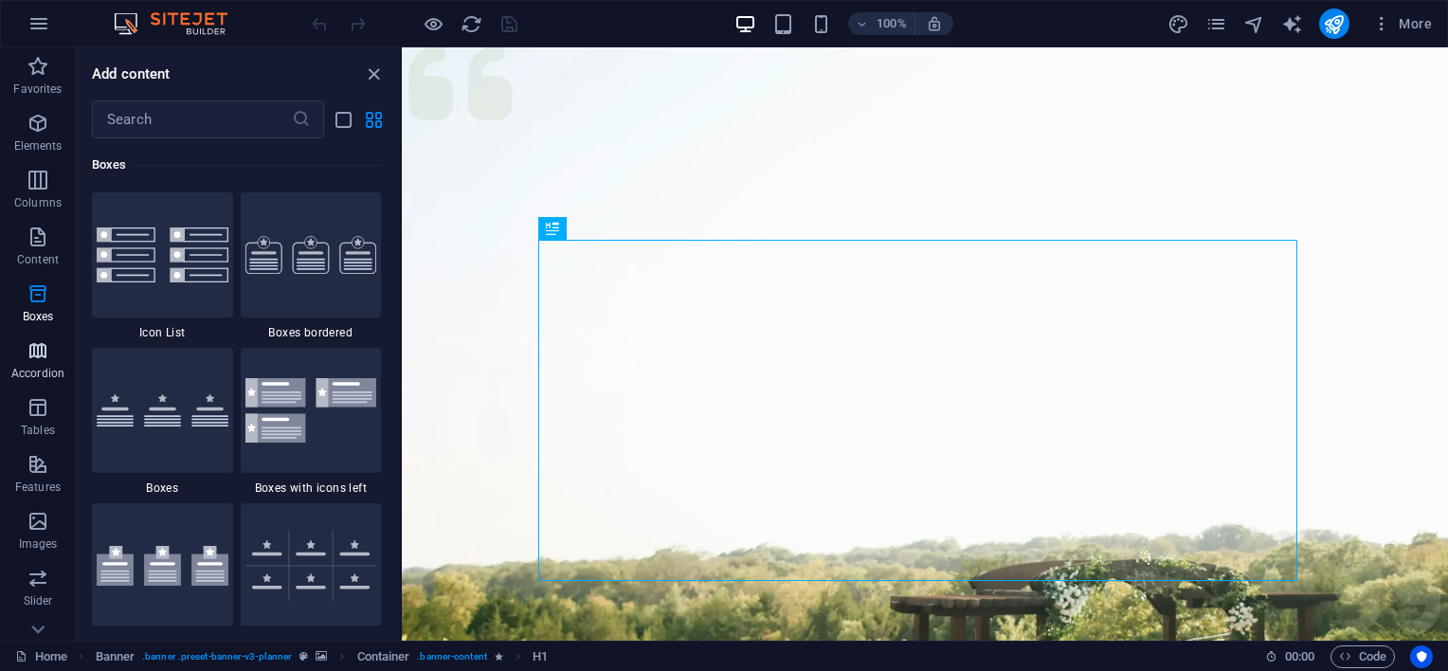
click at [41, 362] on span "Accordion" at bounding box center [38, 362] width 76 height 46
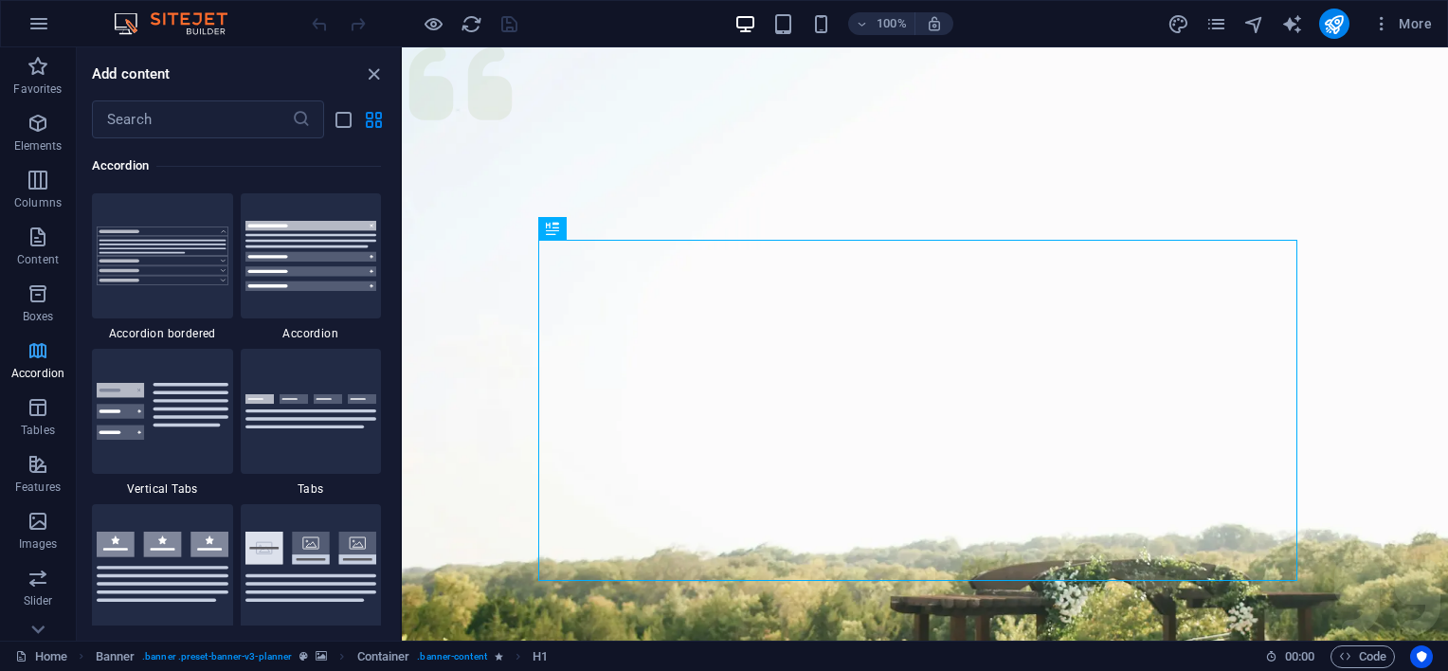
scroll to position [6052, 0]
click at [31, 421] on span "Tables" at bounding box center [38, 419] width 76 height 46
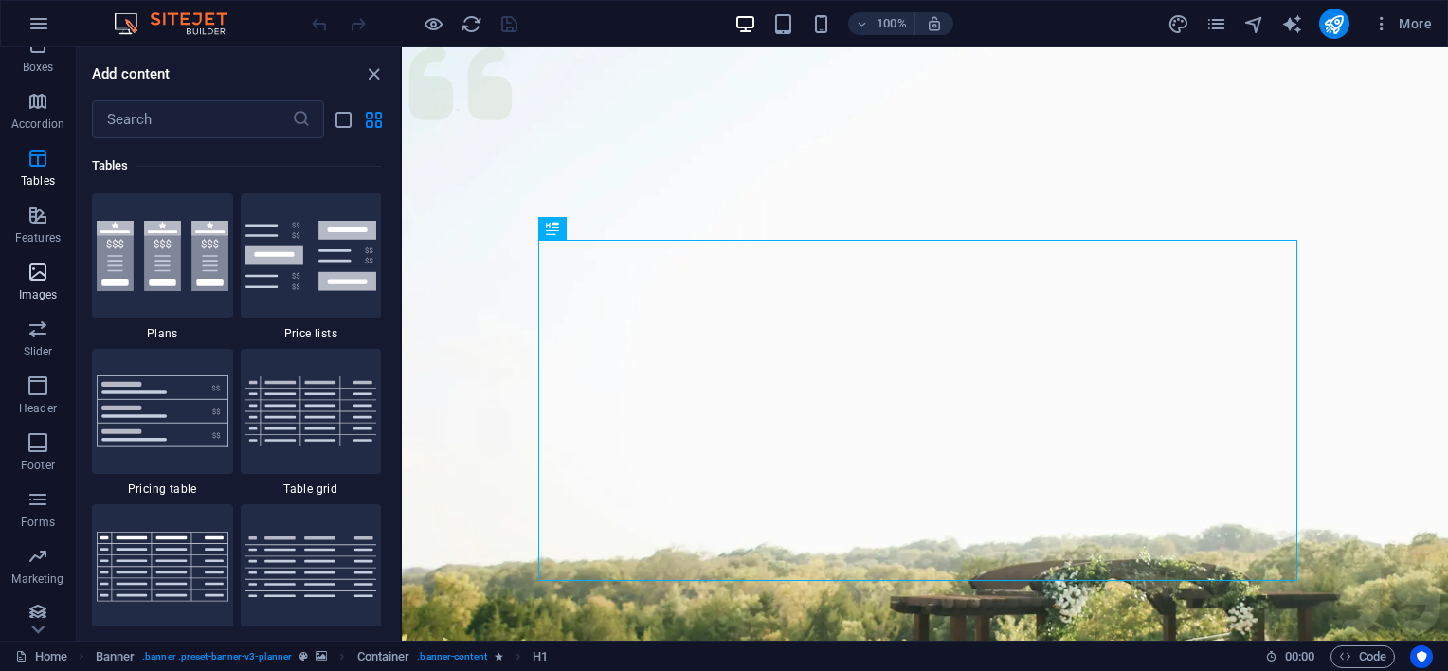
scroll to position [260, 0]
click at [41, 548] on icon "button" at bounding box center [38, 546] width 23 height 23
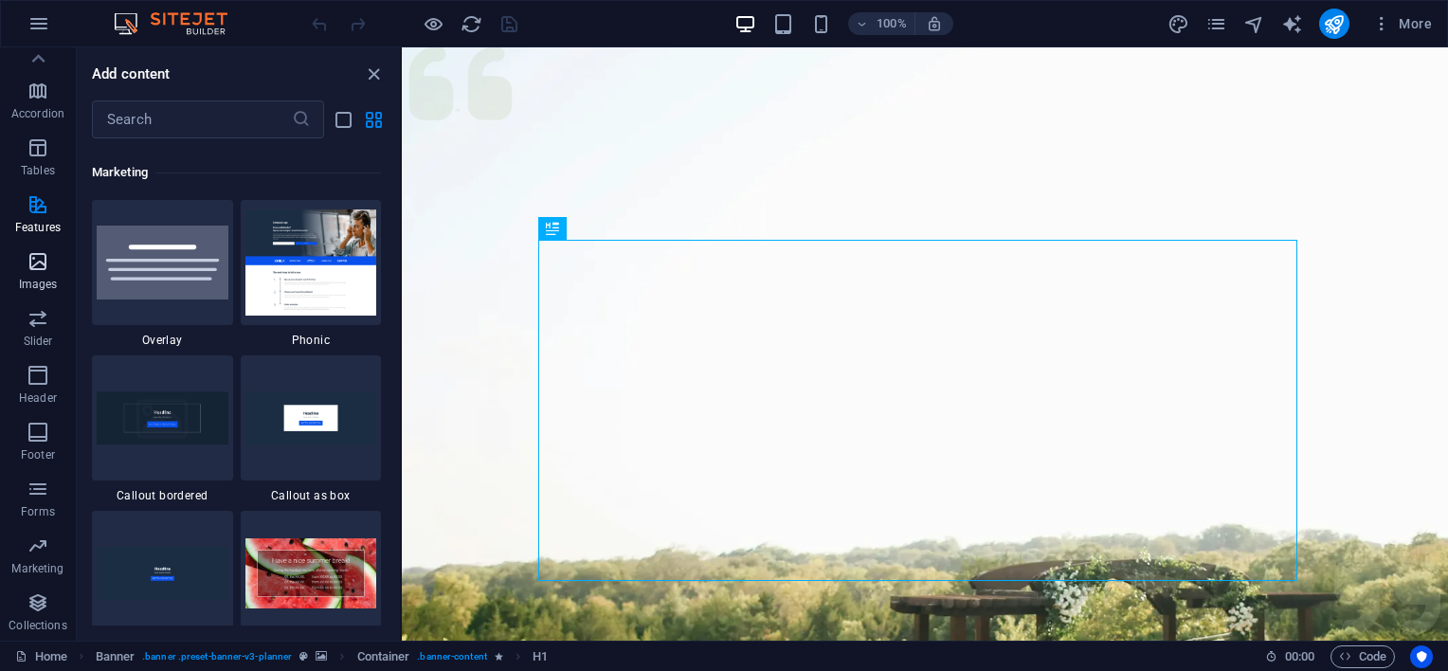
scroll to position [15440, 0]
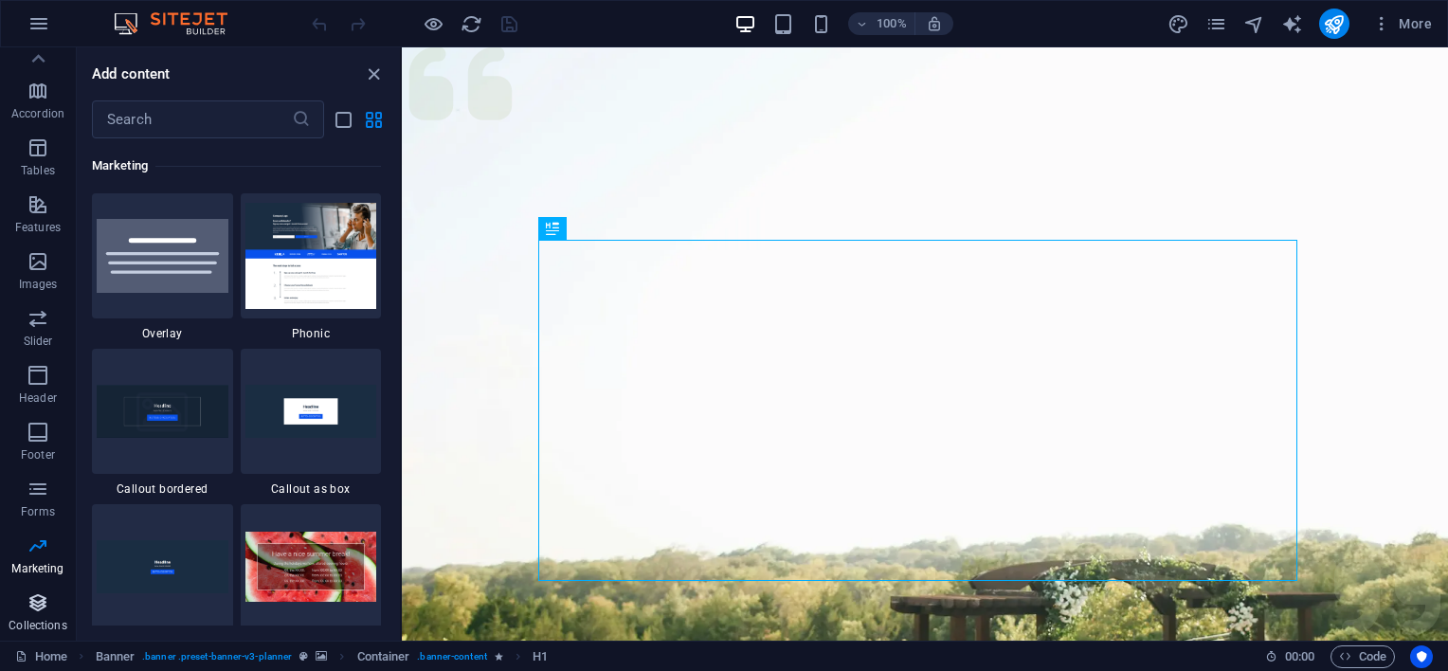
click at [40, 610] on icon "button" at bounding box center [38, 603] width 23 height 23
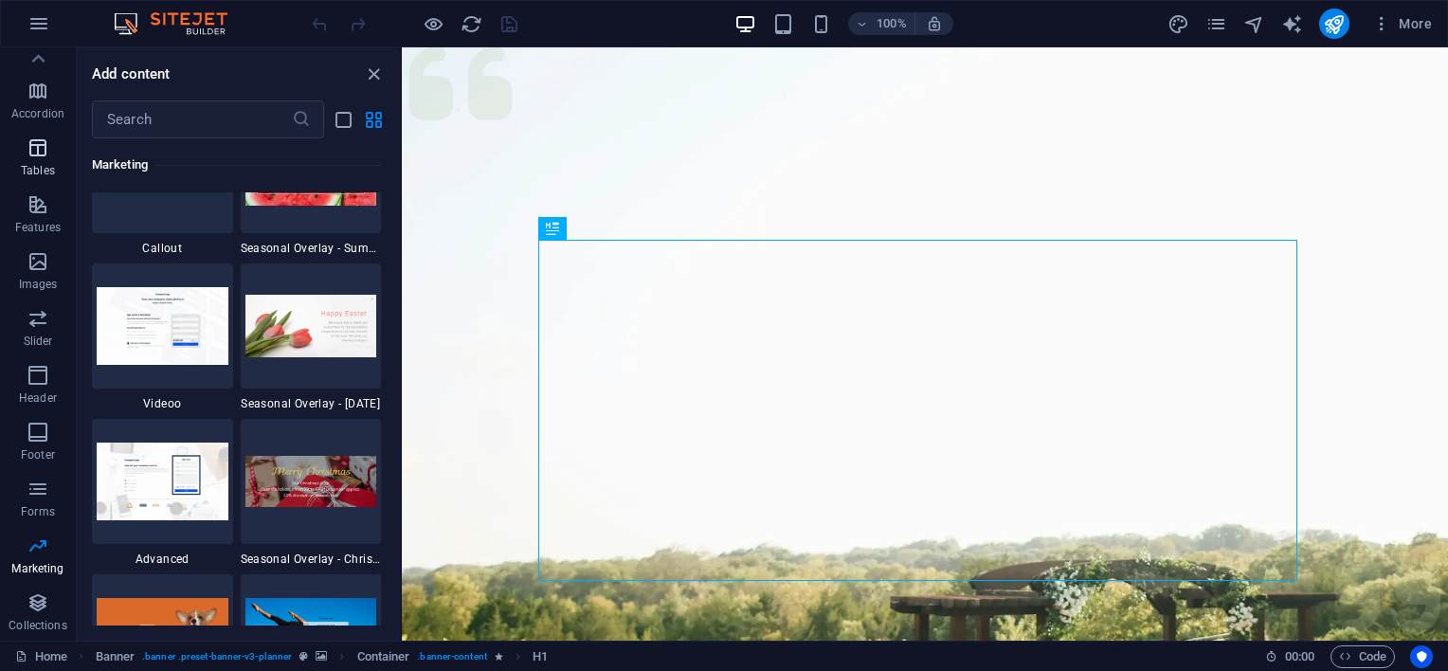
scroll to position [0, 0]
click at [39, 72] on icon "button" at bounding box center [38, 66] width 23 height 23
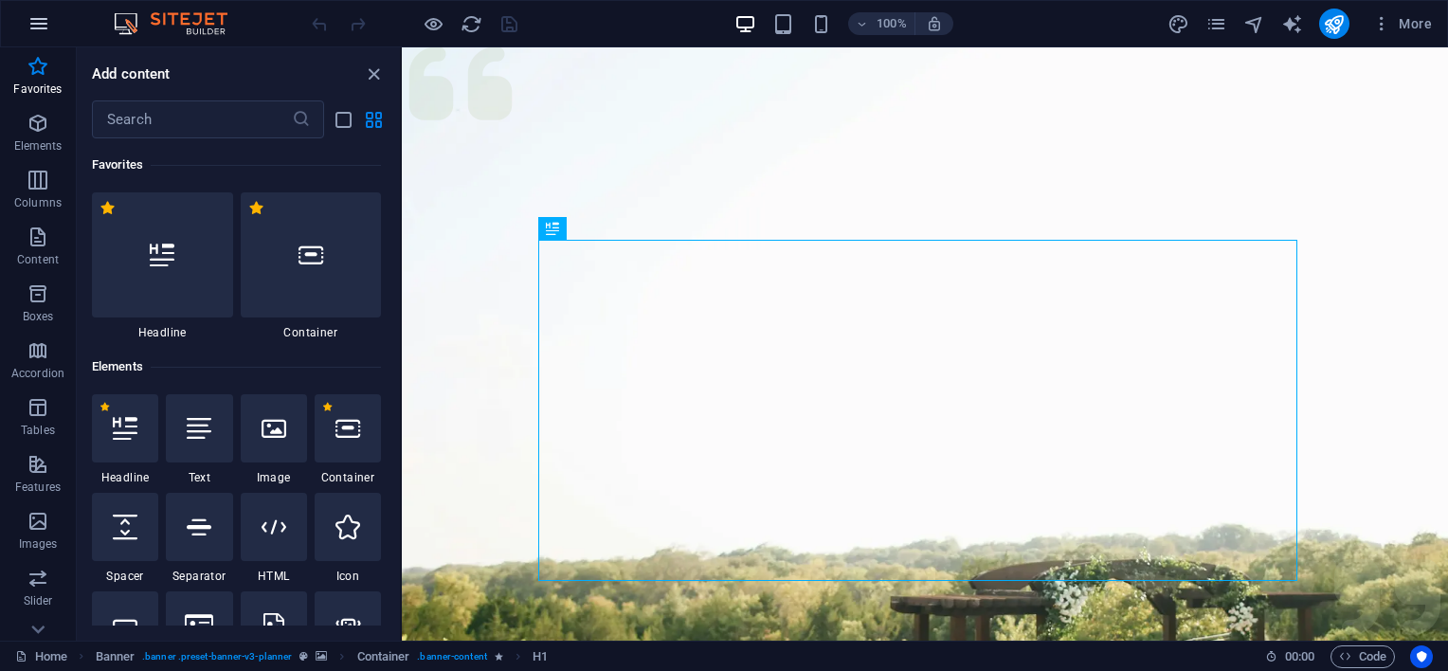
click at [38, 27] on icon "button" at bounding box center [38, 23] width 23 height 23
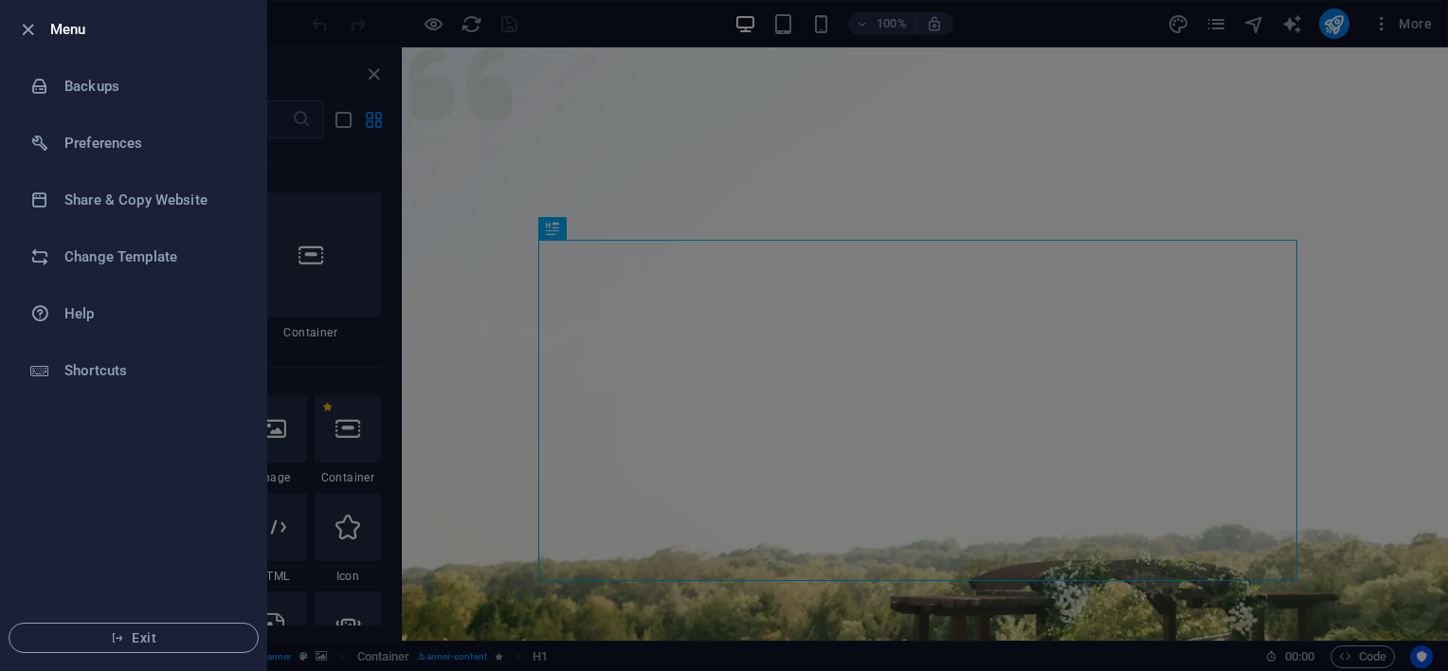
click at [137, 464] on ul "Menu Backups Preferences Share & Copy Website Change Template Help Shortcuts Ex…" at bounding box center [133, 335] width 265 height 669
click at [110, 249] on h6 "Change Template" at bounding box center [151, 257] width 175 height 23
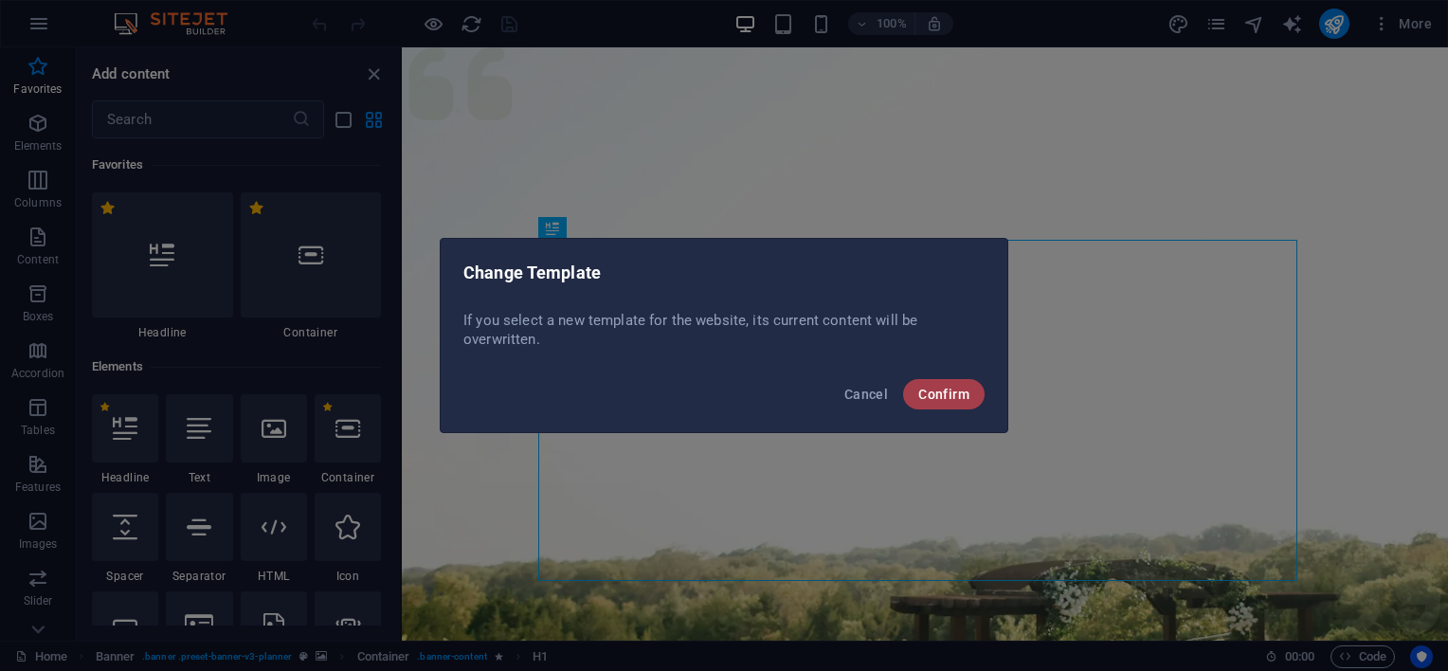
click at [953, 393] on span "Confirm" at bounding box center [944, 394] width 51 height 15
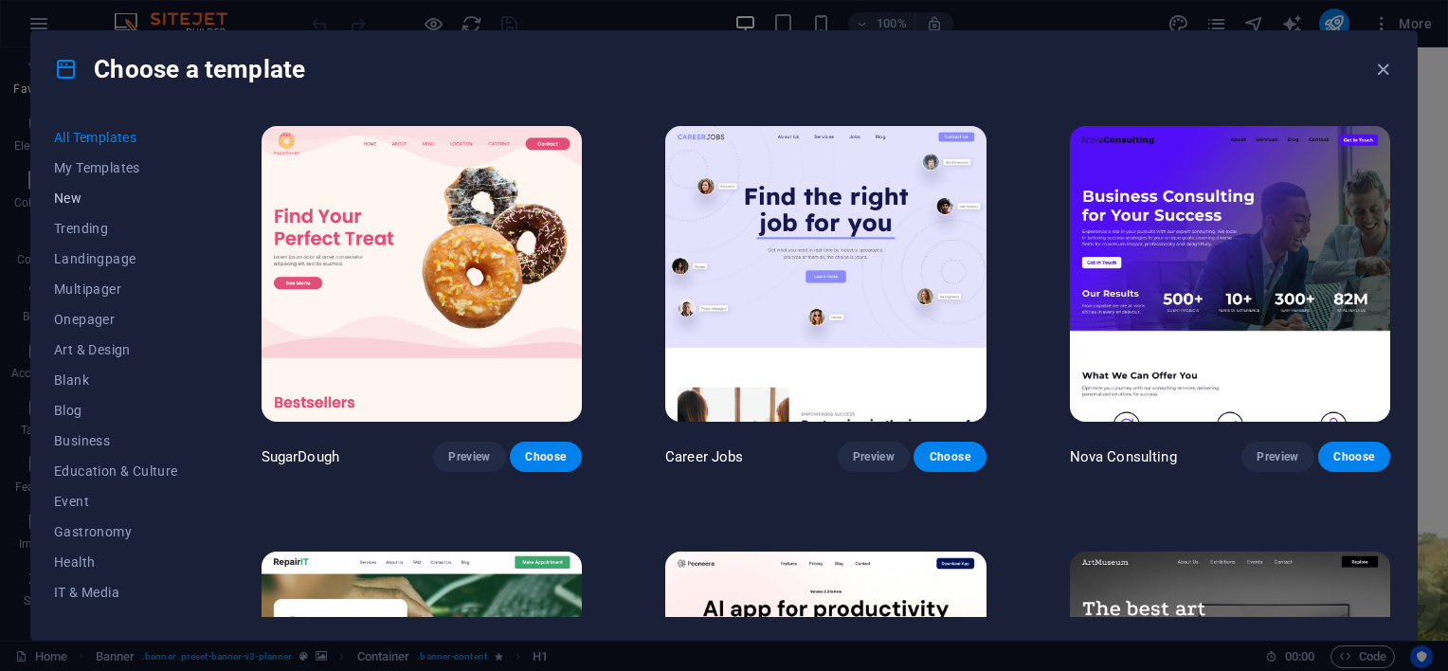
click at [91, 204] on span "New" at bounding box center [116, 198] width 124 height 15
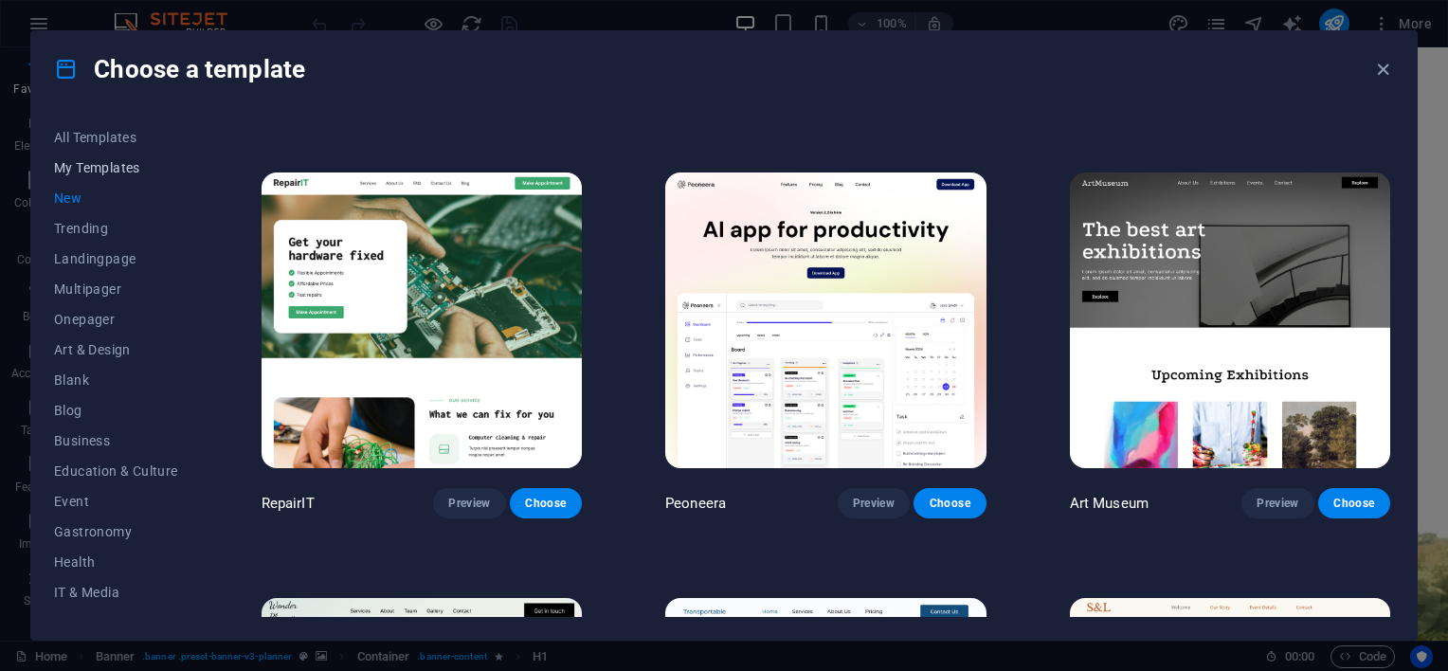
click at [112, 169] on span "My Templates" at bounding box center [116, 167] width 124 height 15
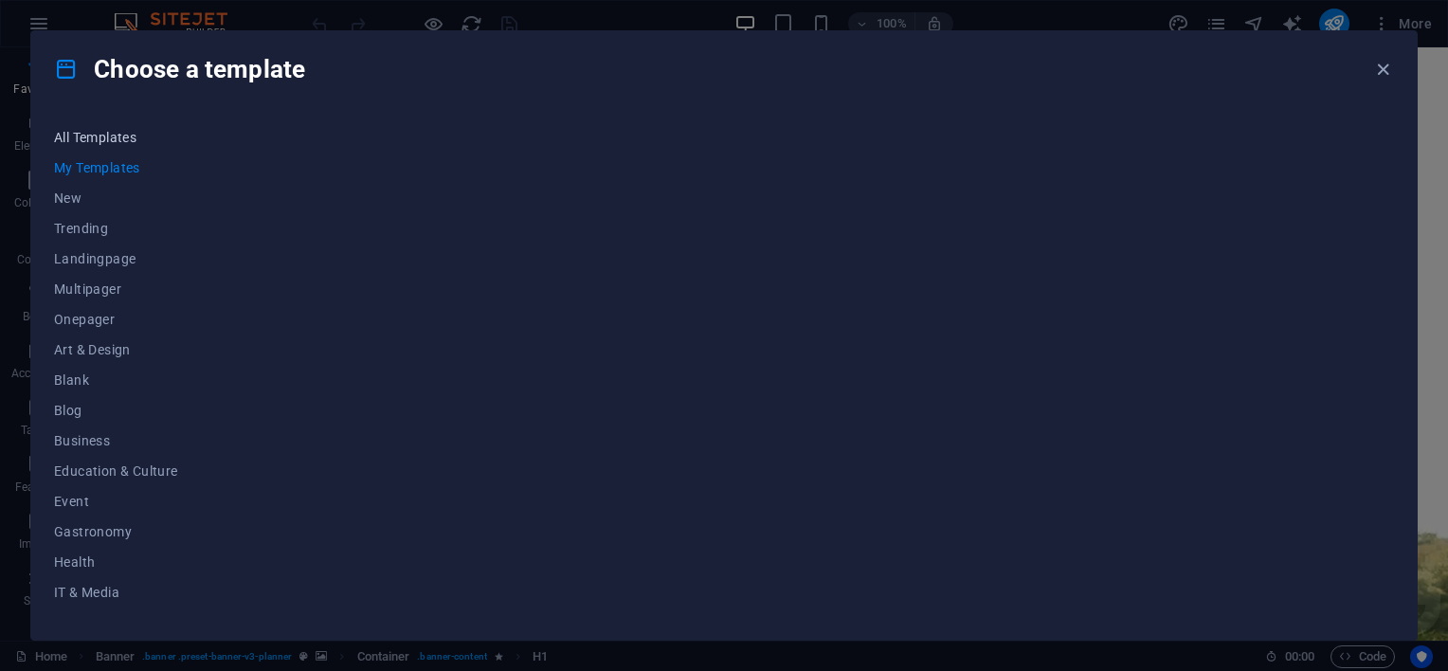
click at [112, 133] on span "All Templates" at bounding box center [116, 137] width 124 height 15
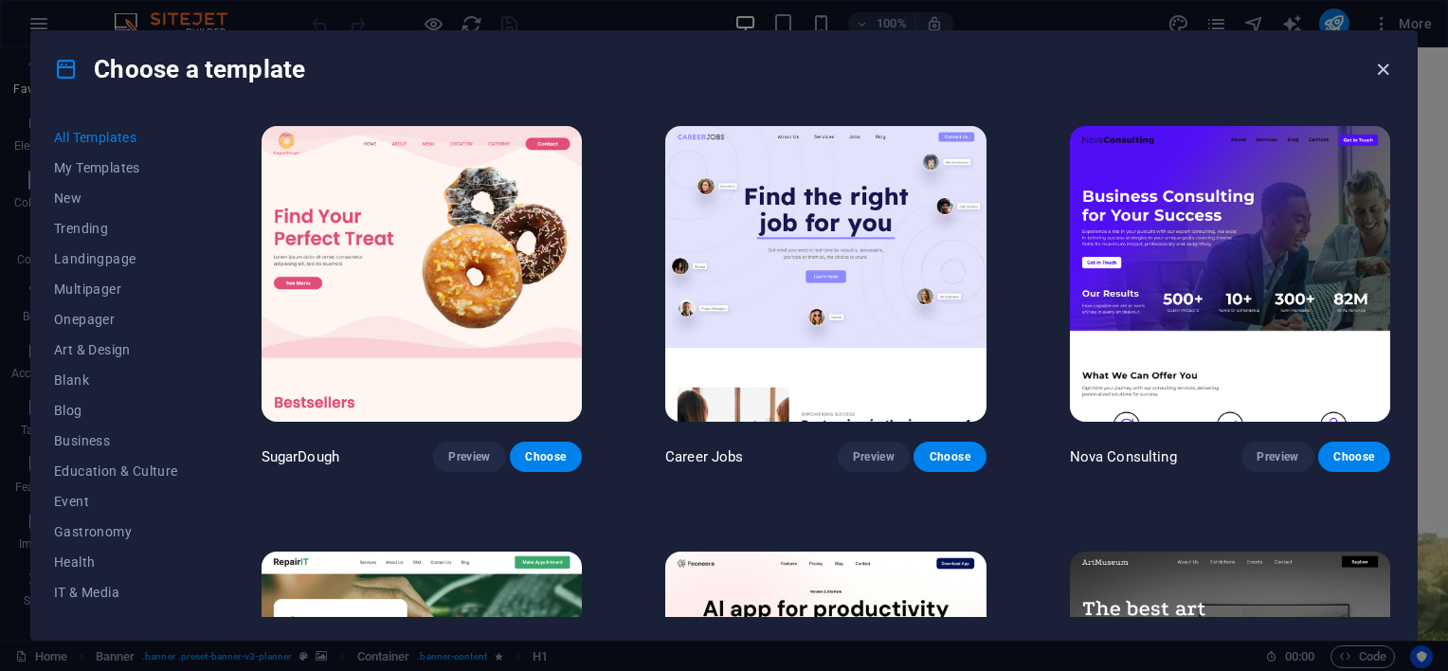
click at [1379, 64] on icon "button" at bounding box center [1384, 70] width 22 height 22
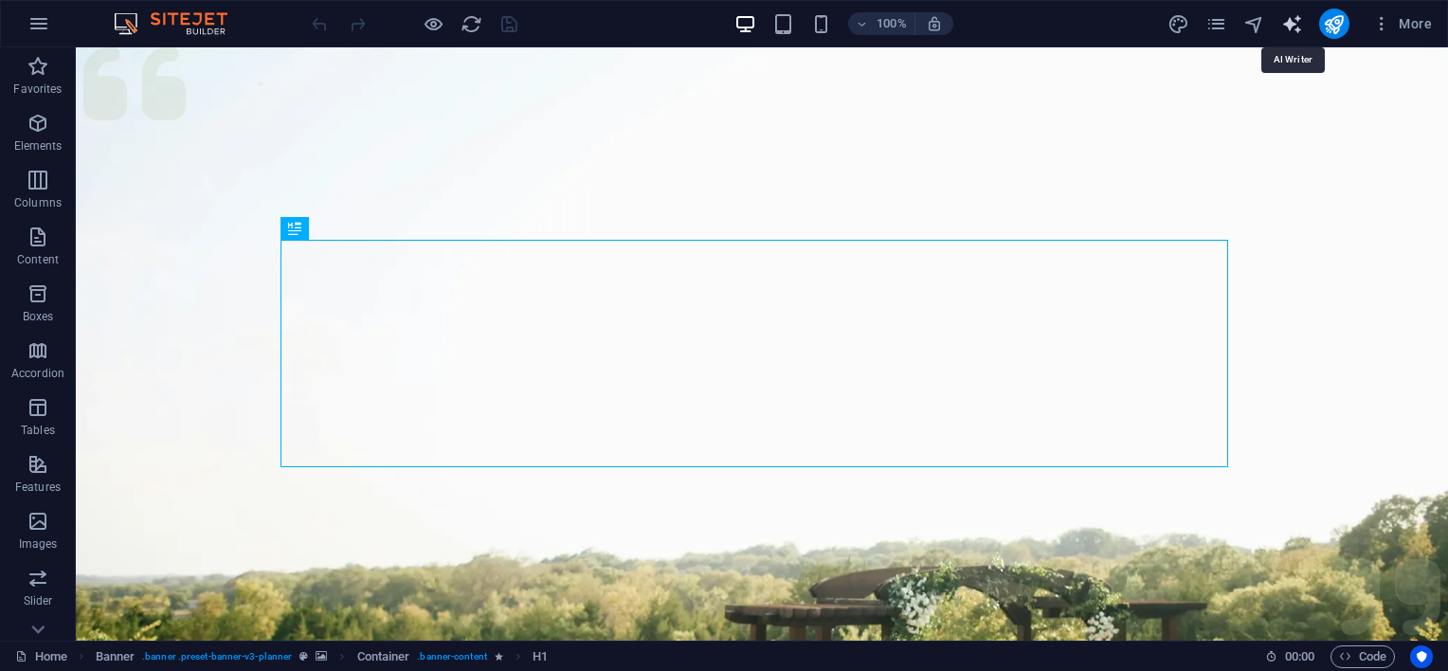
click at [1289, 28] on icon "text_generator" at bounding box center [1293, 24] width 22 height 22
select select "English"
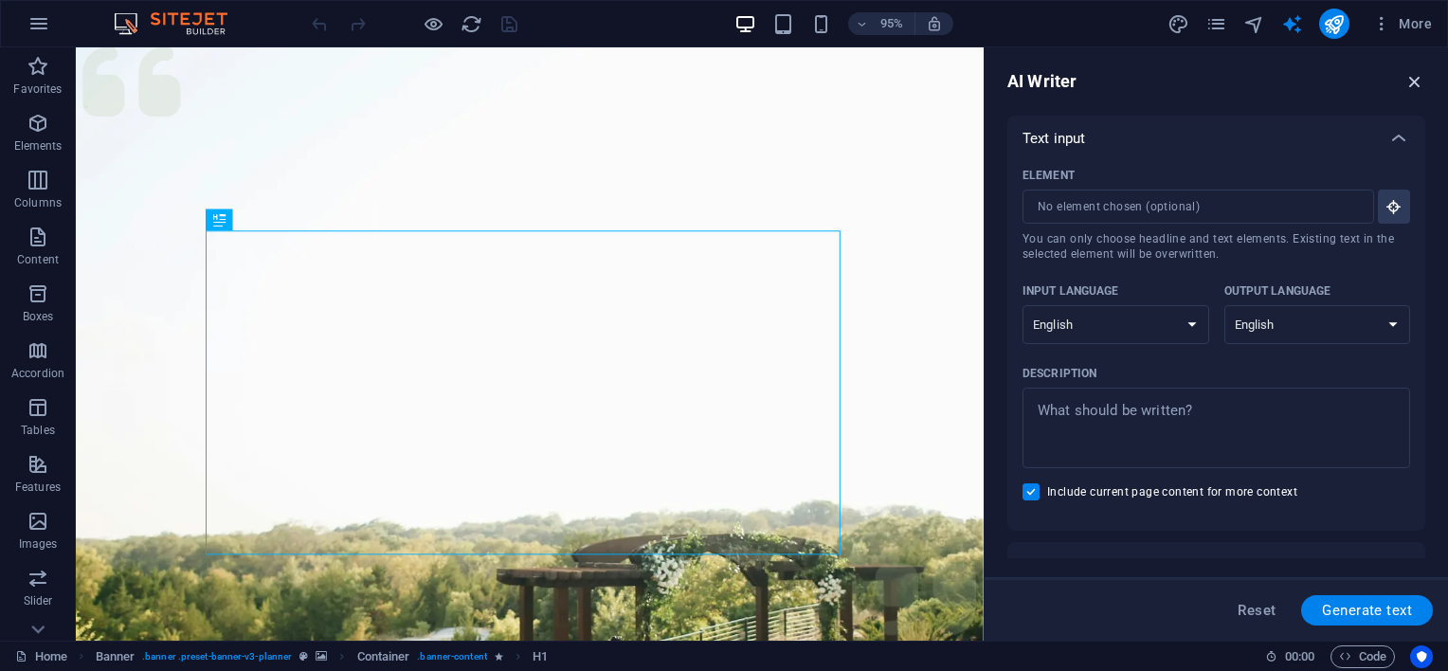
click at [1409, 84] on icon "button" at bounding box center [1415, 81] width 21 height 21
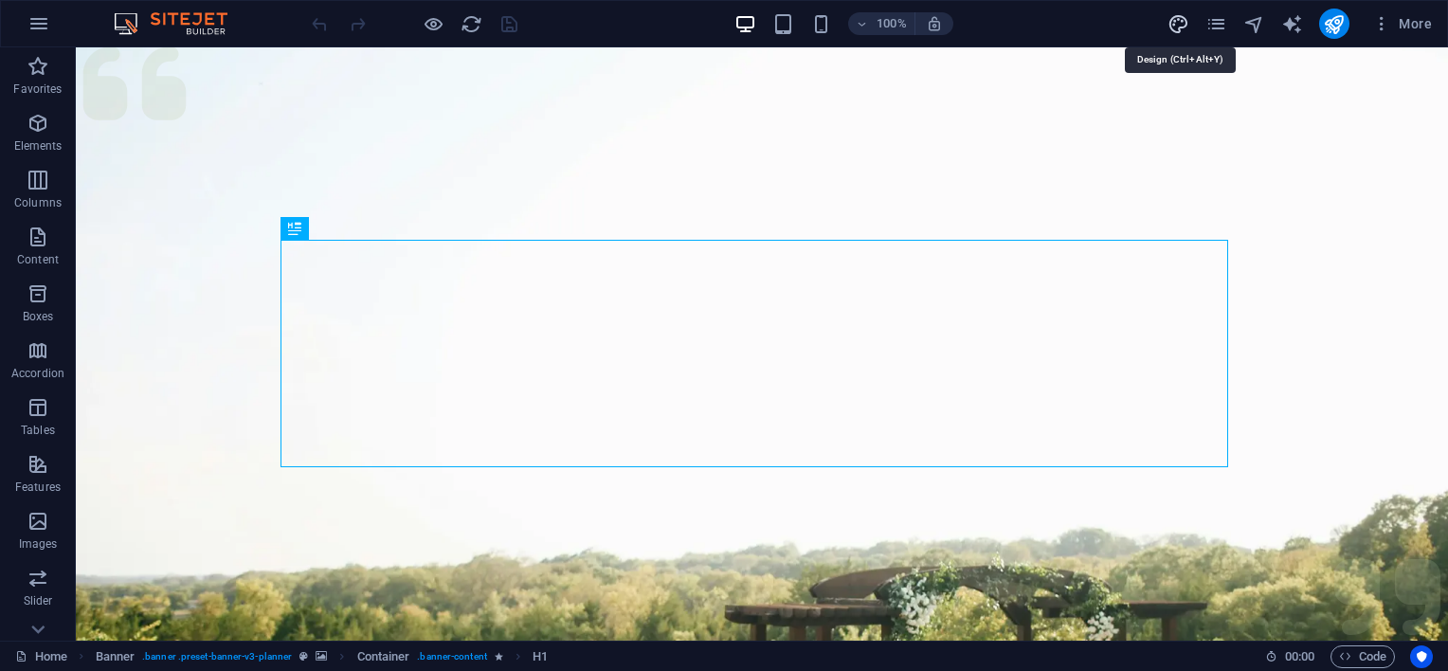
click at [1183, 23] on icon "design" at bounding box center [1179, 24] width 22 height 22
select select "px"
select select "300"
select select "px"
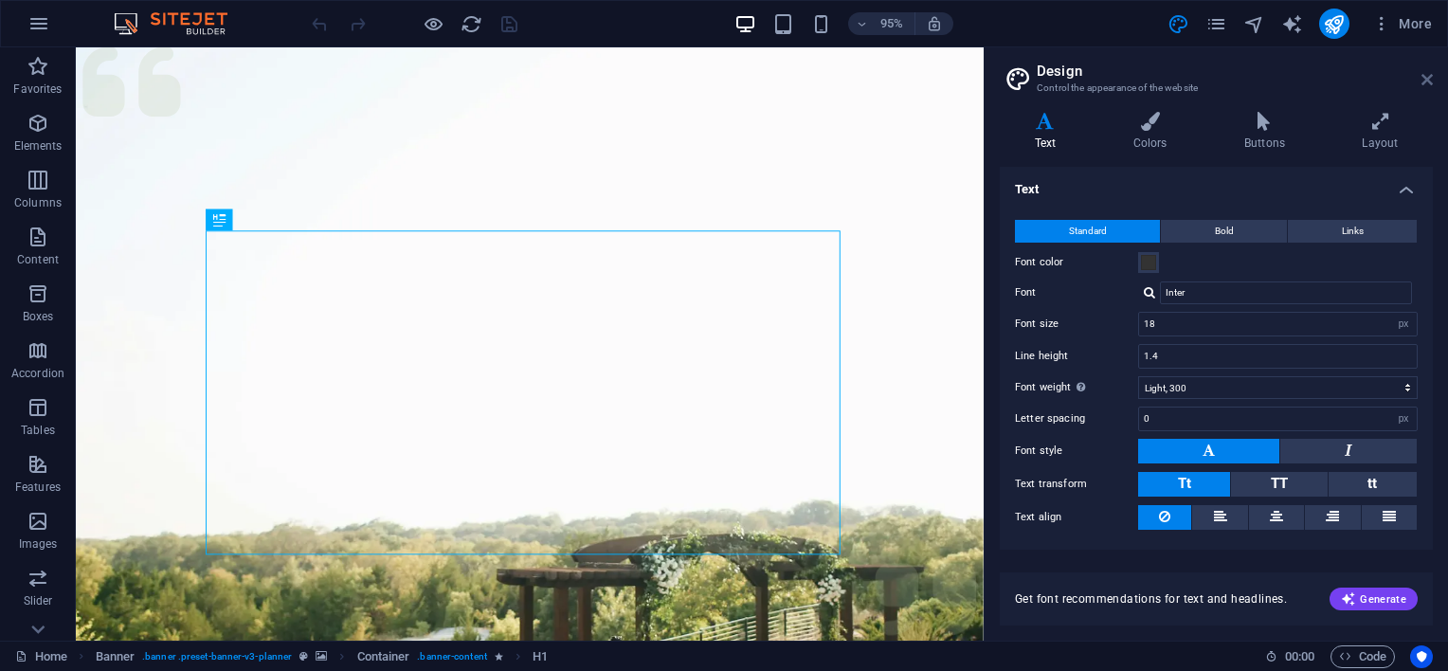
click at [1429, 80] on icon at bounding box center [1427, 79] width 11 height 15
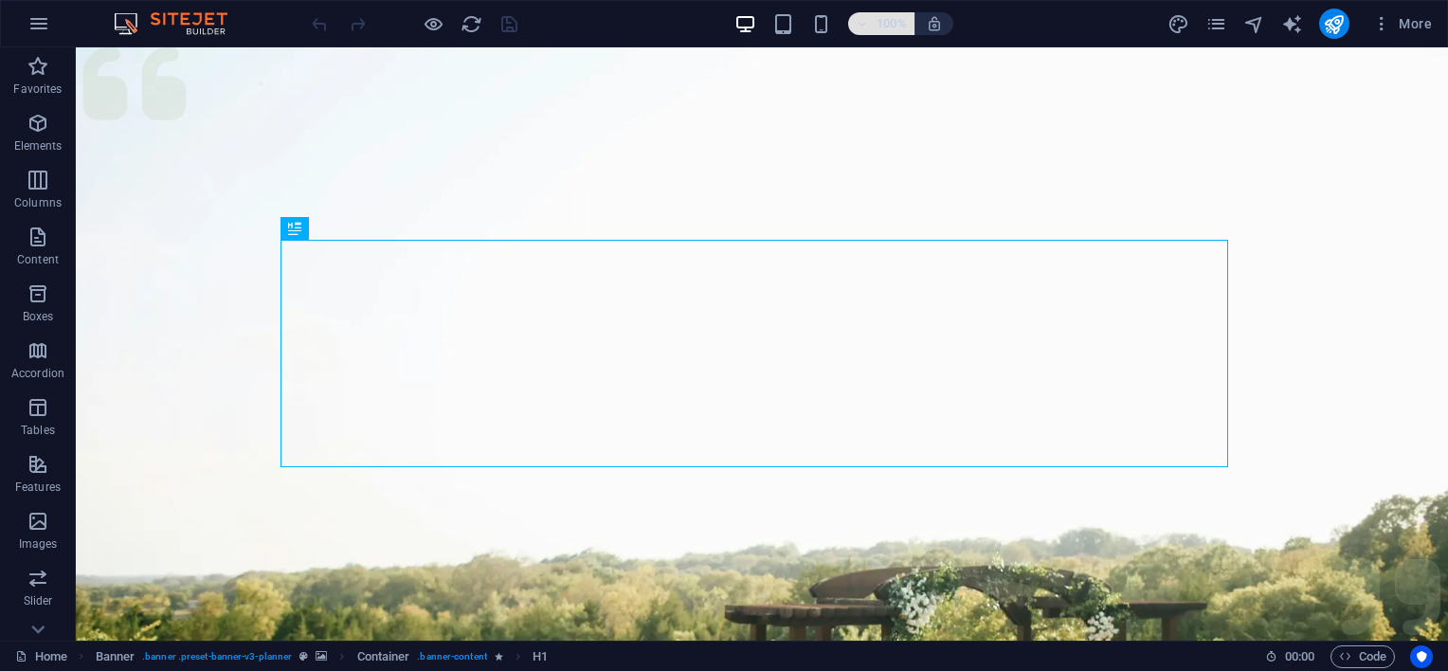
click at [866, 27] on icon "button" at bounding box center [862, 24] width 13 height 12
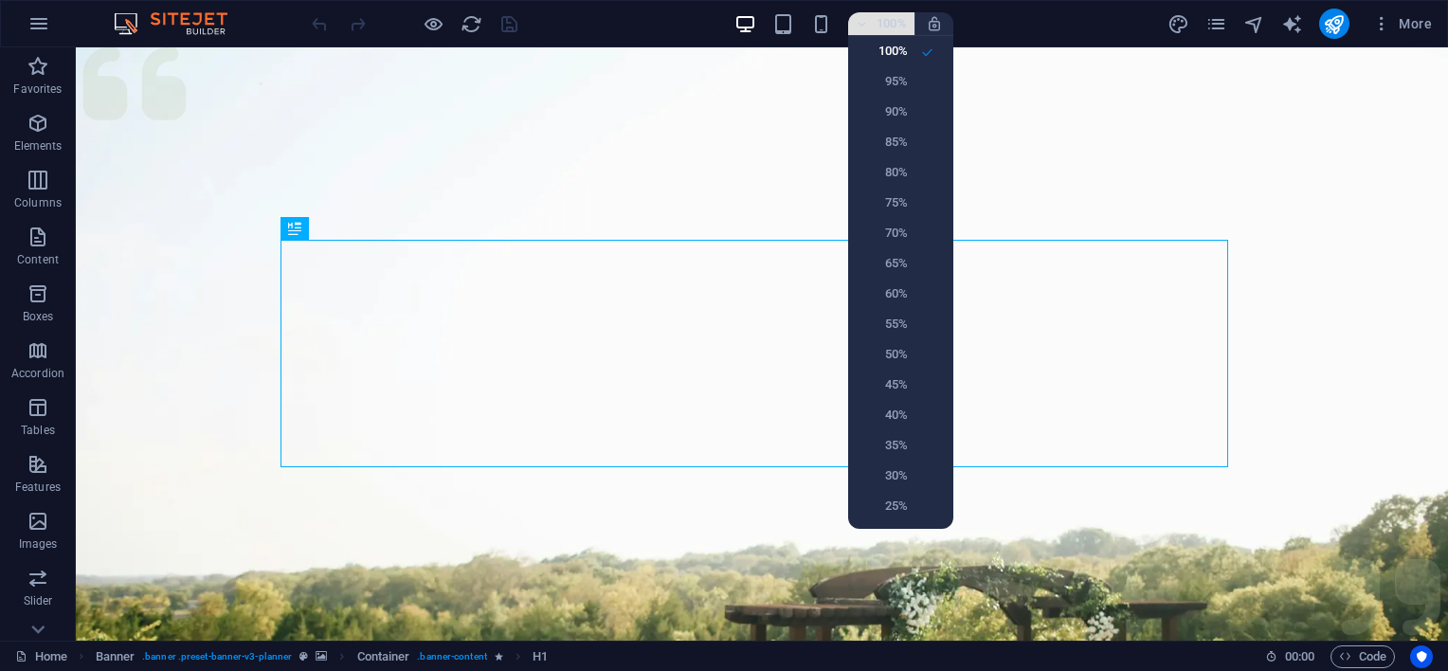
click at [866, 27] on div at bounding box center [724, 335] width 1448 height 671
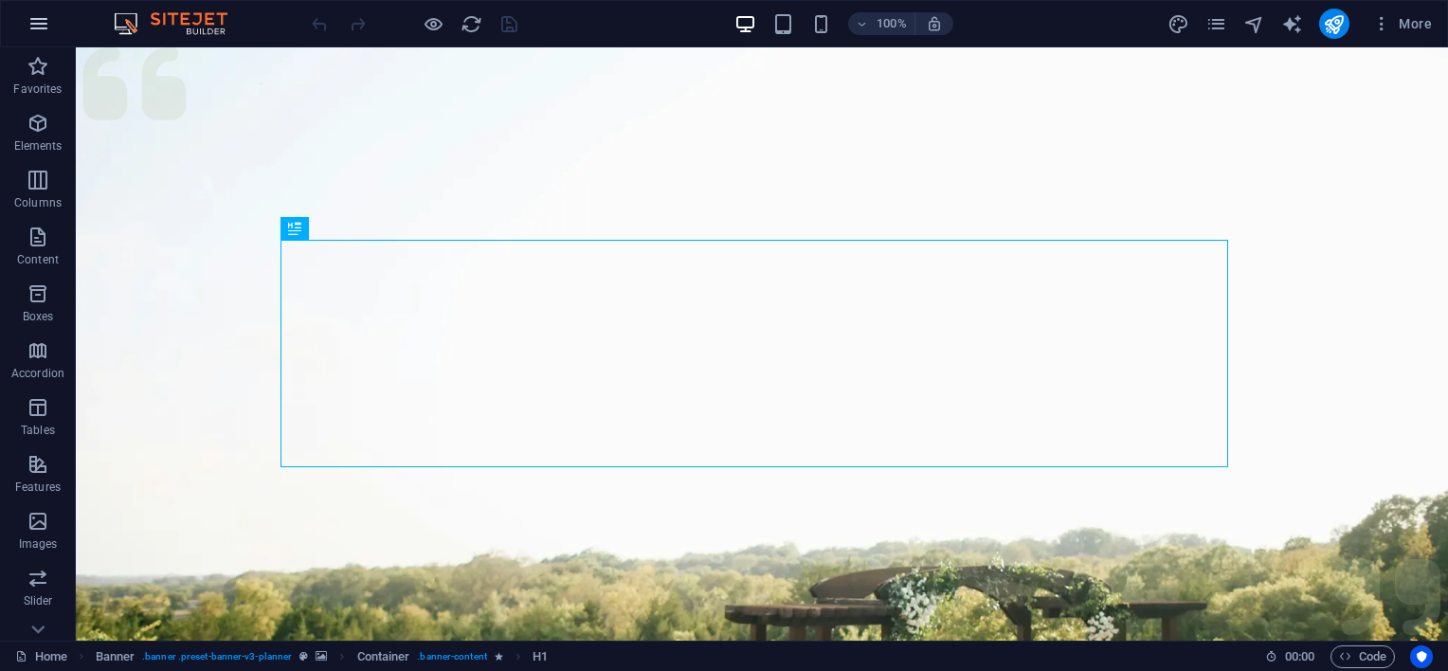
click at [40, 24] on icon "button" at bounding box center [38, 23] width 23 height 23
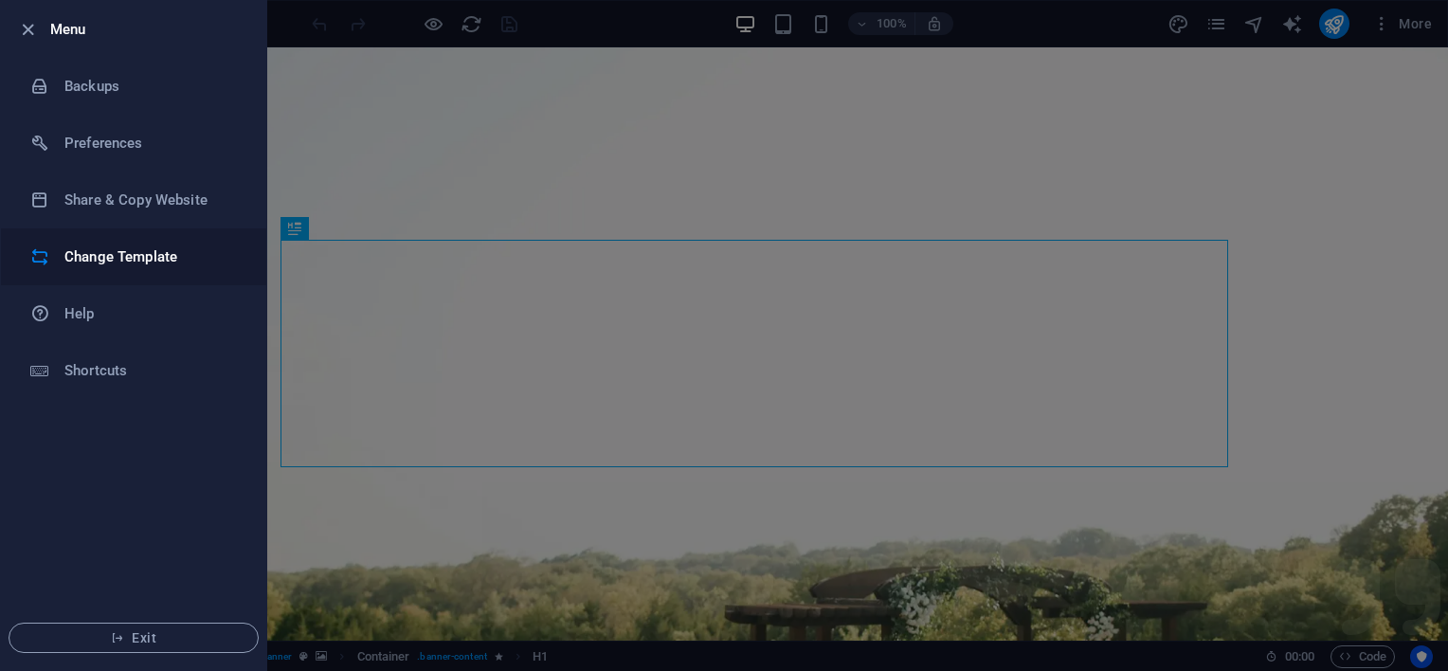
click at [95, 255] on h6 "Change Template" at bounding box center [151, 257] width 175 height 23
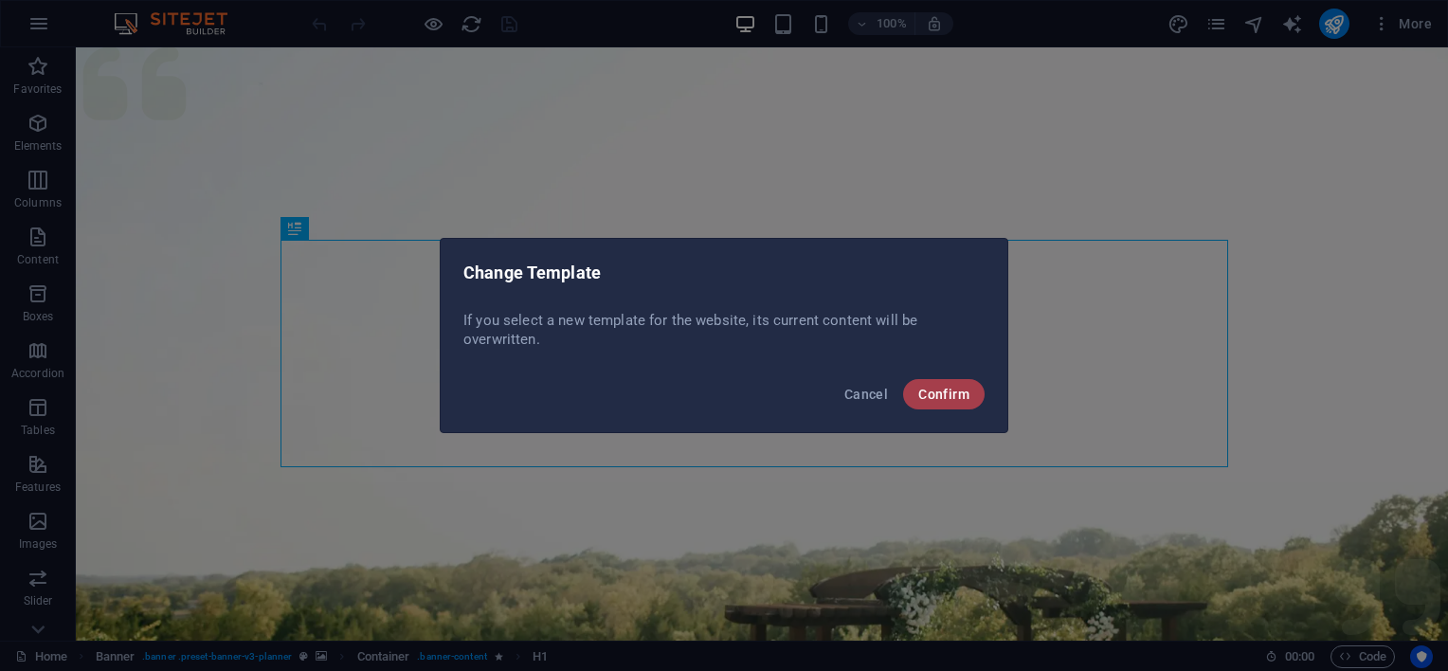
click at [954, 391] on span "Confirm" at bounding box center [944, 394] width 51 height 15
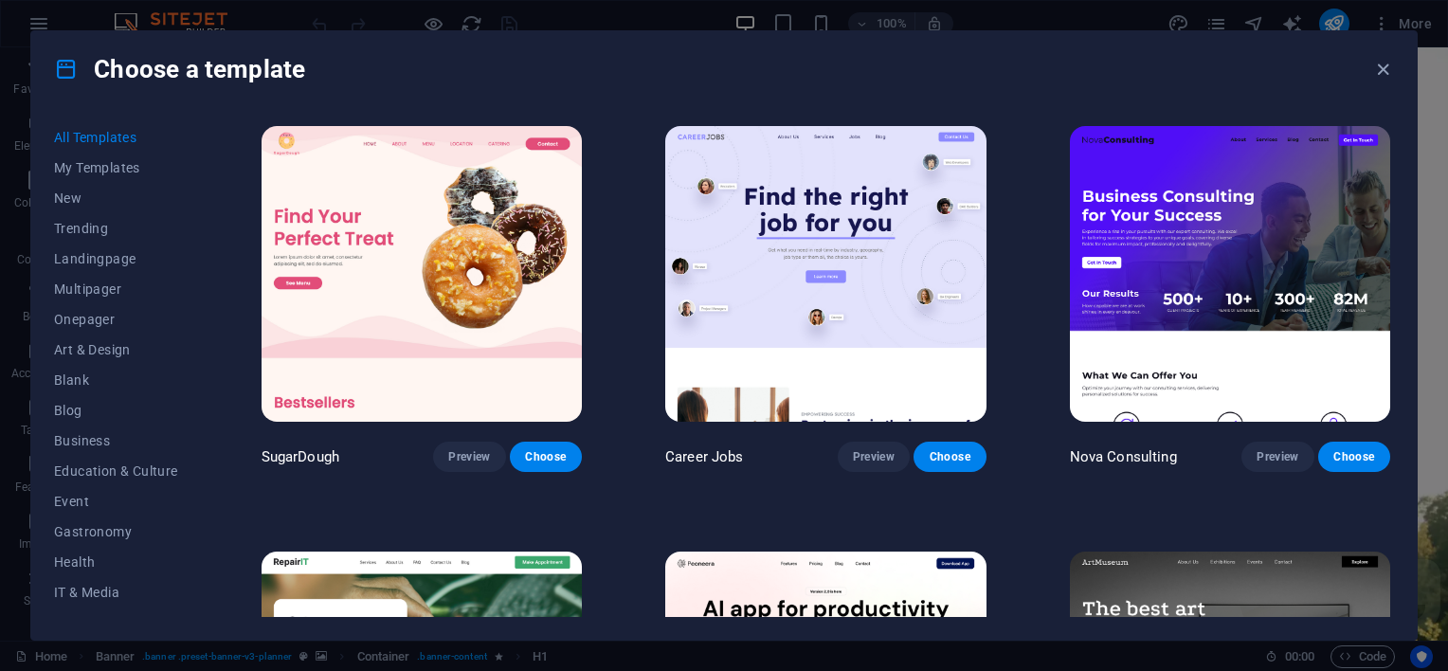
click at [544, 391] on img at bounding box center [422, 274] width 320 height 296
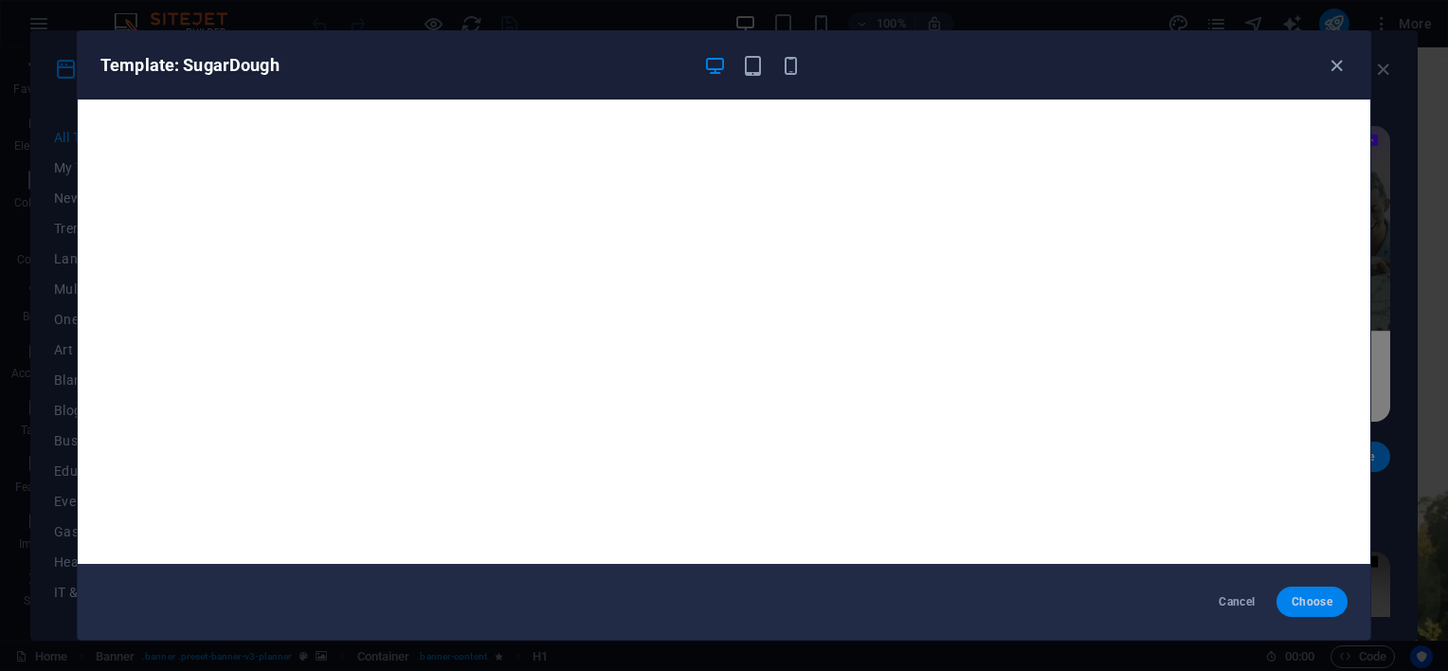
click at [1320, 604] on span "Choose" at bounding box center [1312, 601] width 41 height 15
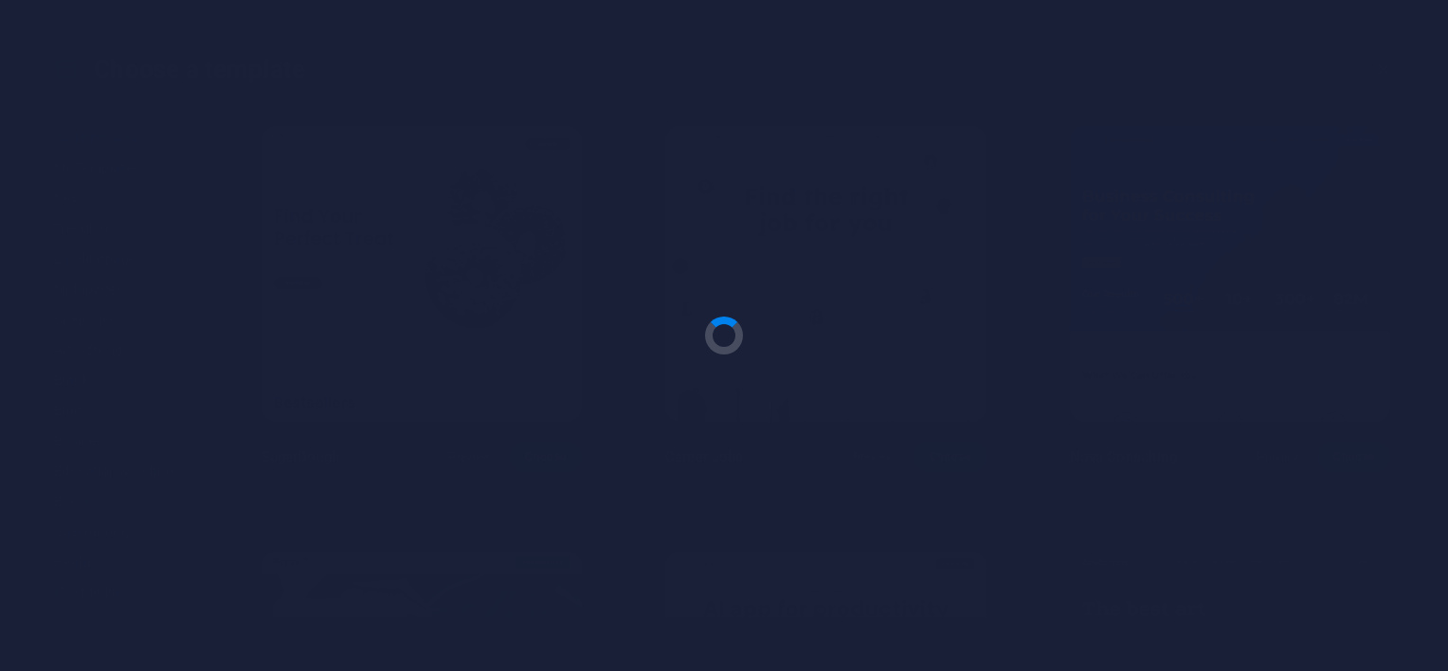
click at [1310, 601] on div at bounding box center [724, 335] width 1448 height 671
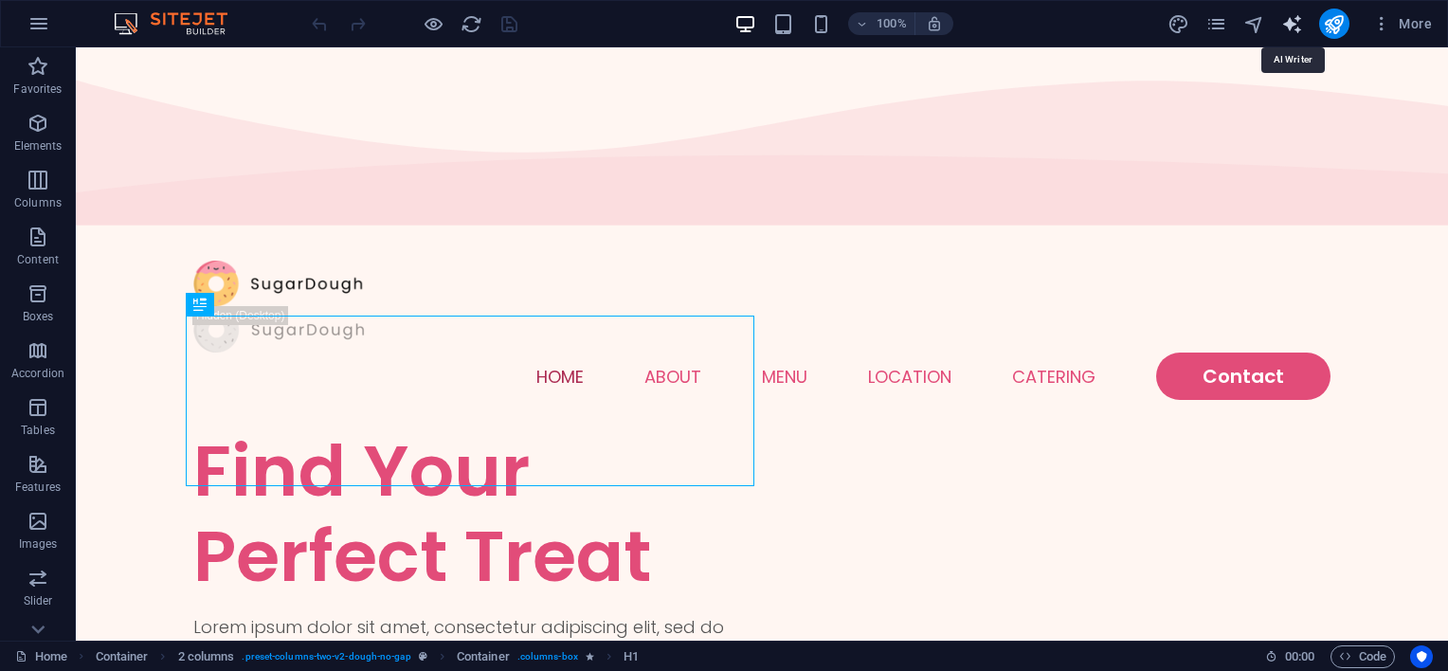
click at [1295, 27] on icon "text_generator" at bounding box center [1293, 24] width 22 height 22
select select "English"
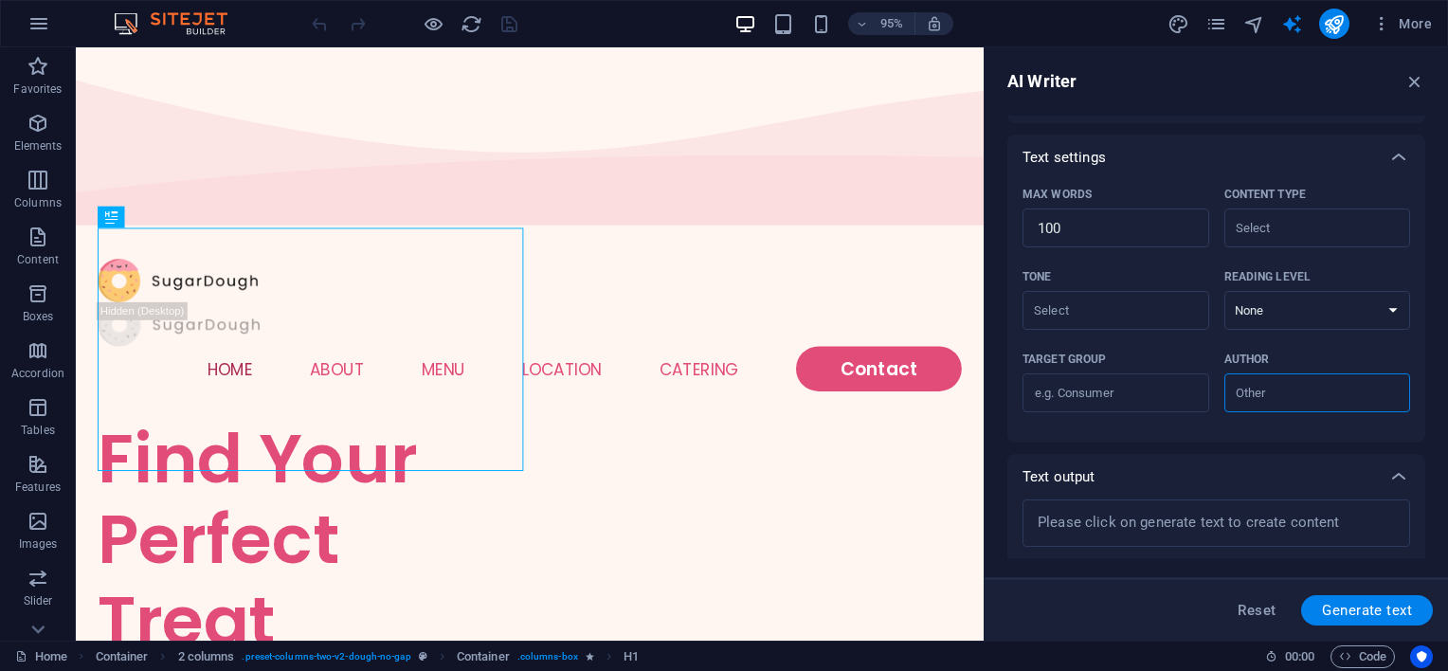
scroll to position [457, 0]
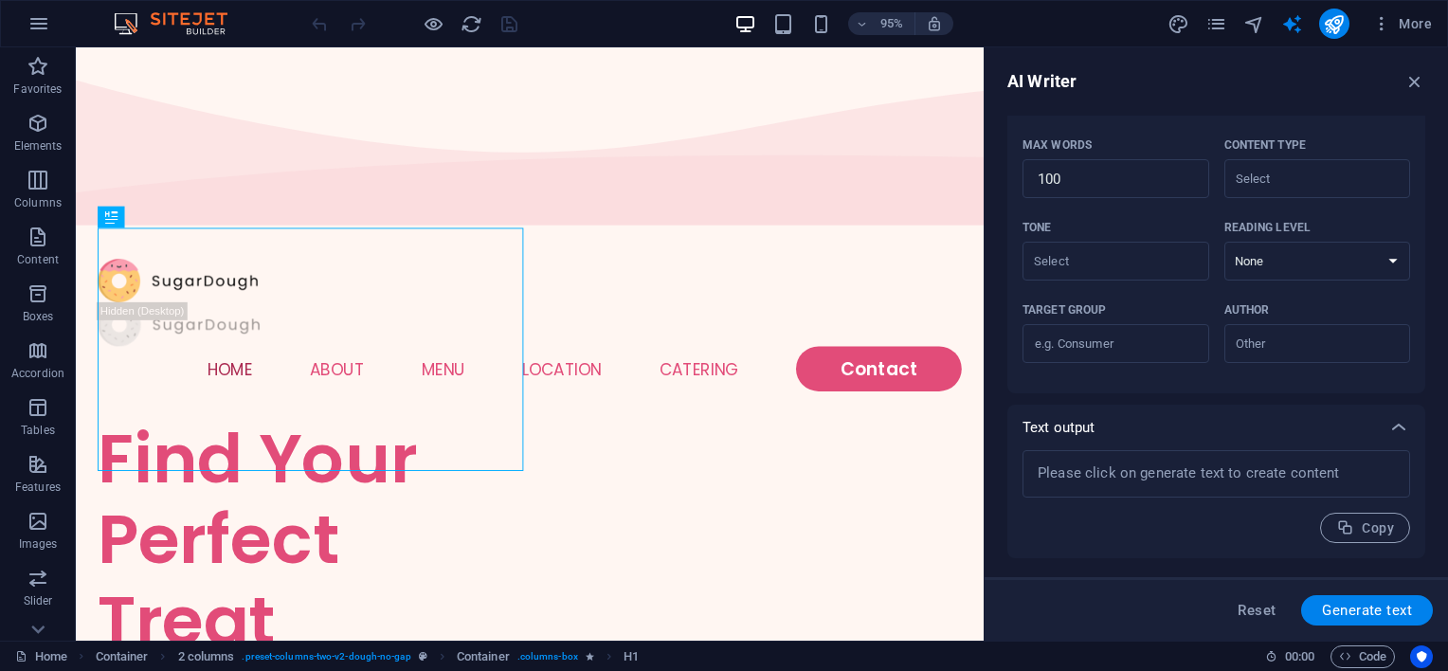
click at [197, 20] on img at bounding box center [180, 23] width 142 height 23
click at [1416, 80] on icon "button" at bounding box center [1415, 81] width 21 height 21
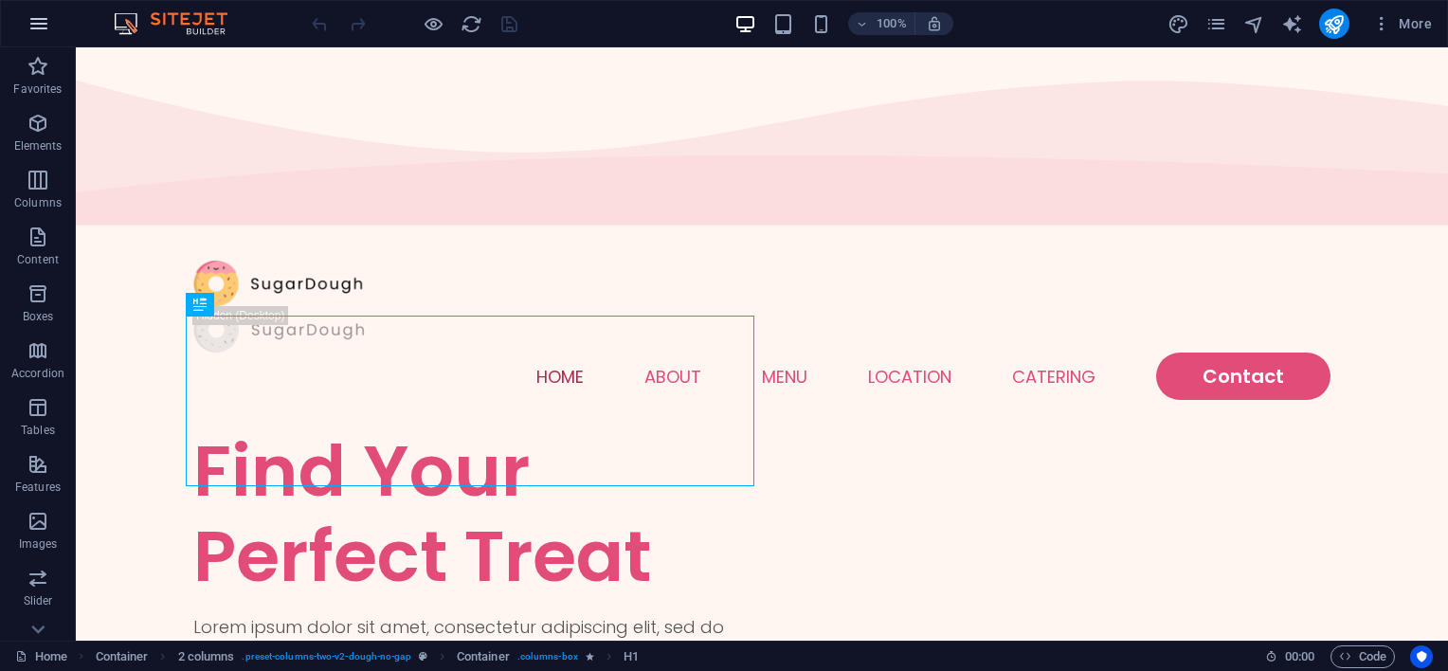
click at [43, 38] on button "button" at bounding box center [39, 24] width 46 height 46
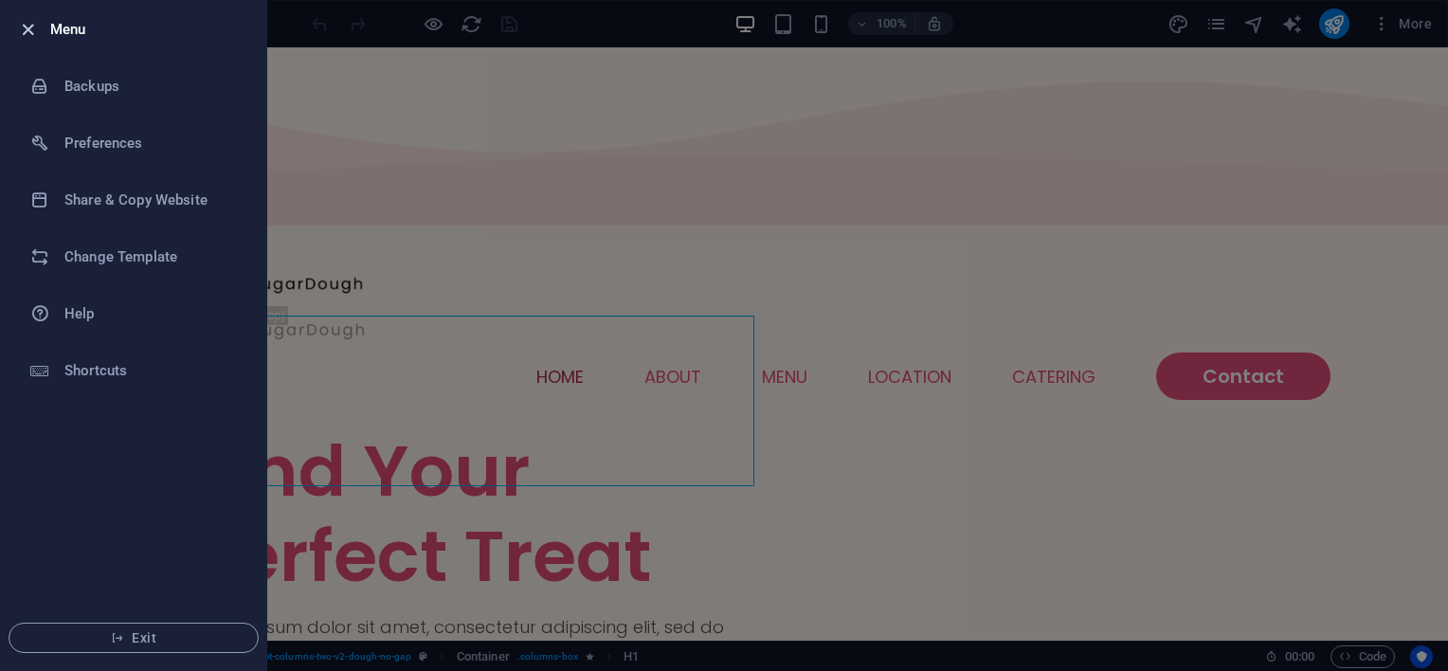
click at [30, 32] on icon "button" at bounding box center [28, 30] width 22 height 22
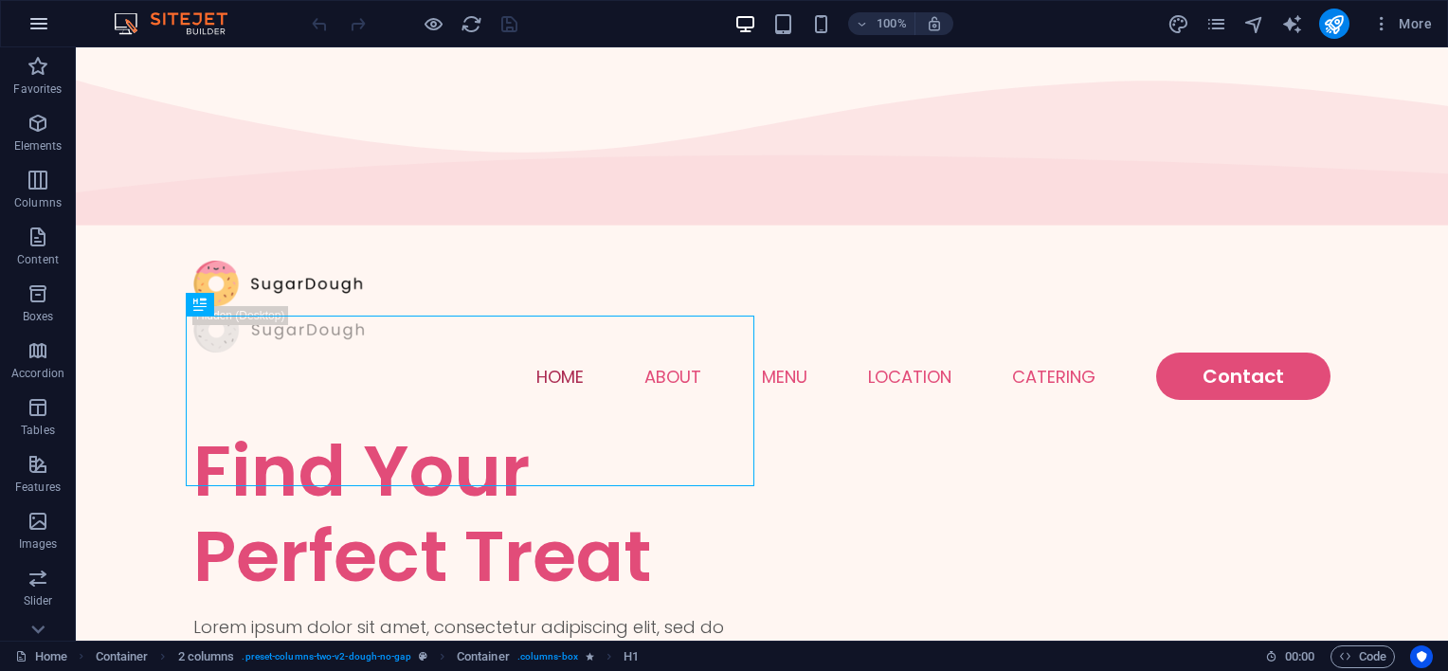
click at [39, 30] on icon "button" at bounding box center [38, 23] width 23 height 23
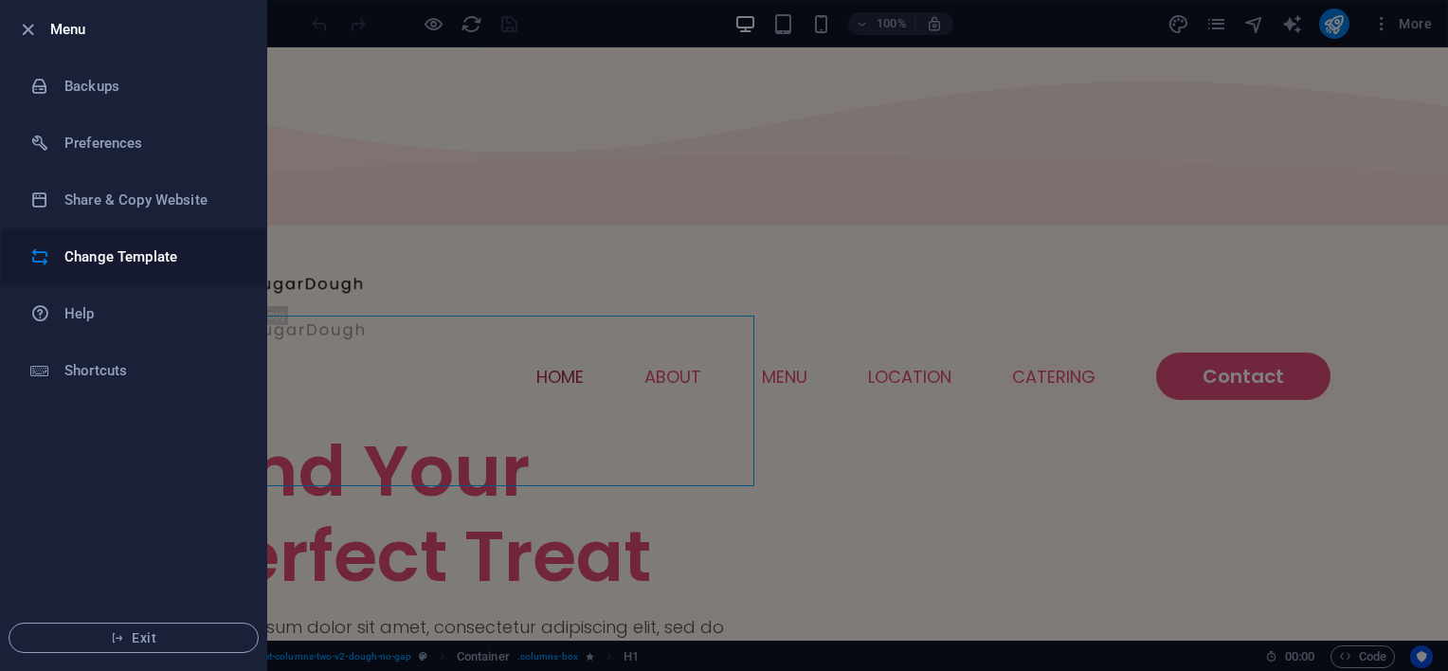
click at [162, 259] on h6 "Change Template" at bounding box center [151, 257] width 175 height 23
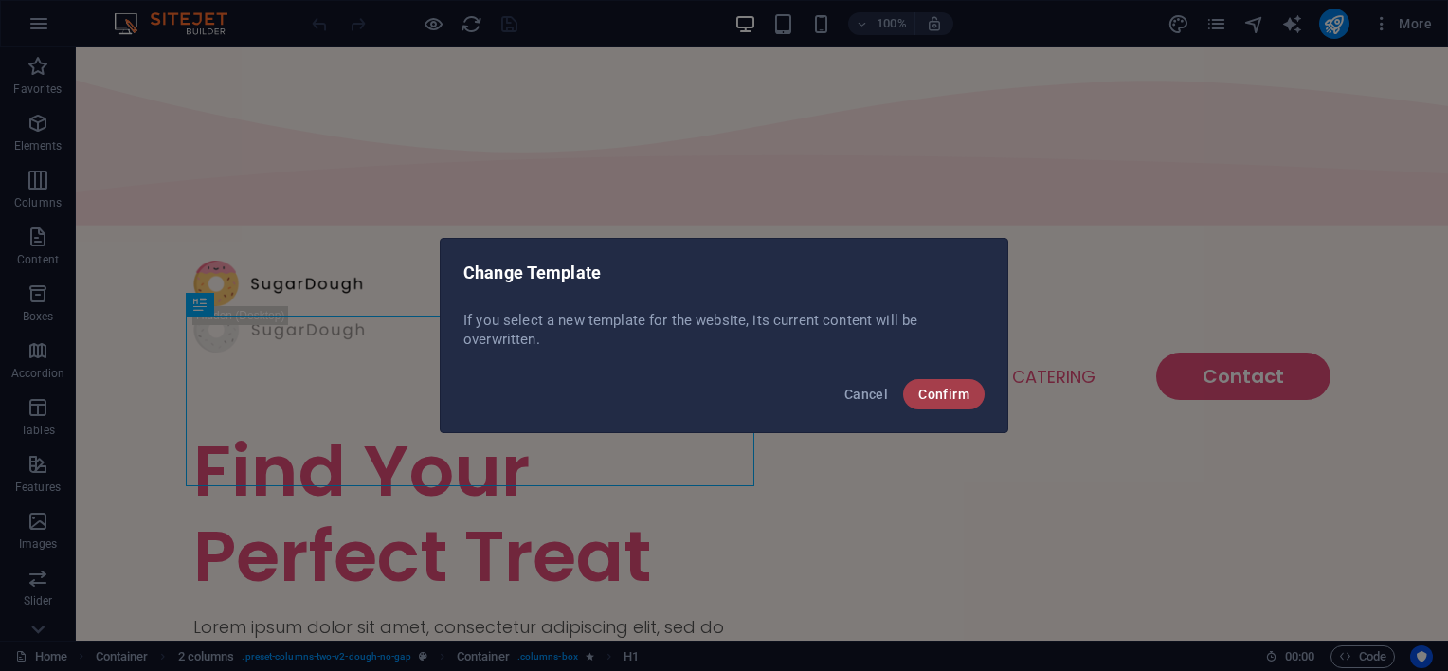
click at [952, 399] on span "Confirm" at bounding box center [944, 394] width 51 height 15
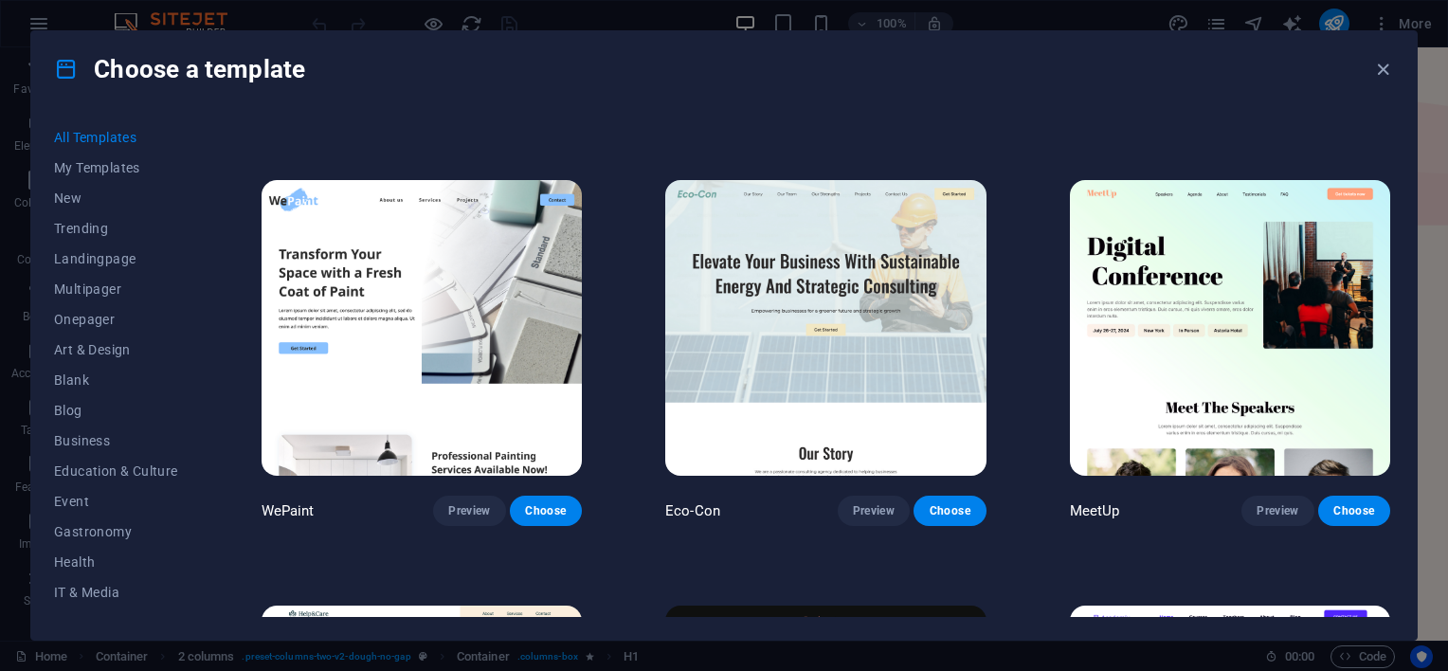
scroll to position [1388, 0]
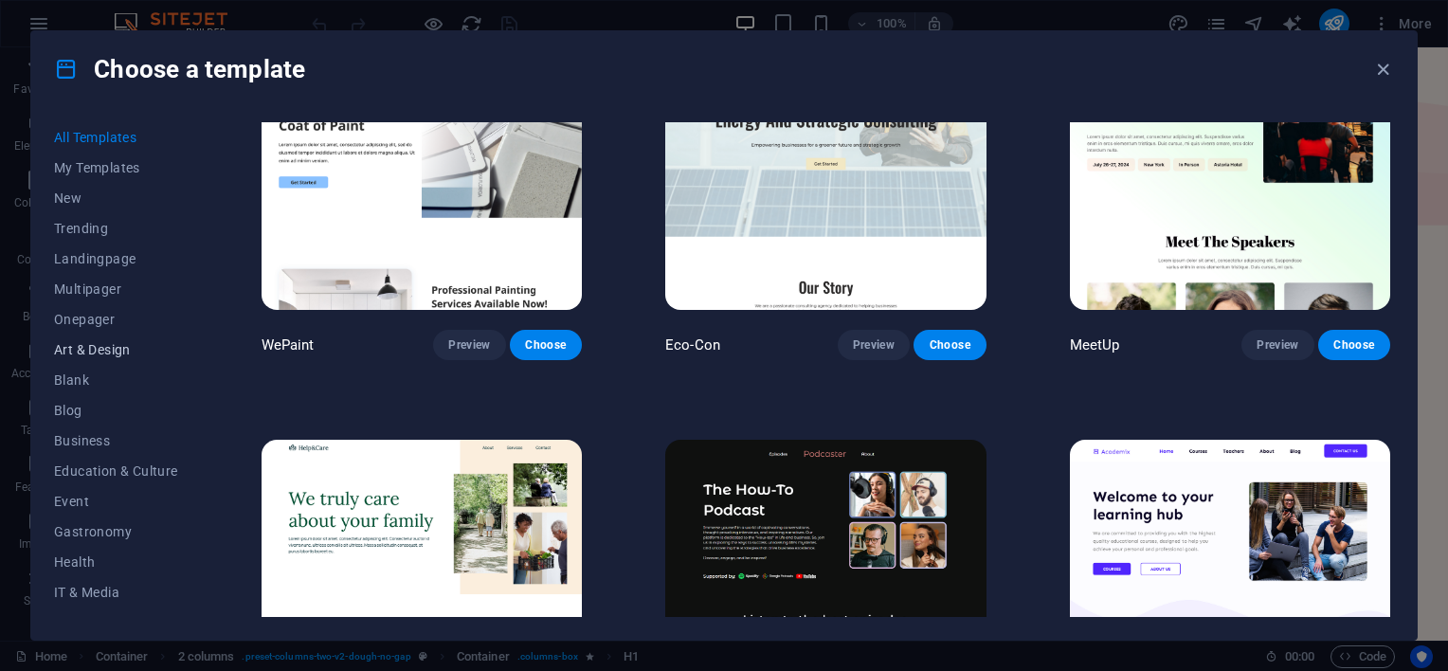
click at [118, 343] on span "Art & Design" at bounding box center [116, 349] width 124 height 15
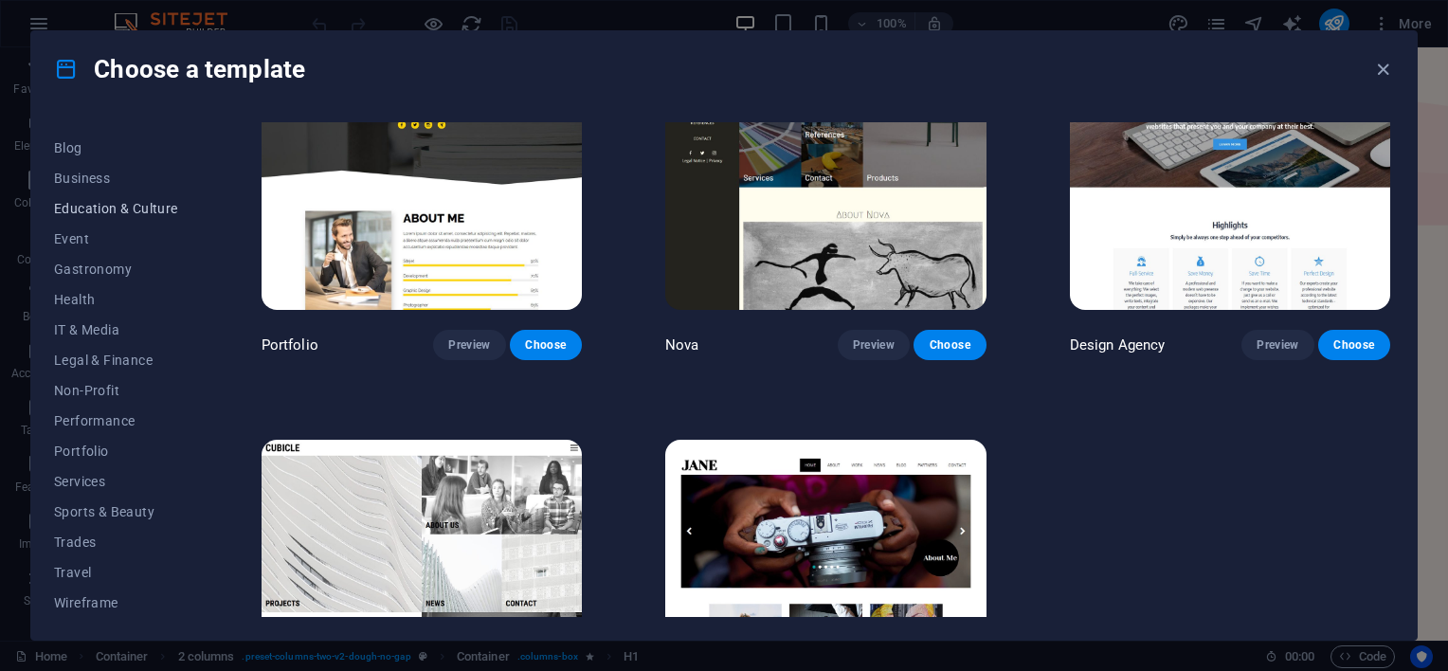
scroll to position [0, 0]
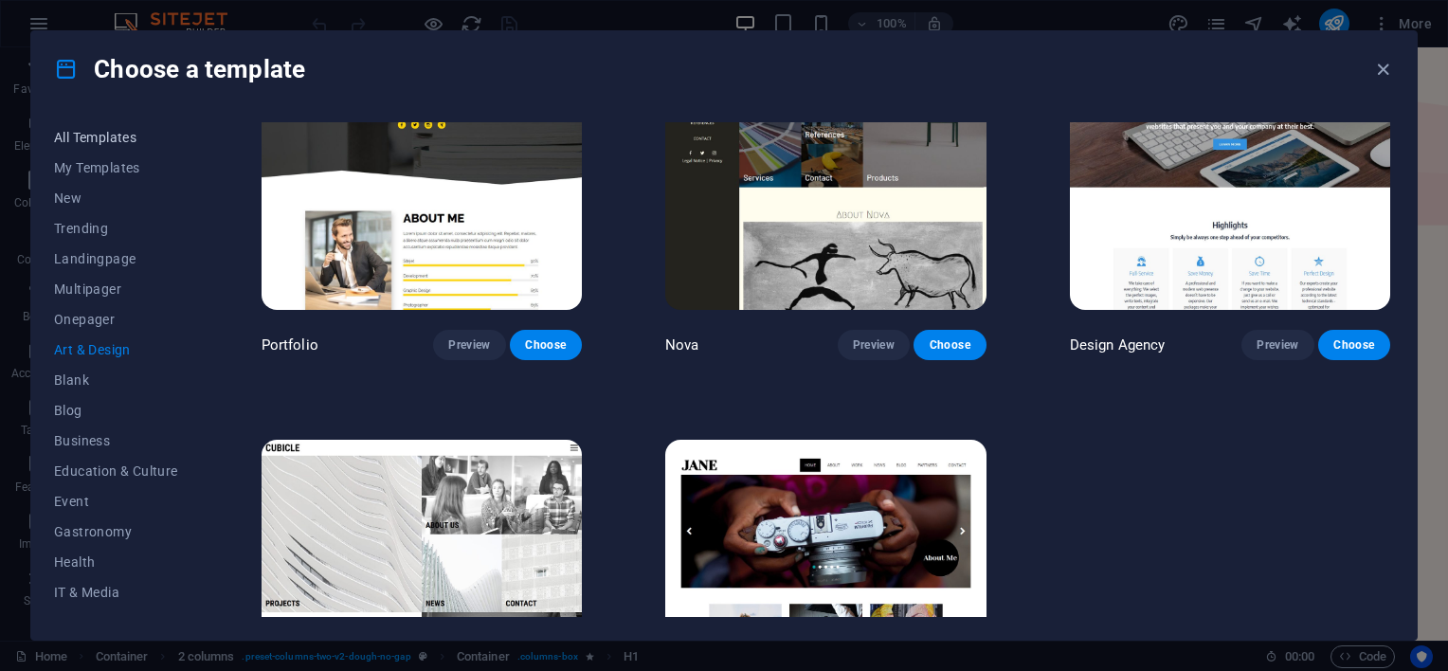
click at [110, 140] on span "All Templates" at bounding box center [116, 137] width 124 height 15
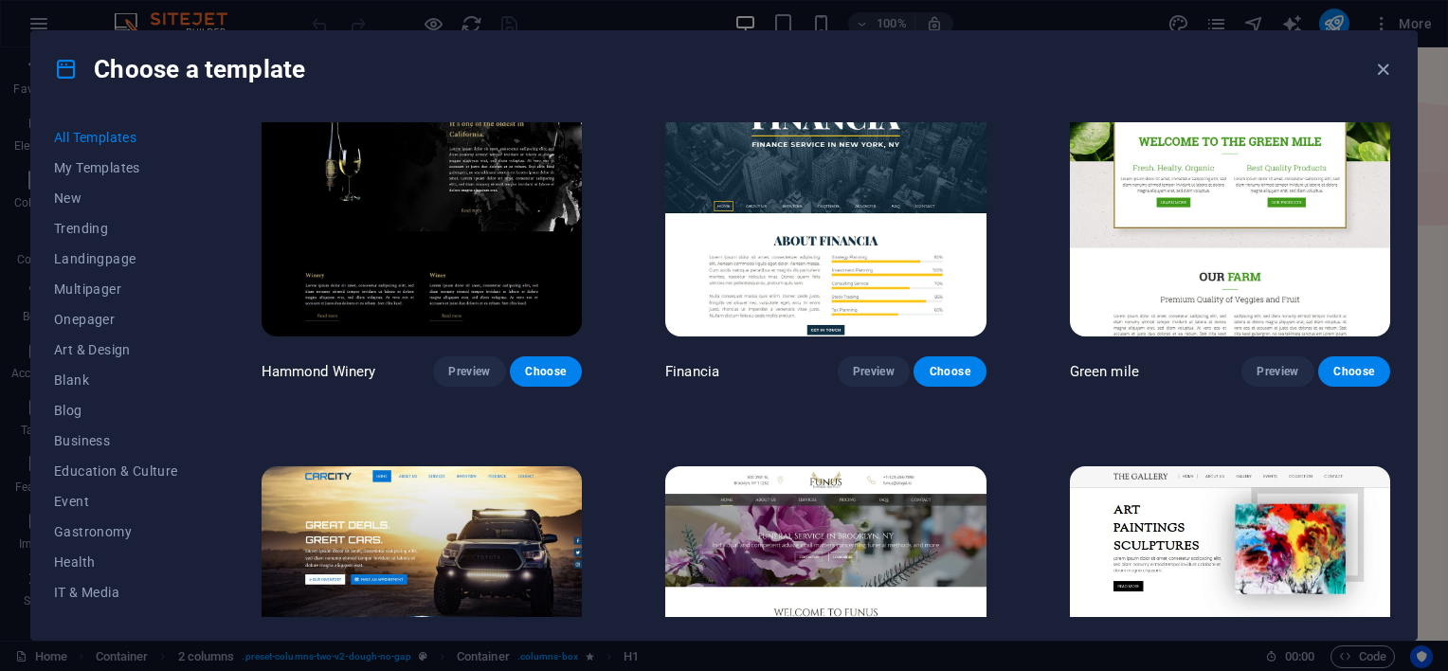
scroll to position [12428, 0]
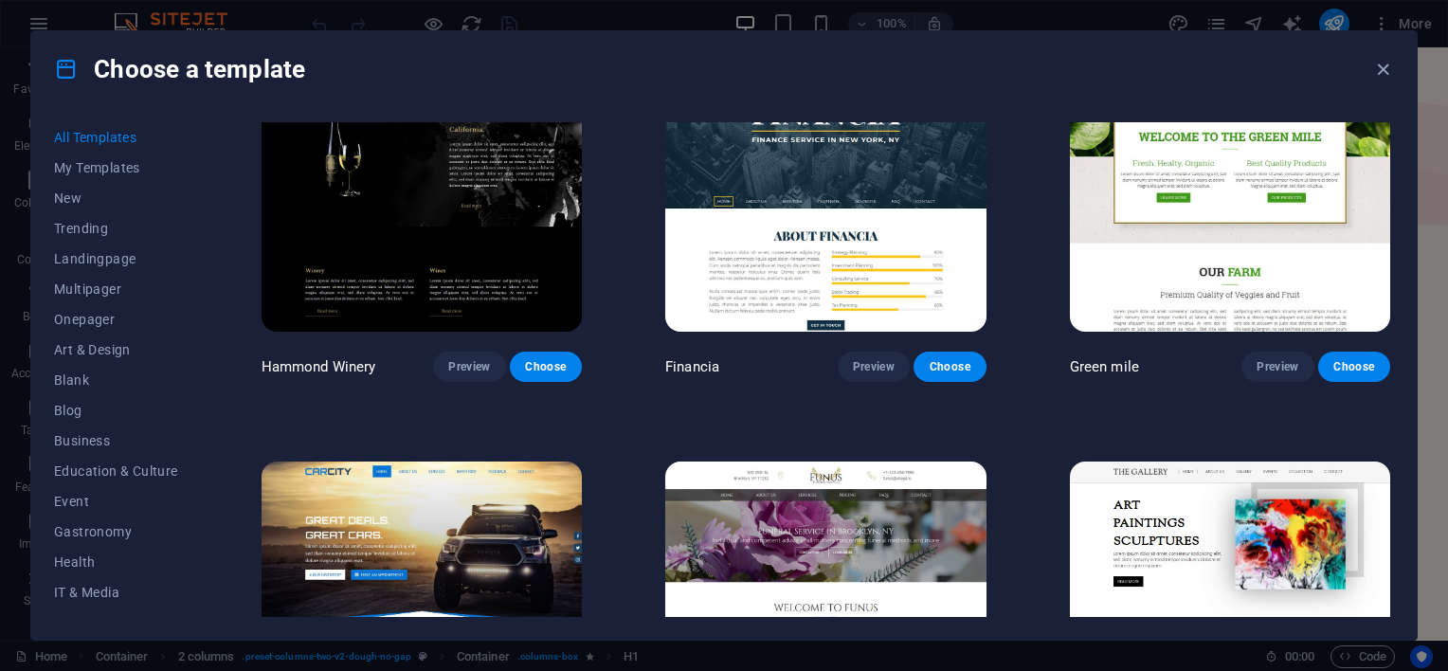
click at [136, 132] on span "All Templates" at bounding box center [116, 137] width 124 height 15
click at [91, 440] on span "Business" at bounding box center [116, 440] width 124 height 15
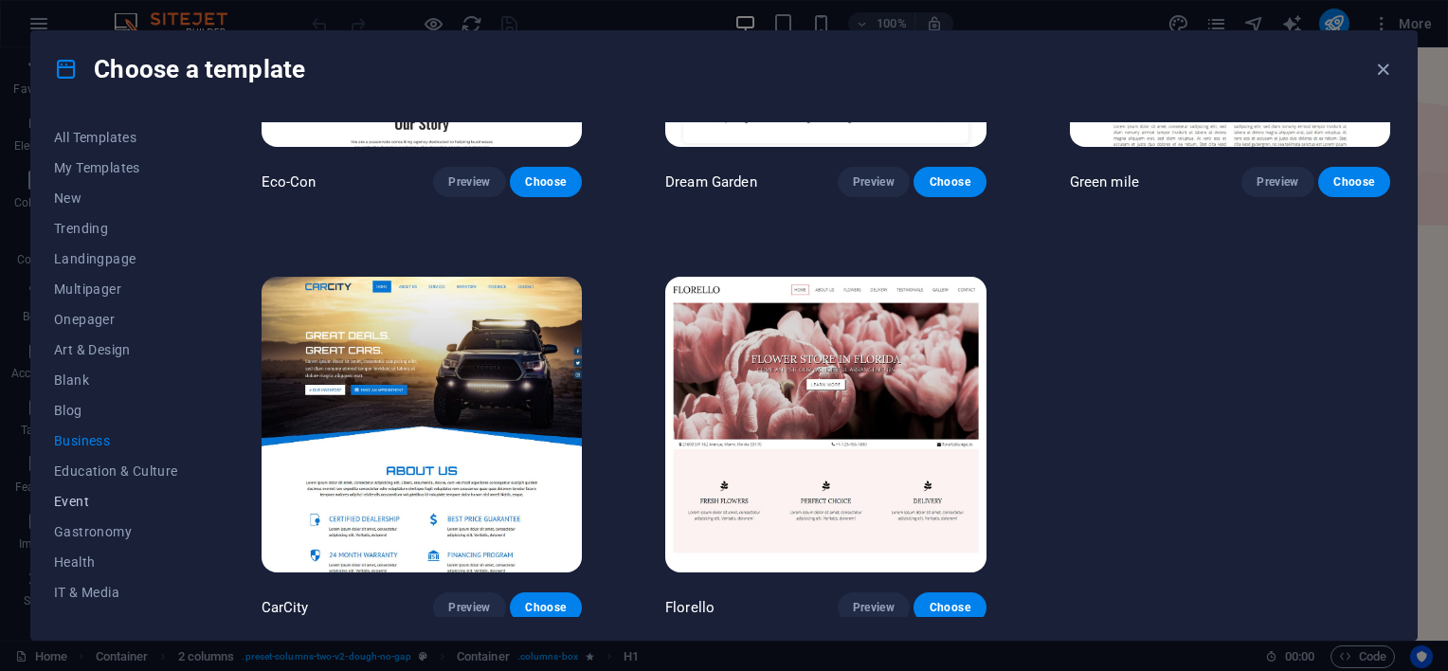
scroll to position [151, 0]
click at [95, 442] on span "IT & Media" at bounding box center [116, 441] width 124 height 15
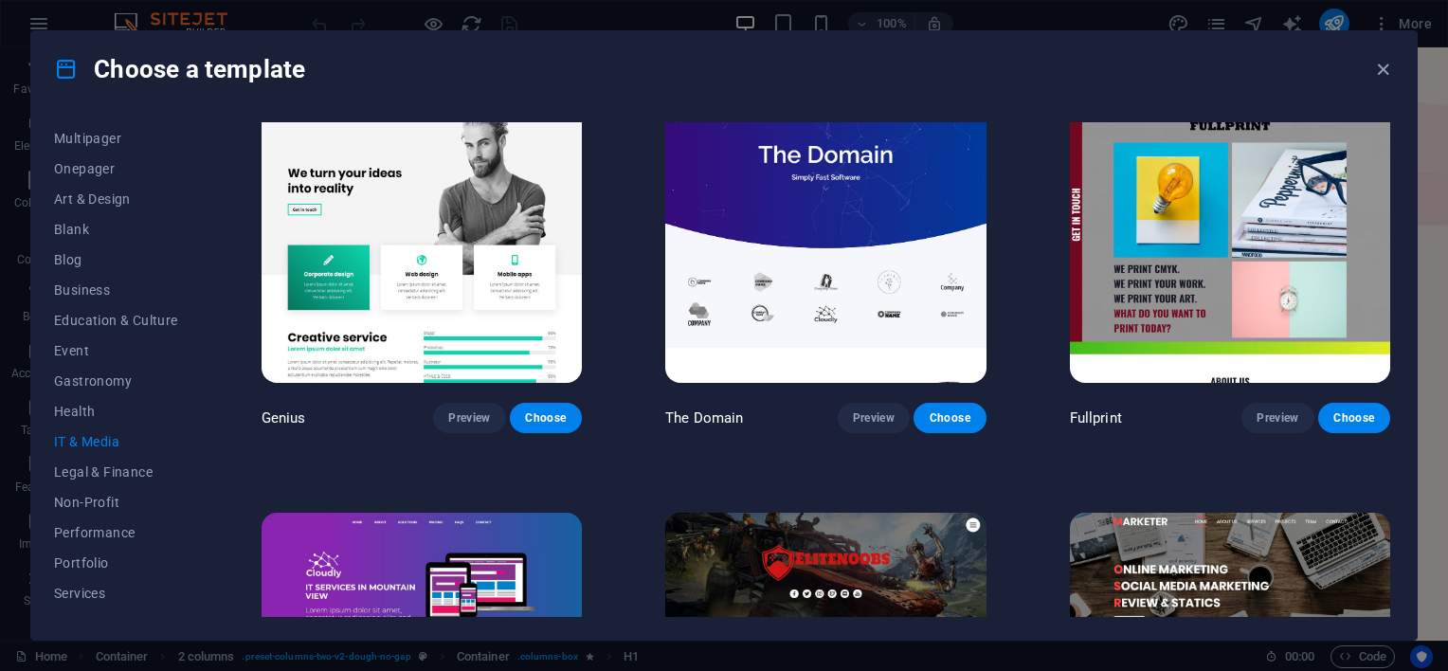
scroll to position [847, 0]
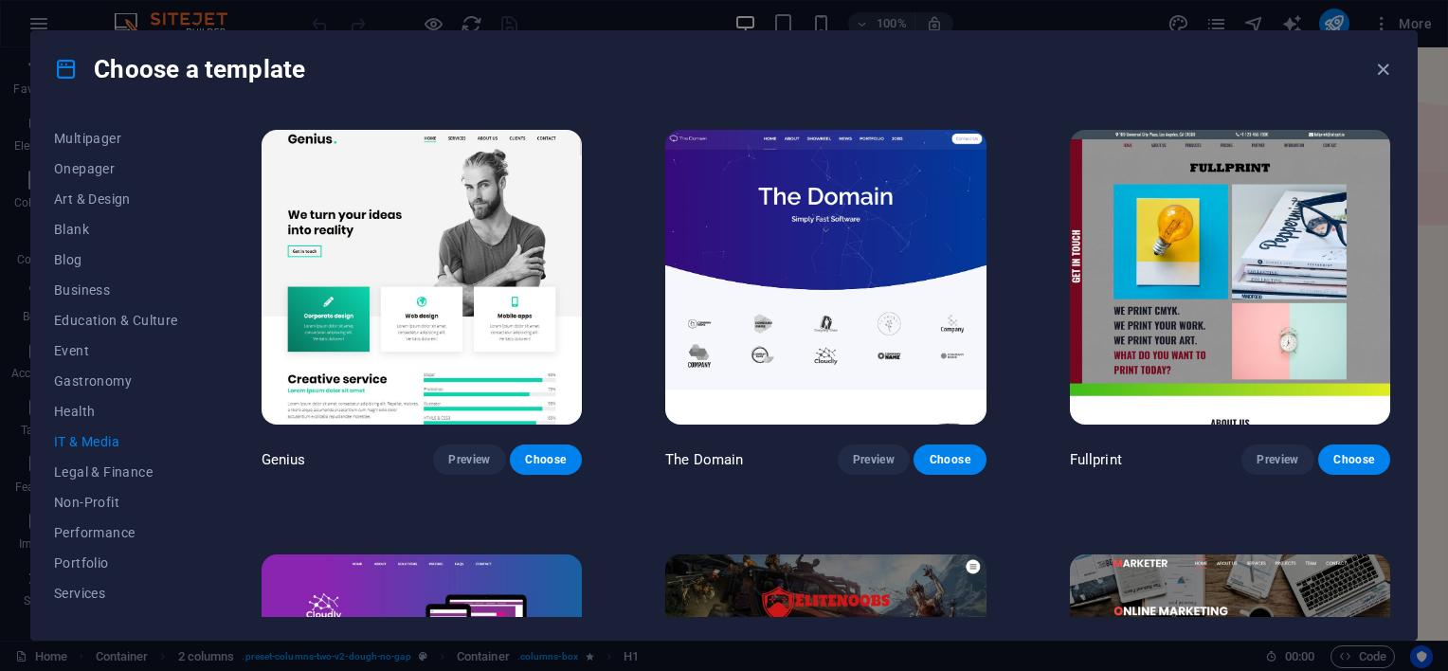
click at [845, 245] on img at bounding box center [825, 278] width 320 height 296
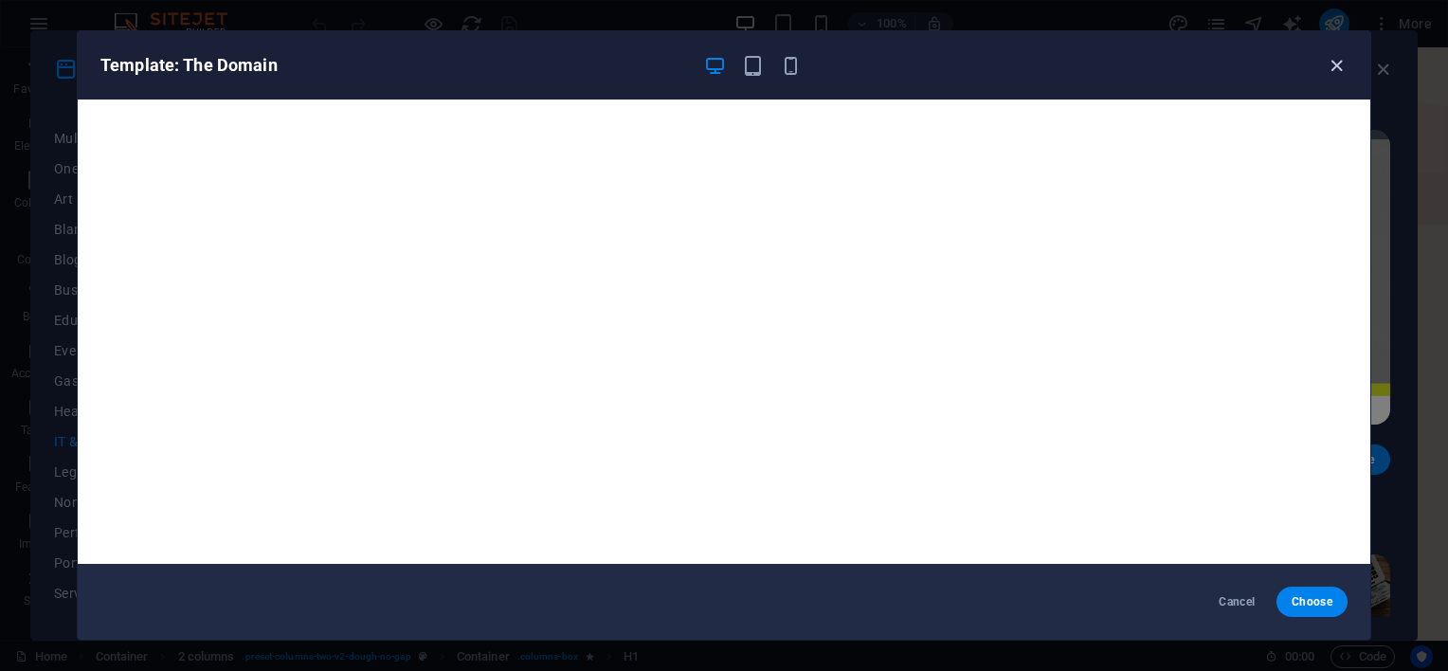
click at [1338, 68] on icon "button" at bounding box center [1337, 66] width 22 height 22
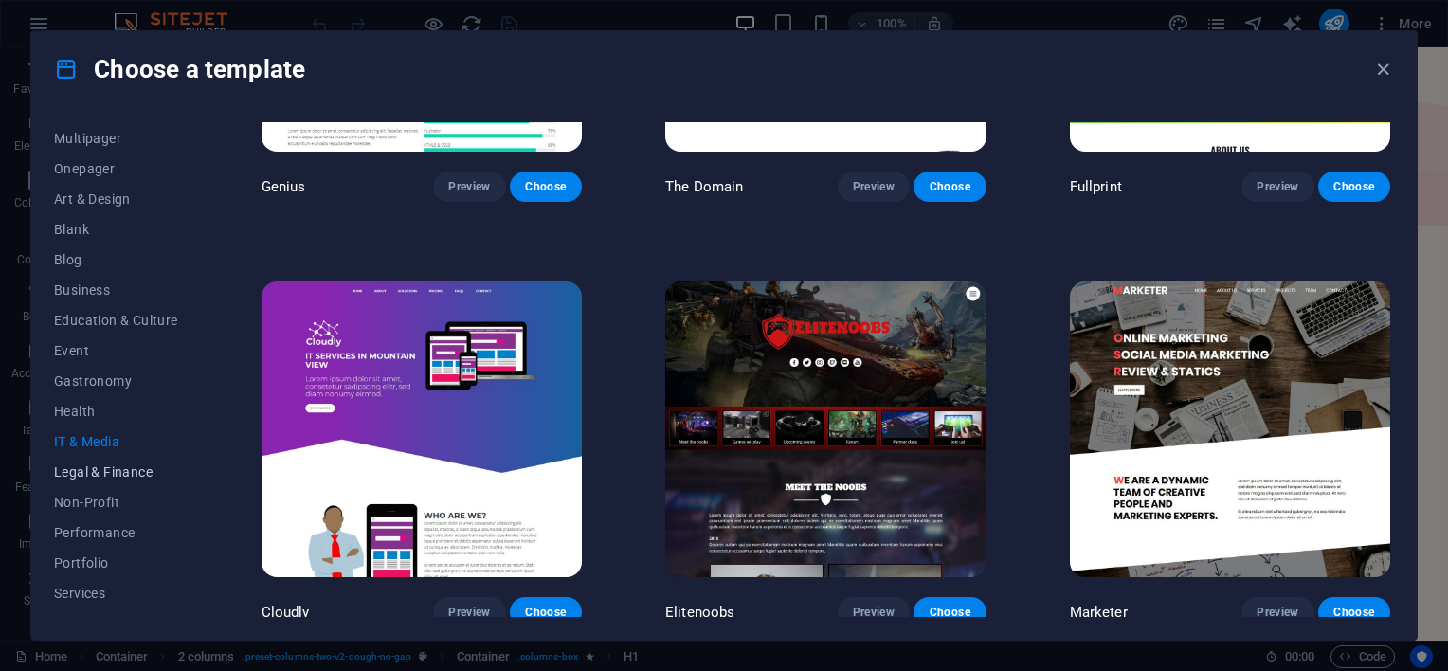
scroll to position [263, 0]
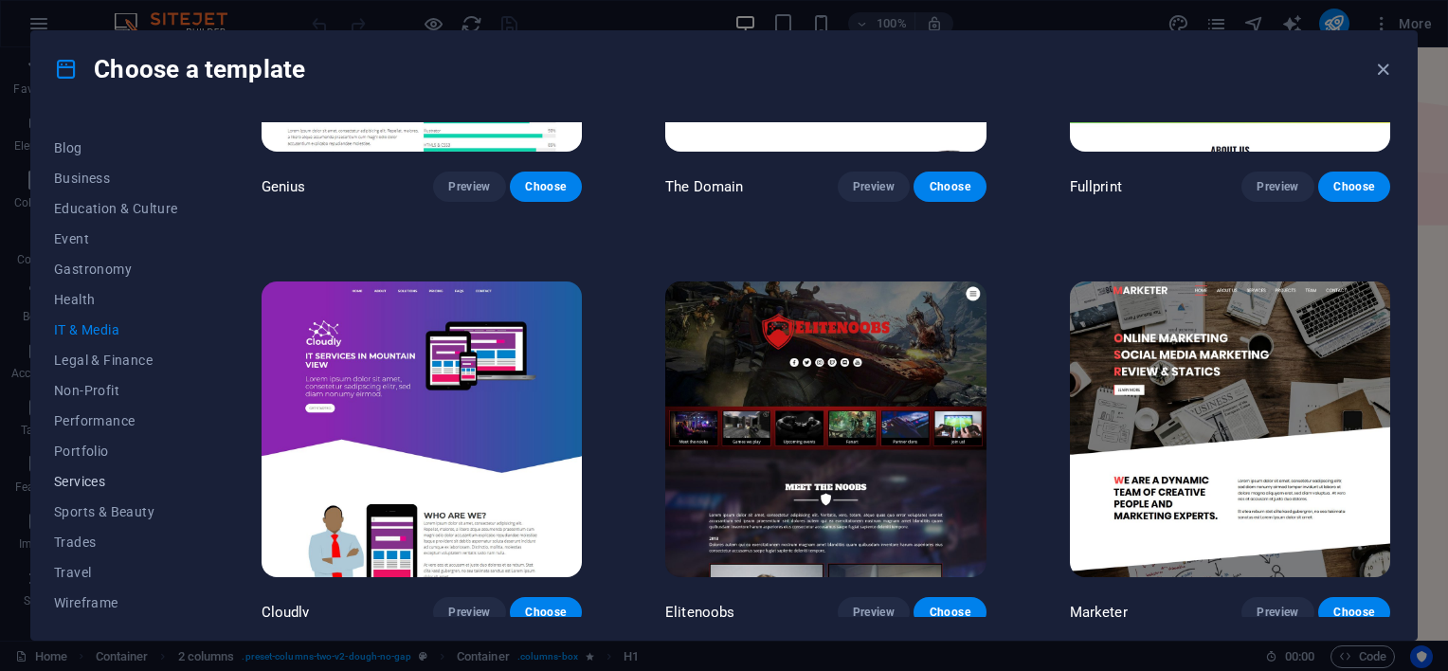
click at [91, 485] on span "Services" at bounding box center [116, 481] width 124 height 15
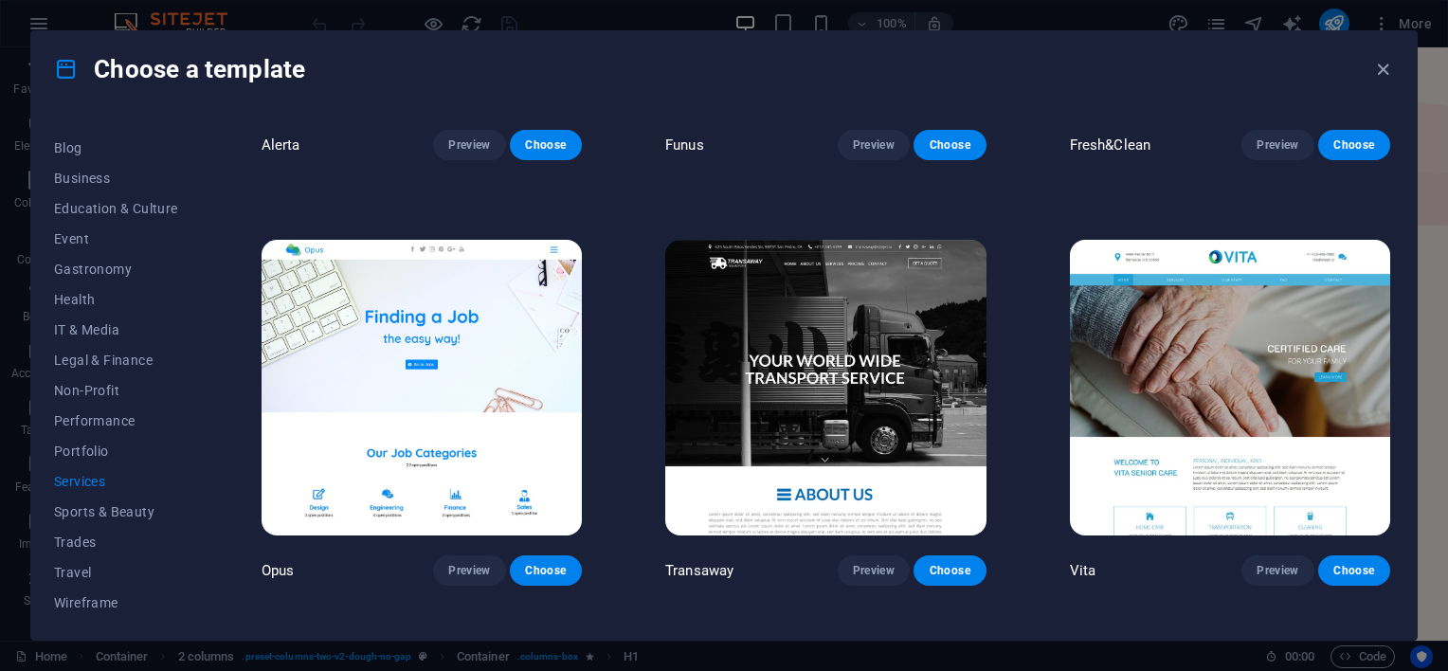
scroll to position [2812, 0]
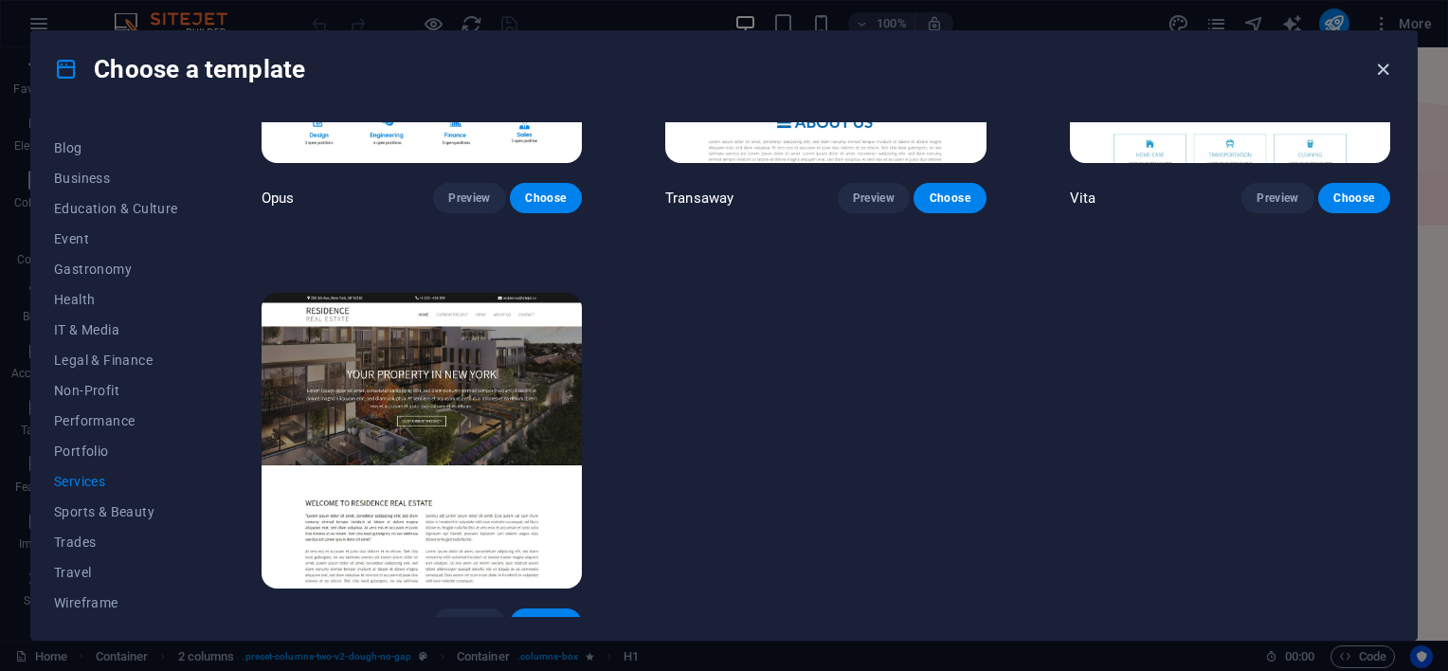
click at [1388, 76] on icon "button" at bounding box center [1384, 70] width 22 height 22
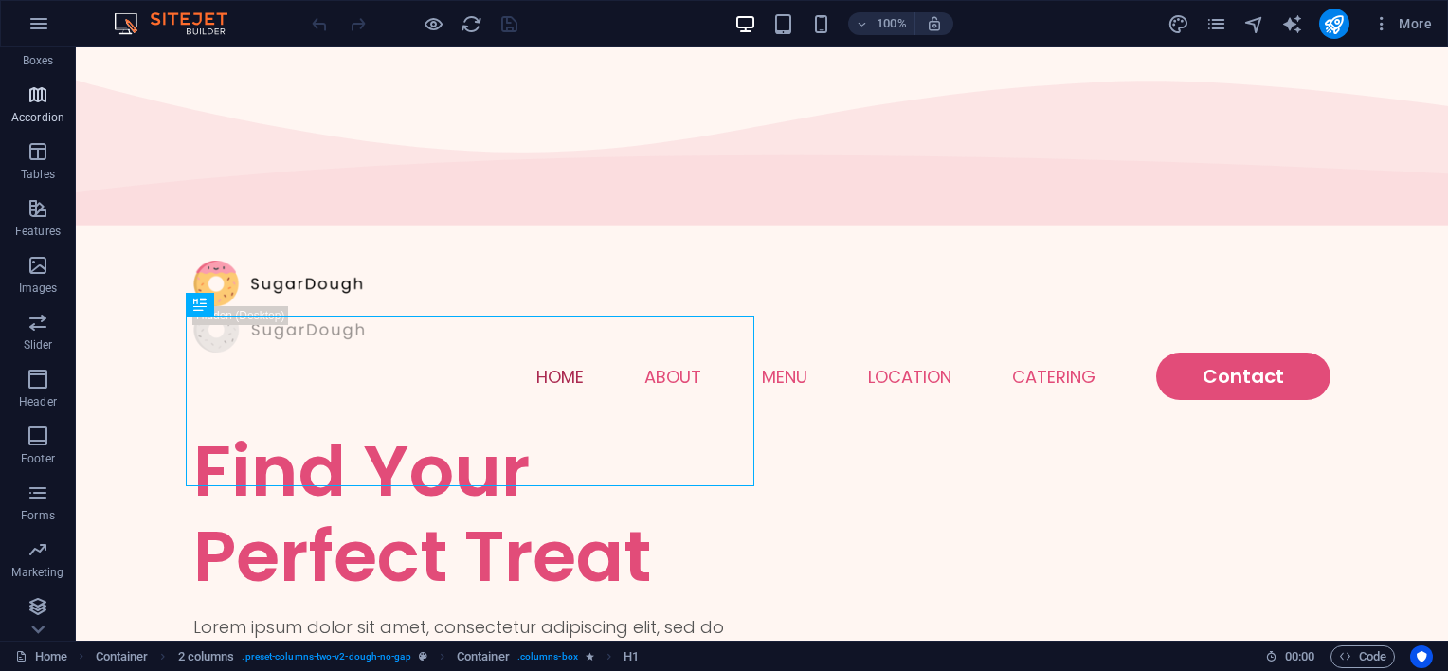
scroll to position [257, 0]
click at [55, 658] on link "Home" at bounding box center [41, 657] width 52 height 23
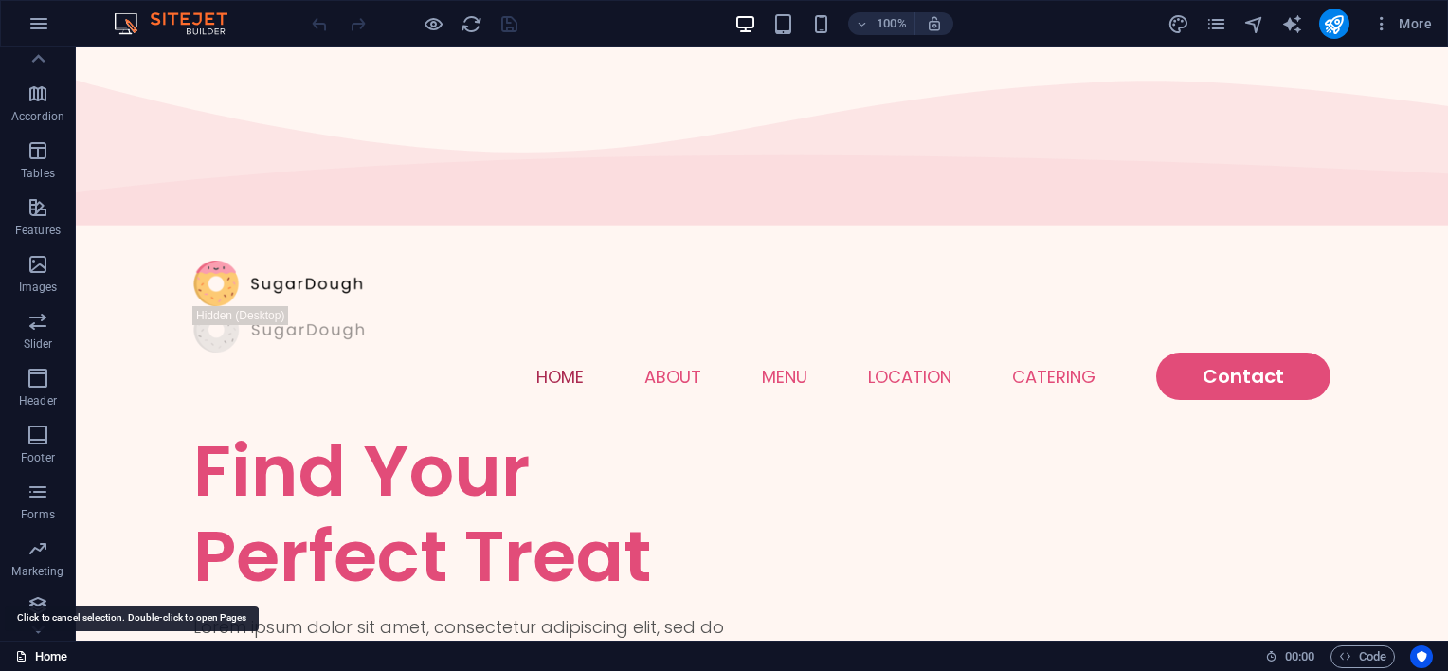
click at [55, 658] on link "Home" at bounding box center [41, 657] width 52 height 23
click at [181, 652] on div "Home" at bounding box center [632, 657] width 1235 height 23
click at [24, 658] on icon at bounding box center [21, 656] width 12 height 12
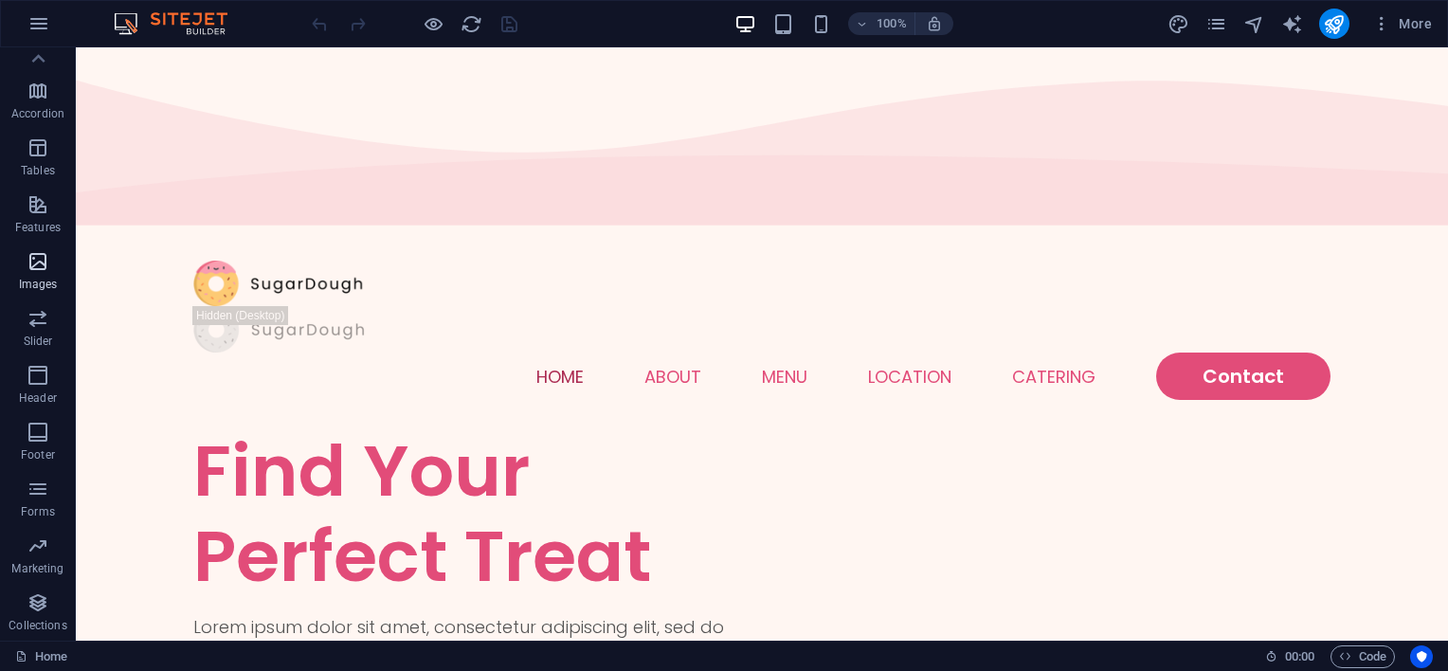
scroll to position [0, 0]
click at [36, 29] on icon "button" at bounding box center [38, 23] width 23 height 23
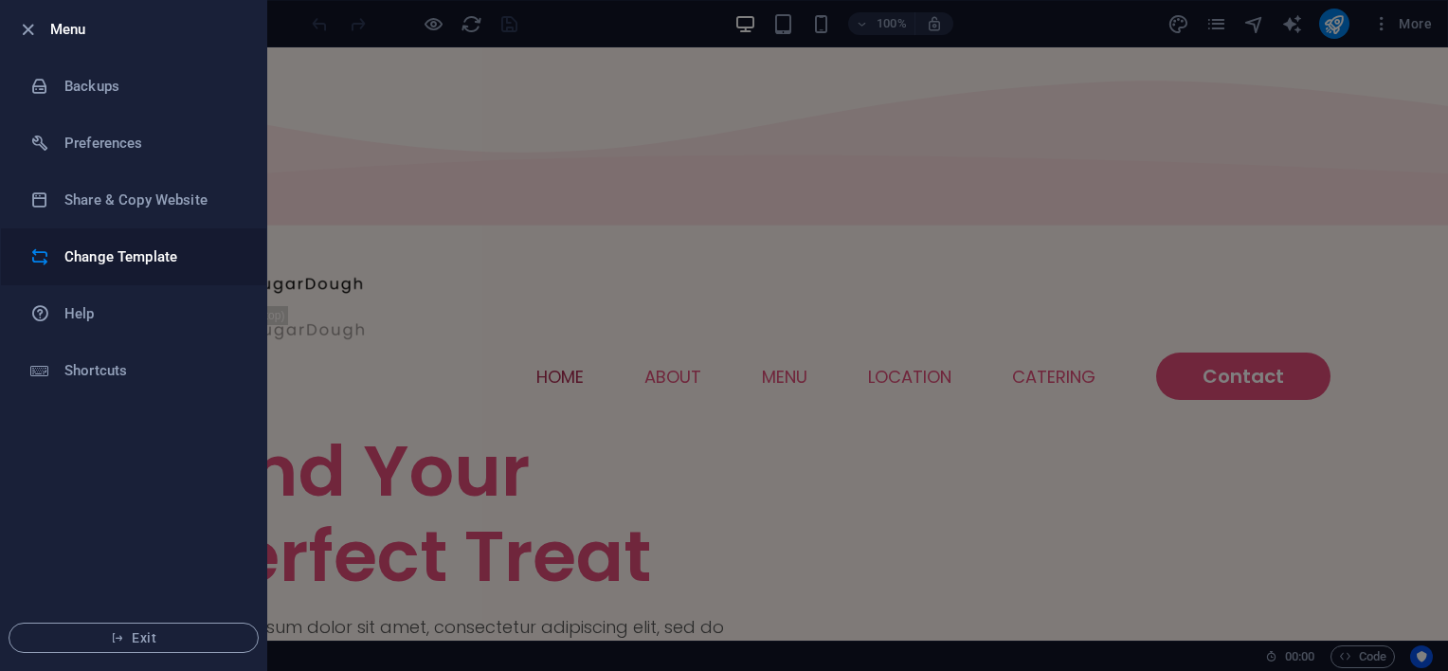
click at [114, 258] on h6 "Change Template" at bounding box center [151, 257] width 175 height 23
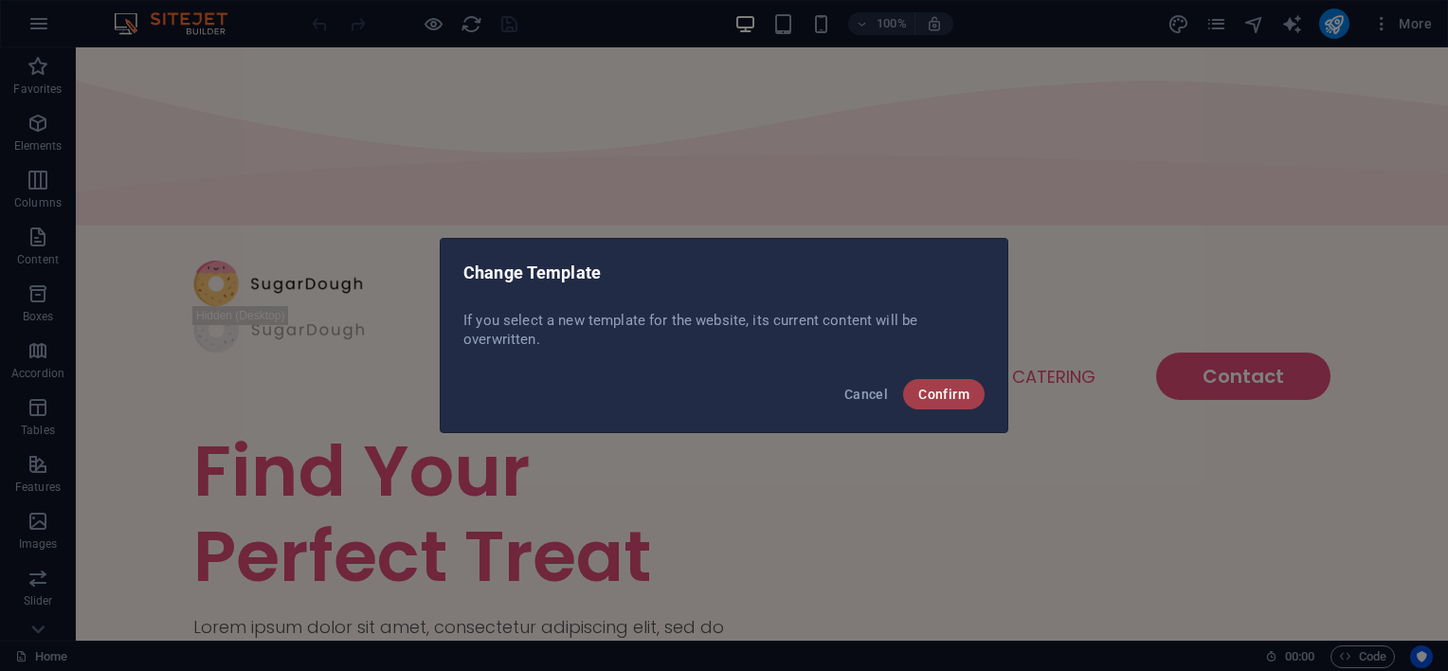
click at [914, 388] on button "Confirm" at bounding box center [944, 394] width 82 height 30
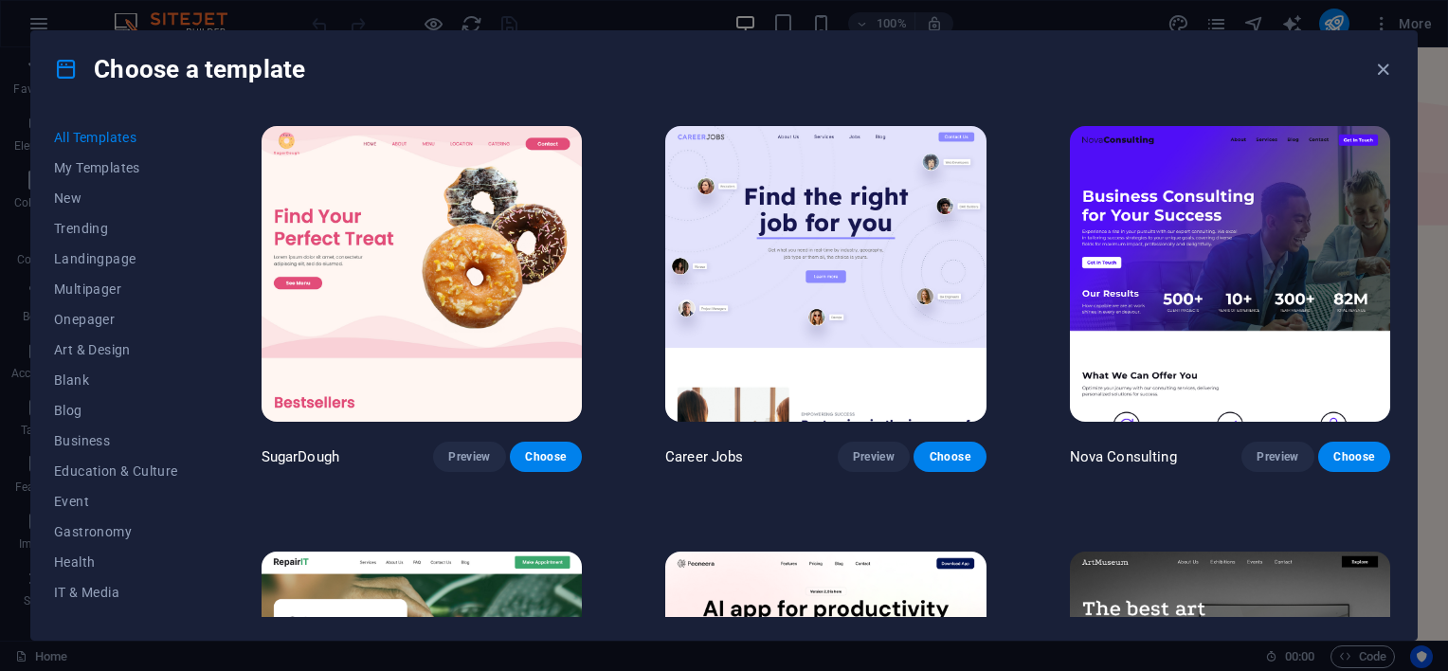
click at [770, 391] on img at bounding box center [825, 274] width 320 height 296
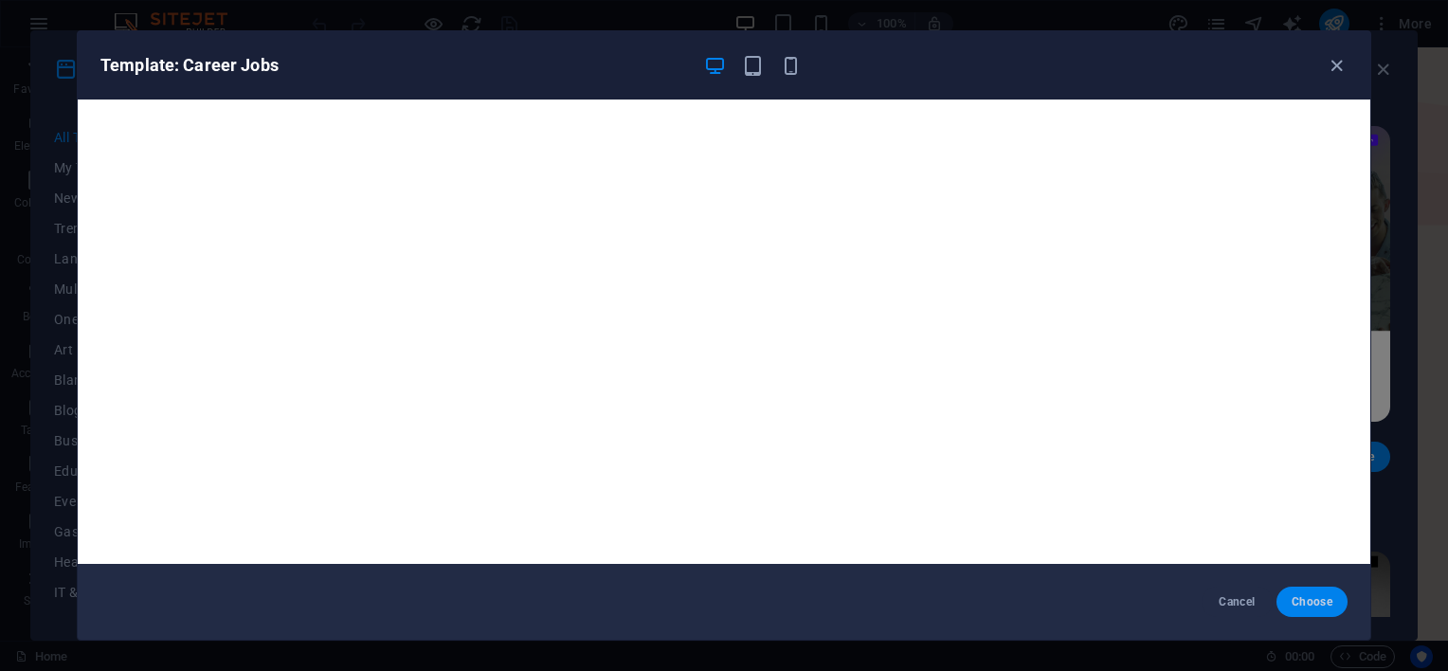
click at [1303, 608] on span "Choose" at bounding box center [1312, 601] width 41 height 15
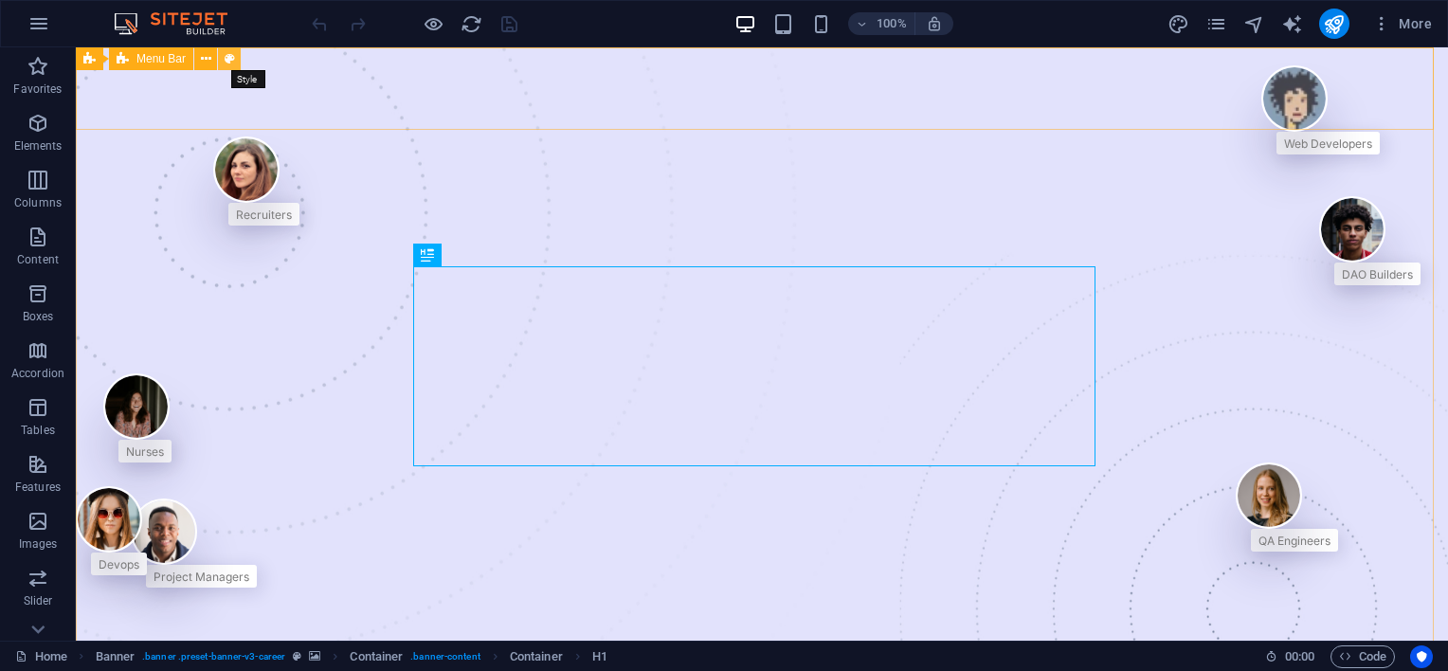
click at [231, 57] on icon at bounding box center [230, 59] width 10 height 20
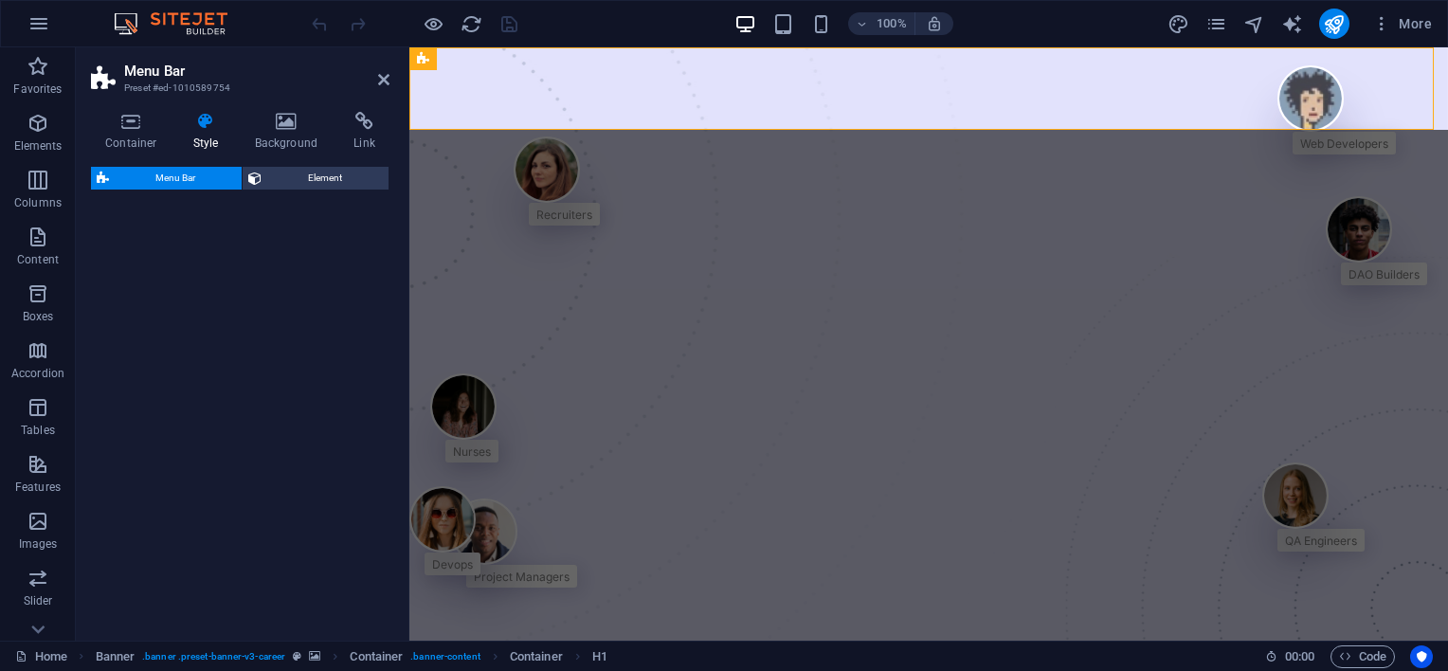
select select "rem"
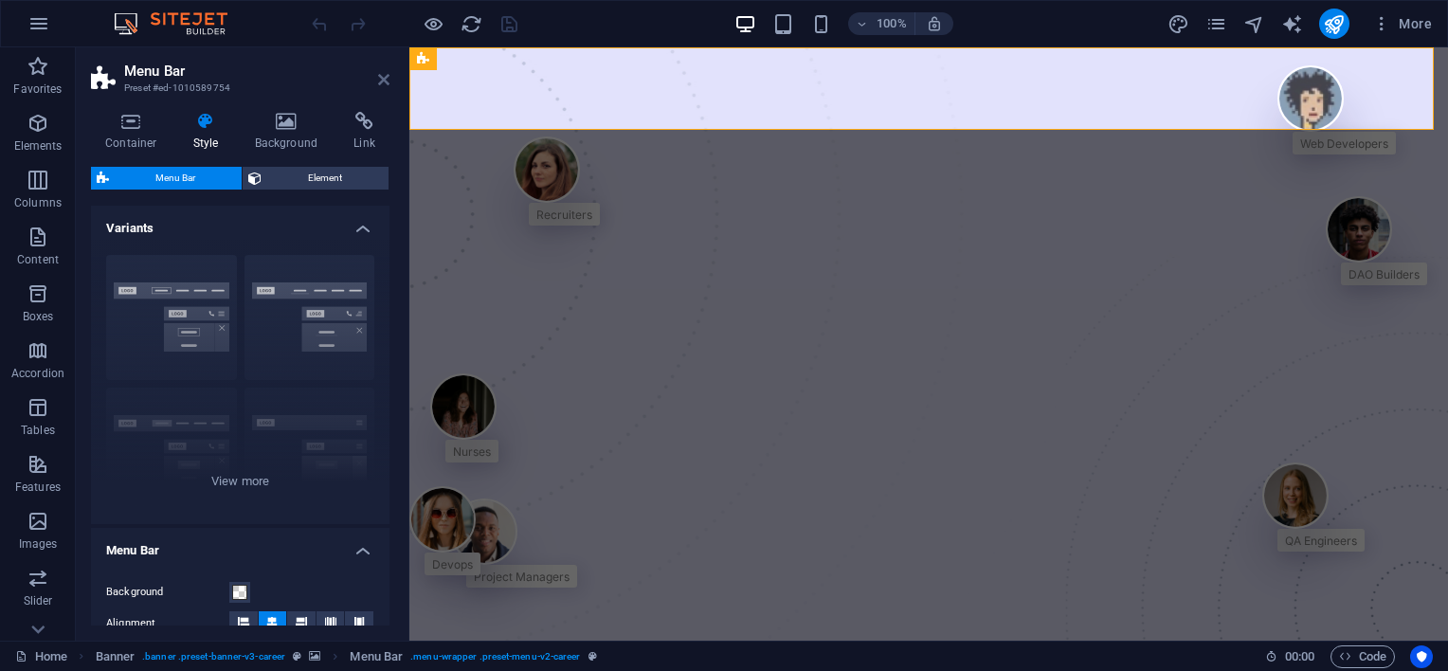
click at [387, 81] on icon at bounding box center [383, 79] width 11 height 15
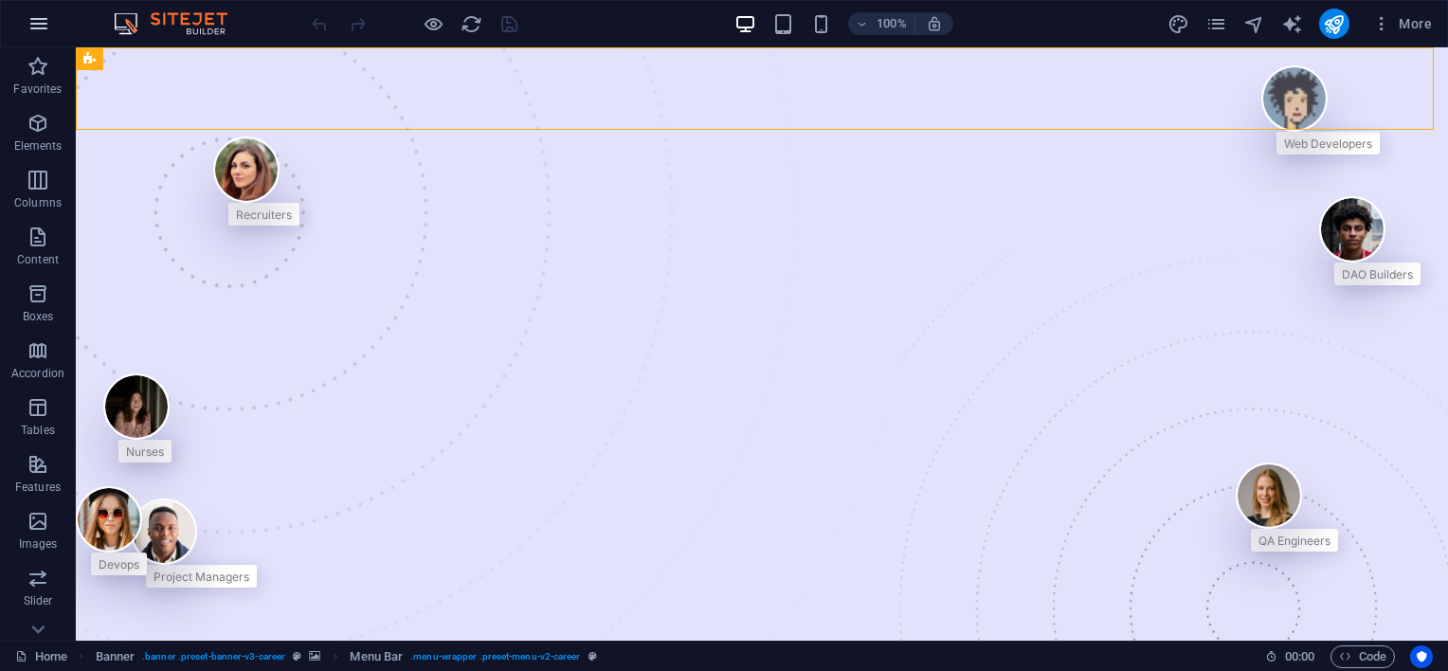
click at [34, 31] on icon "button" at bounding box center [38, 23] width 23 height 23
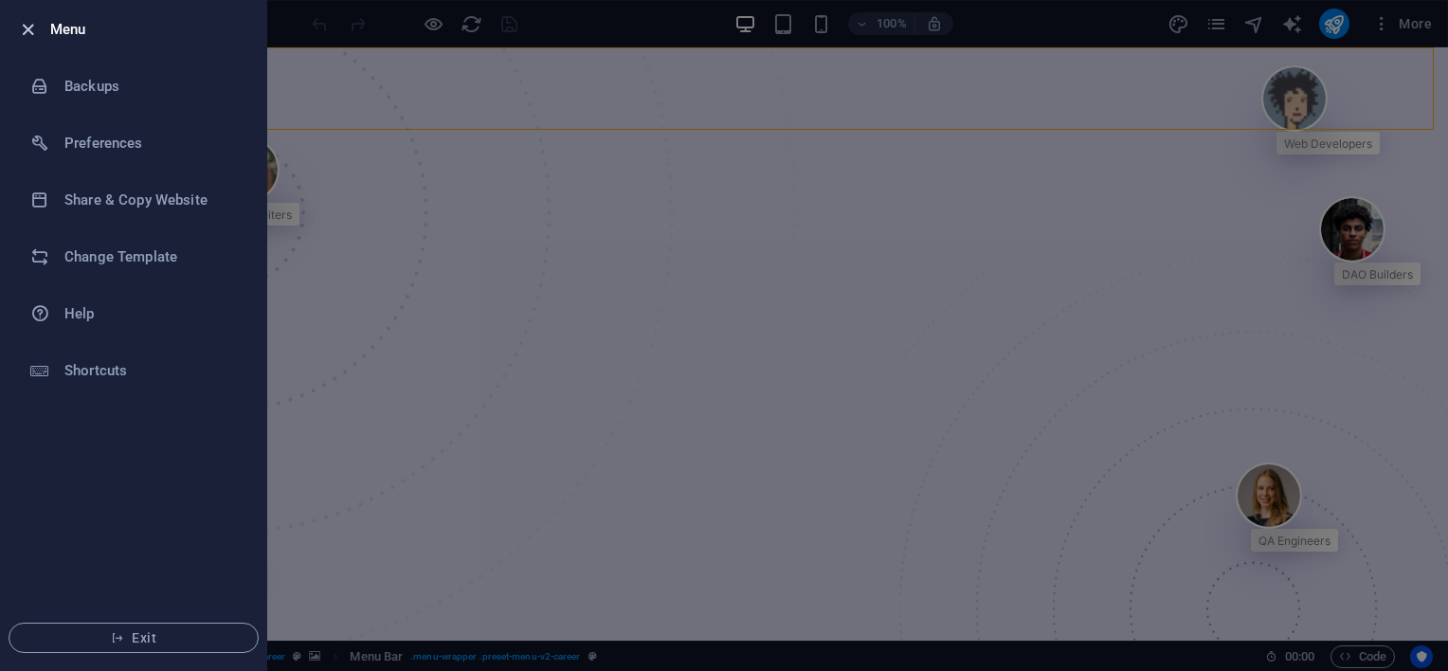
click at [29, 28] on icon "button" at bounding box center [28, 30] width 22 height 22
